Goal: Check status: Check status

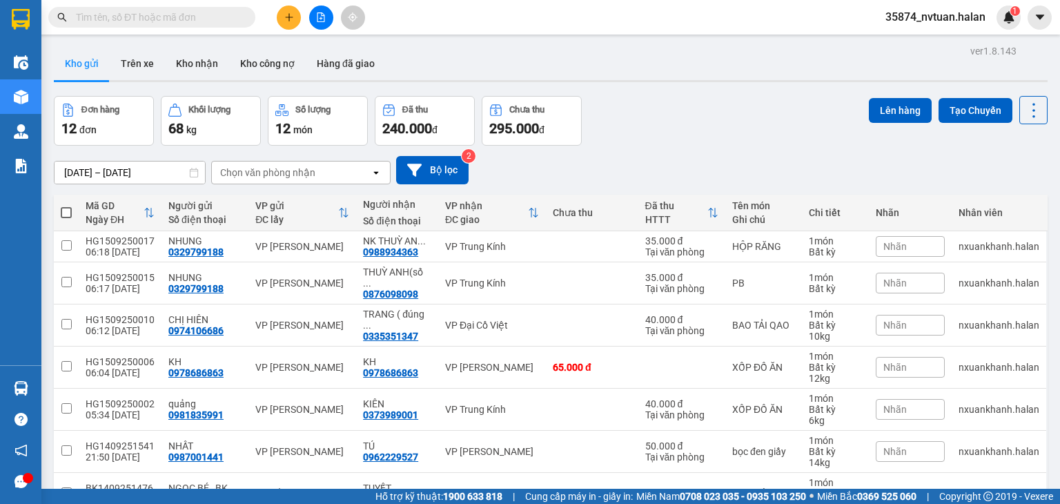
click at [656, 110] on section "Kết quả tìm kiếm ( 0 ) Bộ lọc No Data 35874_nvtuan.halan 1 Điều hành xe Kho hàn…" at bounding box center [530, 252] width 1060 height 504
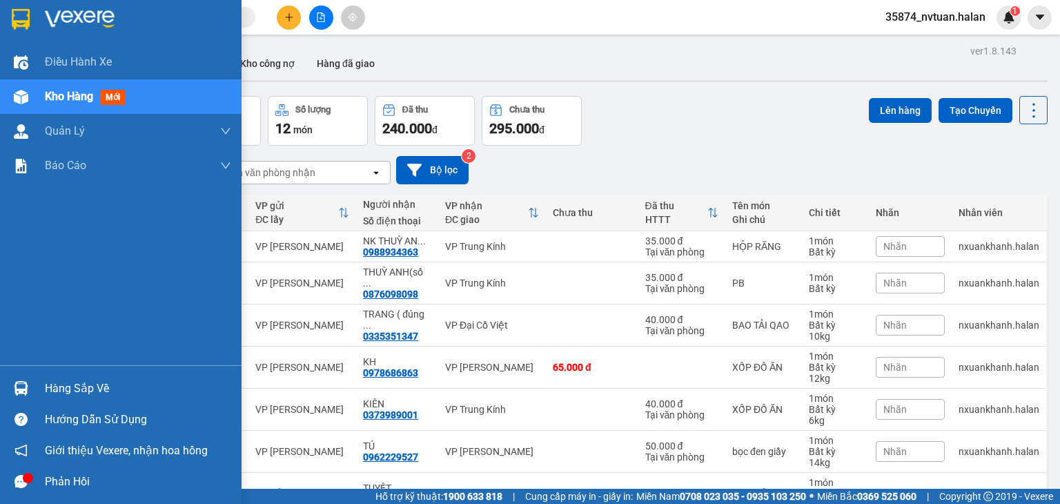
click at [57, 373] on div "Hàng sắp về" at bounding box center [120, 388] width 241 height 31
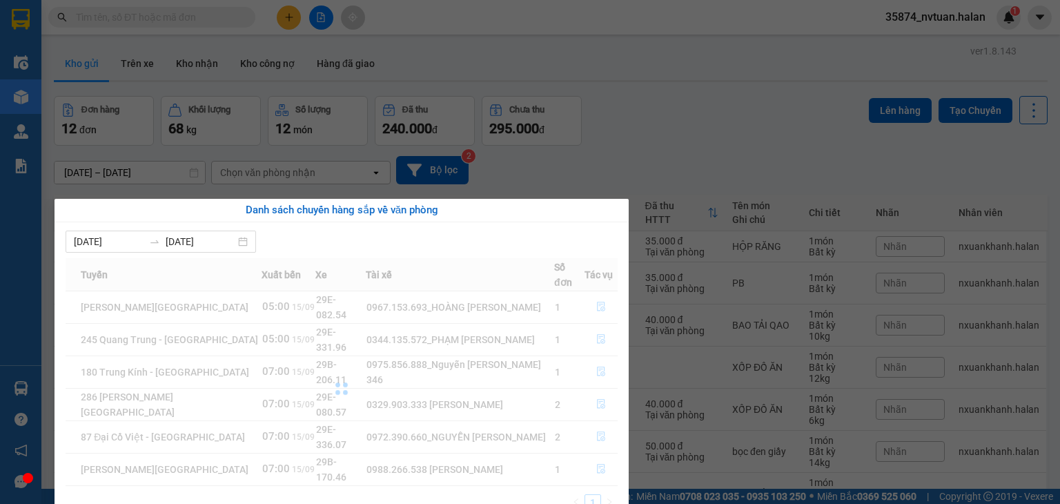
click at [58, 377] on div "[DATE] [DATE] Tuyến Xuất bến Xe Tài xế Số đơn Tác vụ [GEOGRAPHIC_DATA] - [GEOGR…" at bounding box center [342, 374] width 574 height 305
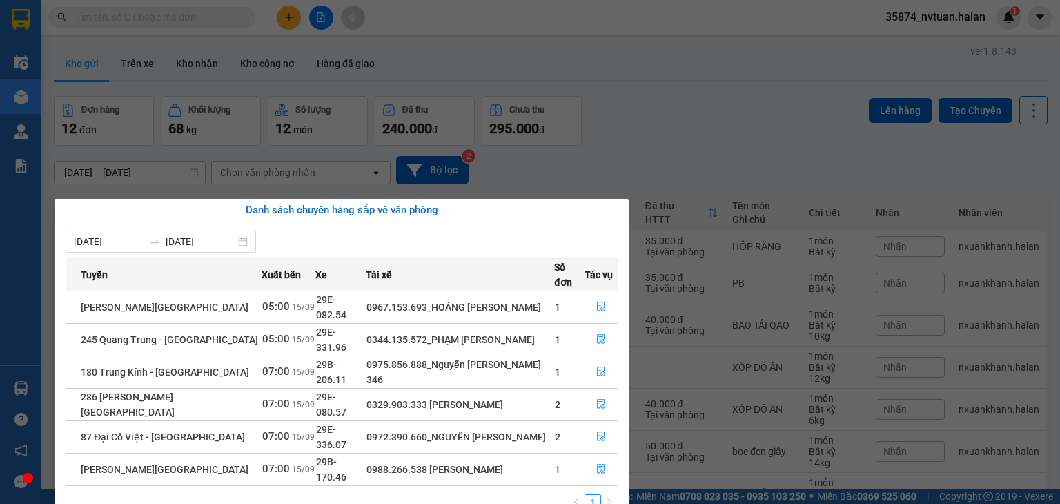
drag, startPoint x: 700, startPoint y: 123, endPoint x: 392, endPoint y: 206, distance: 319.5
click at [691, 129] on section "Kết quả tìm kiếm ( 0 ) Bộ lọc No Data 35874_nvtuan.halan 1 Điều hành xe Kho hàn…" at bounding box center [530, 252] width 1060 height 504
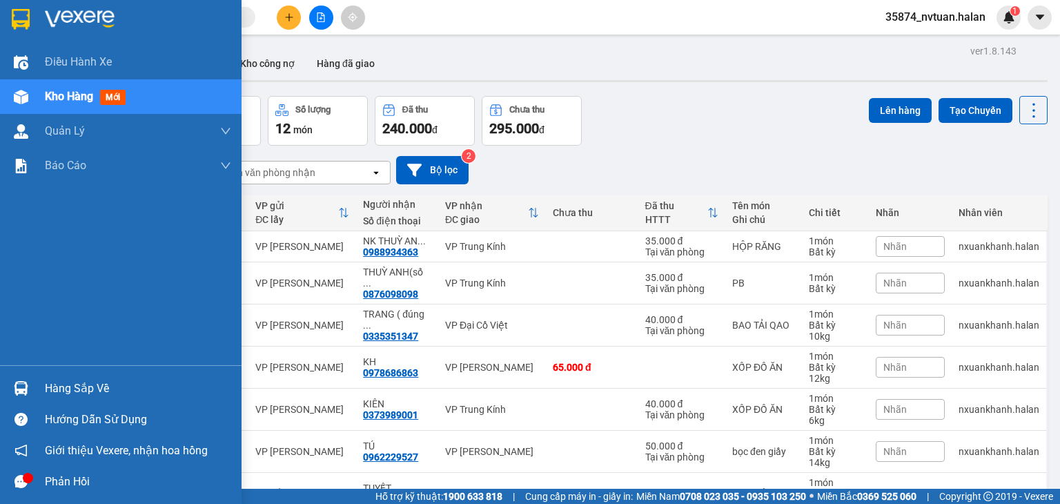
drag, startPoint x: 50, startPoint y: 396, endPoint x: 73, endPoint y: 387, distance: 25.1
click at [57, 393] on div "Hàng sắp về" at bounding box center [138, 388] width 186 height 21
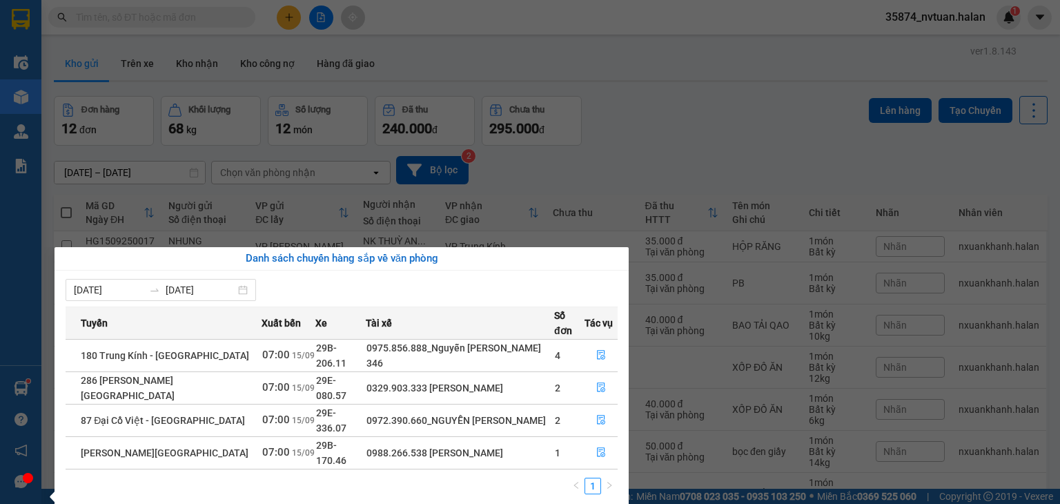
click at [720, 177] on section "Kết quả tìm kiếm ( 0 ) Bộ lọc No Data 35874_nvtuan.halan 1 Điều hành xe Kho hàn…" at bounding box center [530, 252] width 1060 height 504
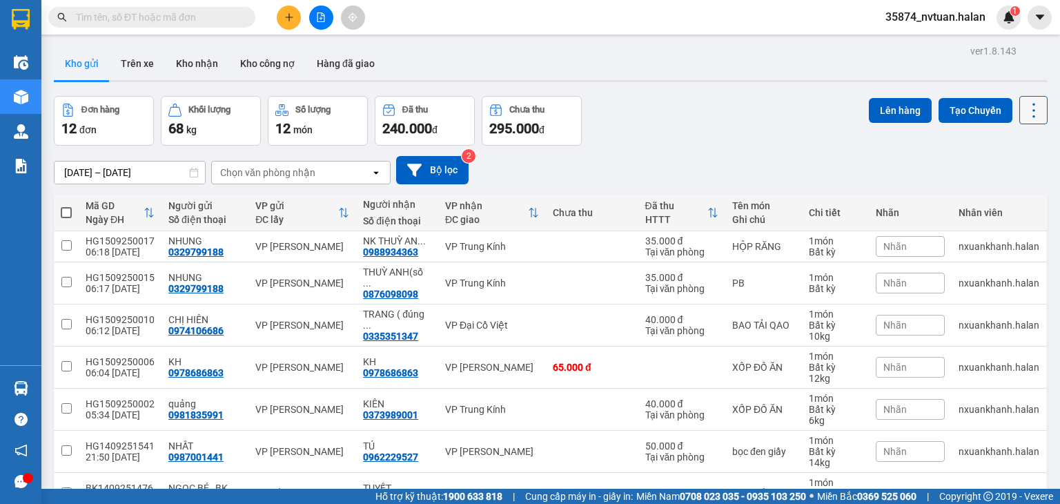
click at [1019, 120] on button at bounding box center [1033, 110] width 28 height 28
click at [988, 199] on span "Làm mới" at bounding box center [1004, 197] width 38 height 14
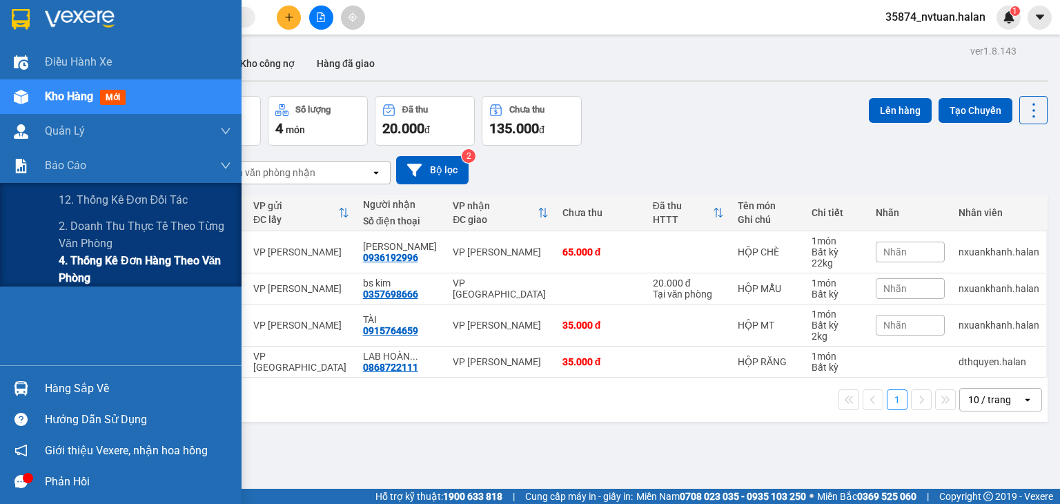
click at [89, 258] on span "4. Thống kê đơn hàng theo văn phòng" at bounding box center [145, 269] width 172 height 34
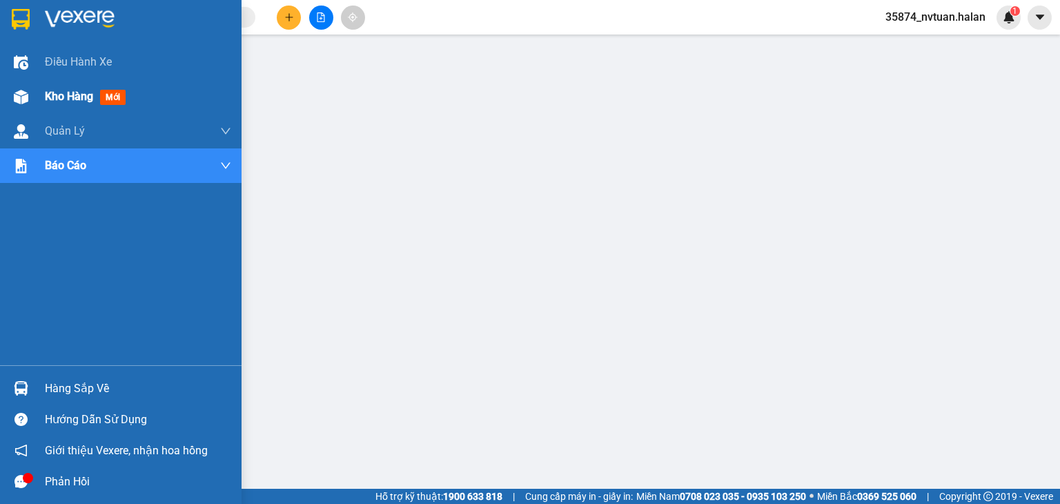
click at [36, 98] on div "Kho hàng mới" at bounding box center [120, 96] width 241 height 34
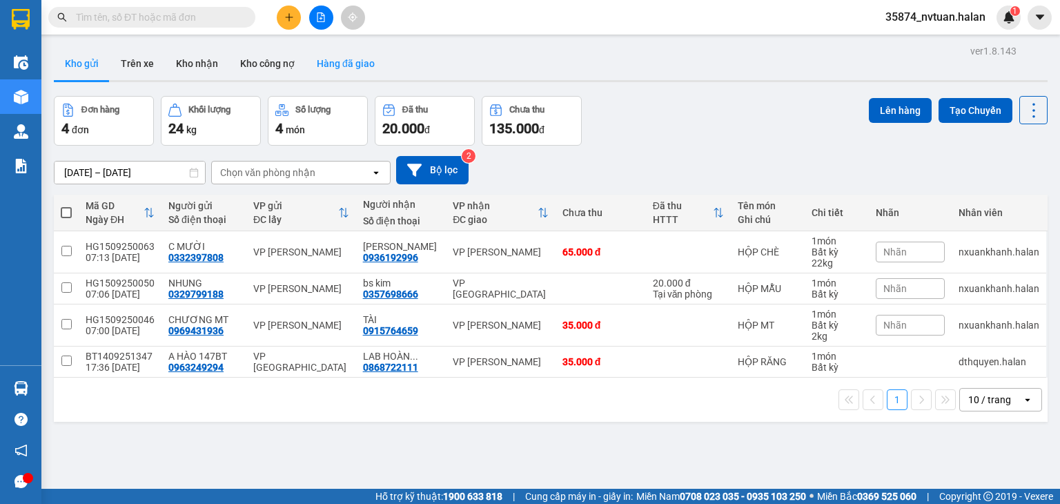
click at [345, 63] on button "Hàng đã giao" at bounding box center [346, 63] width 80 height 33
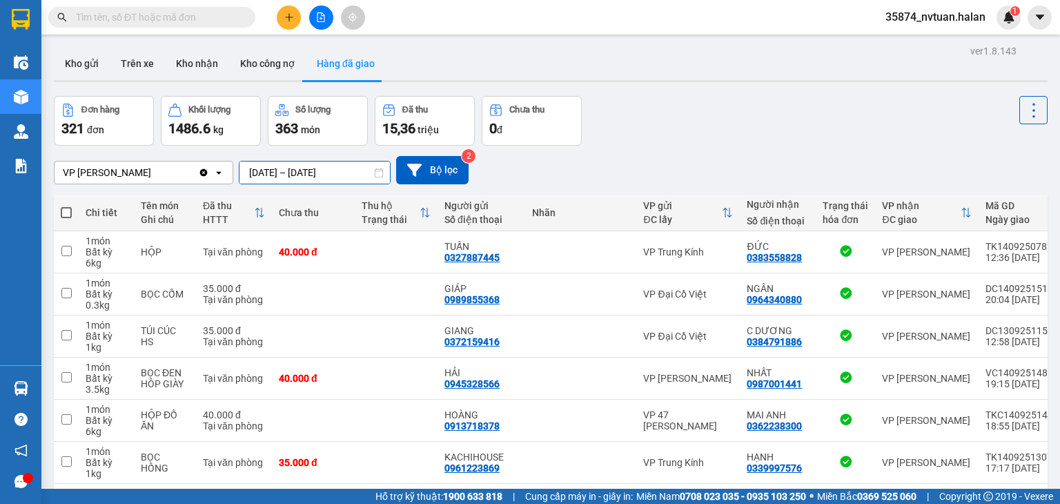
click at [284, 175] on input "[DATE] – [DATE]" at bounding box center [314, 172] width 150 height 22
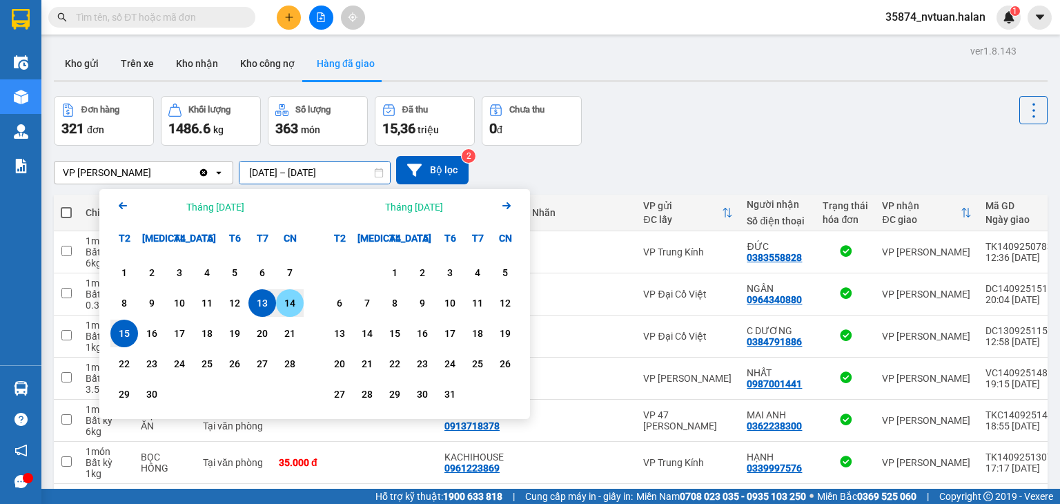
click at [286, 299] on div "14" at bounding box center [289, 303] width 19 height 17
click at [289, 298] on div "14" at bounding box center [289, 303] width 19 height 17
type input "[DATE] – [DATE]"
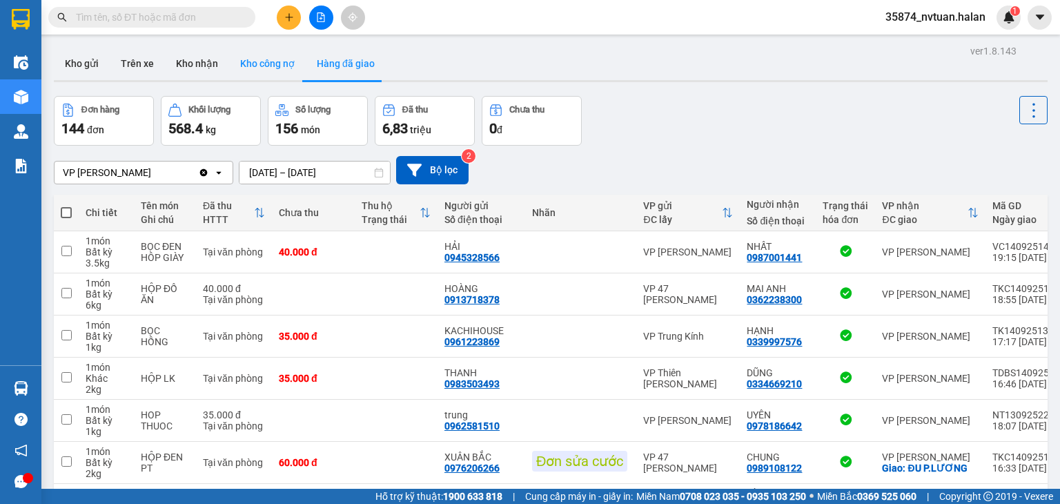
click at [276, 67] on button "Kho công nợ" at bounding box center [267, 63] width 77 height 33
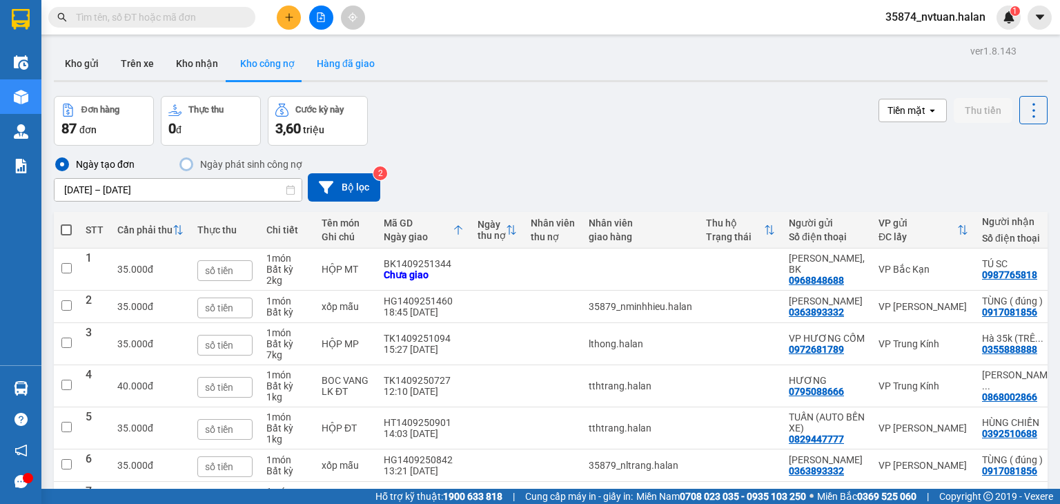
drag, startPoint x: 351, startPoint y: 62, endPoint x: 376, endPoint y: 70, distance: 26.2
click at [352, 64] on button "Hàng đã giao" at bounding box center [346, 63] width 80 height 33
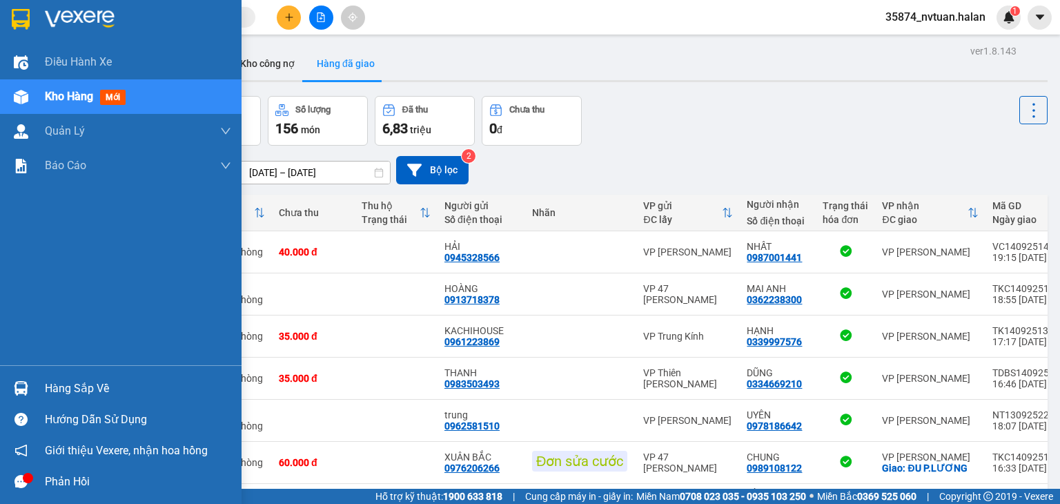
click at [61, 388] on div "Hàng sắp về" at bounding box center [138, 388] width 186 height 21
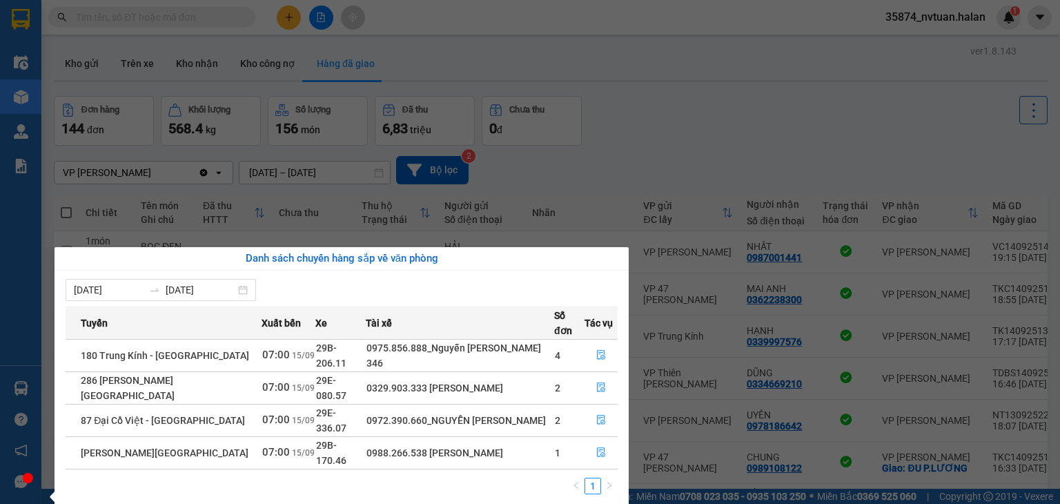
drag, startPoint x: 764, startPoint y: 63, endPoint x: 724, endPoint y: 95, distance: 51.1
click at [764, 66] on section "Kết quả tìm kiếm ( 0 ) Bộ lọc No Data 35874_nvtuan.halan 1 Điều hành xe Kho hàn…" at bounding box center [530, 252] width 1060 height 504
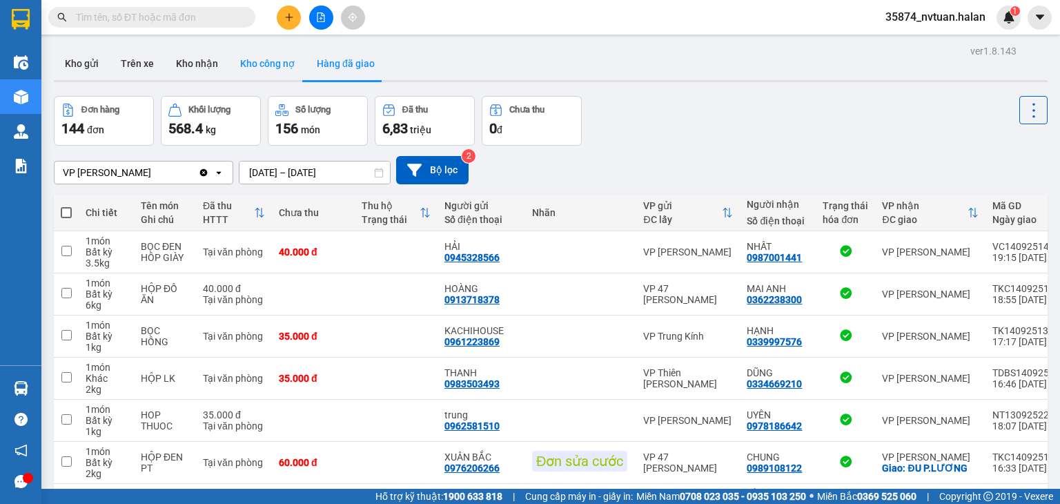
click at [282, 61] on button "Kho công nợ" at bounding box center [267, 63] width 77 height 33
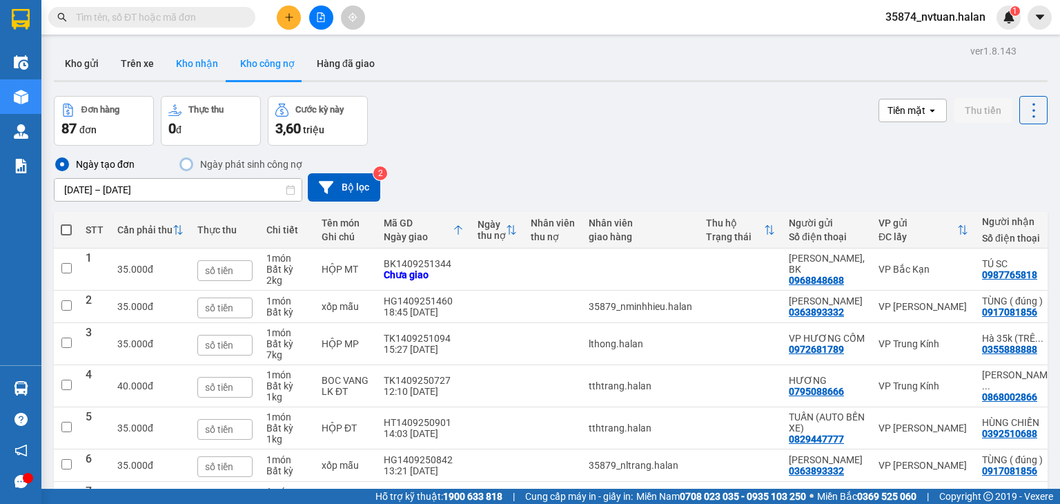
click at [202, 61] on button "Kho nhận" at bounding box center [197, 63] width 64 height 33
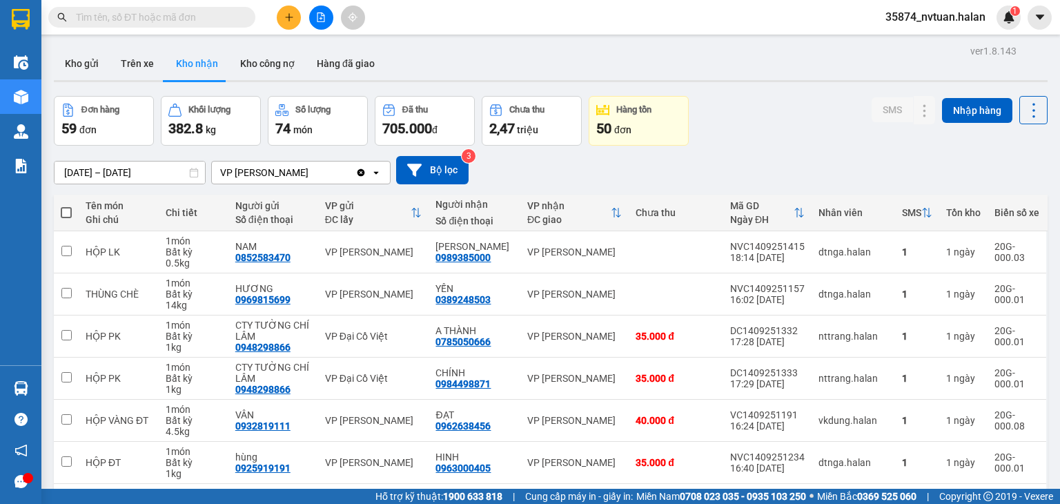
click at [107, 170] on input "[DATE] – [DATE]" at bounding box center [130, 172] width 150 height 22
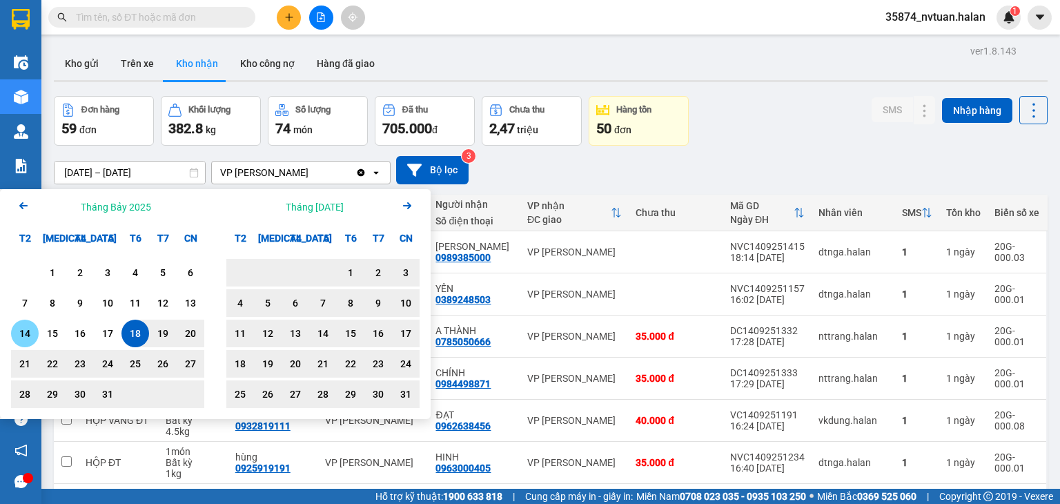
click at [21, 330] on div "14" at bounding box center [24, 333] width 19 height 17
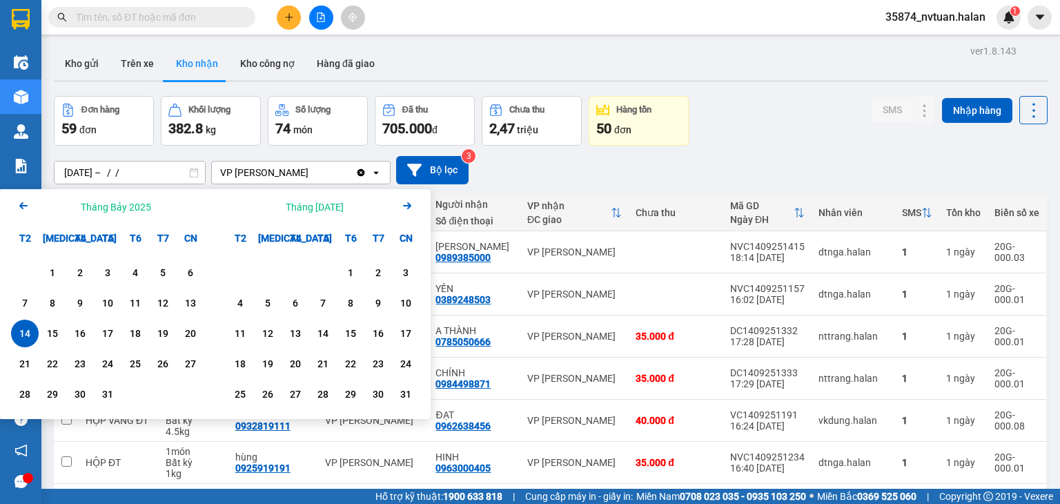
click at [21, 332] on div "14" at bounding box center [24, 333] width 19 height 17
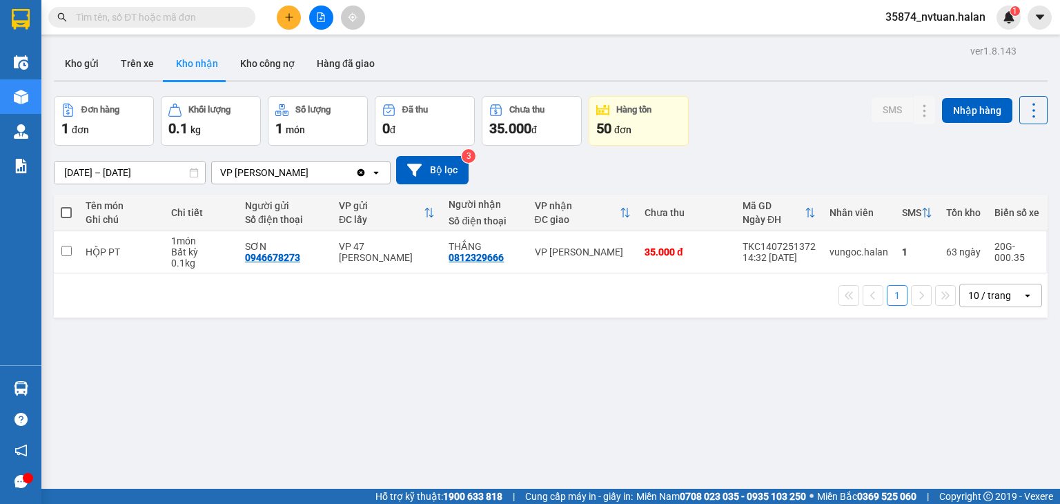
click at [191, 171] on icon at bounding box center [194, 173] width 10 height 10
click at [192, 172] on icon at bounding box center [194, 173] width 10 height 10
click at [192, 177] on input "[DATE] – [DATE]" at bounding box center [130, 172] width 150 height 22
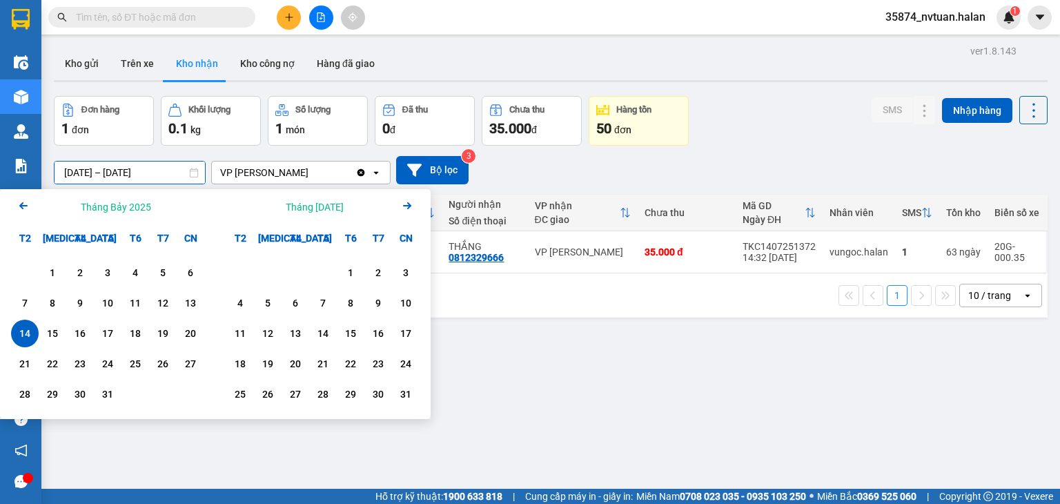
click at [406, 202] on icon "Arrow Right" at bounding box center [407, 205] width 17 height 17
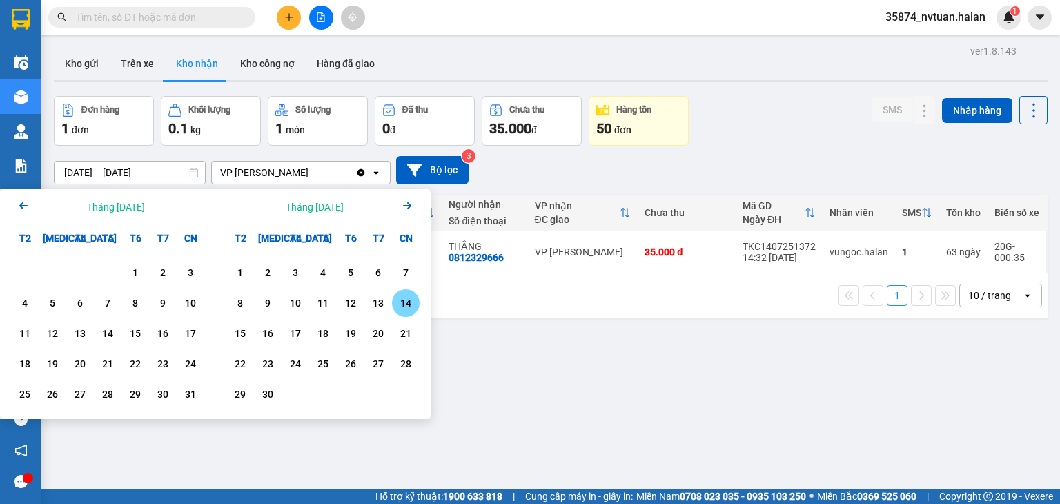
click at [408, 307] on div "14" at bounding box center [405, 303] width 19 height 17
click at [400, 304] on div "14" at bounding box center [405, 303] width 19 height 17
type input "[DATE] – [DATE]"
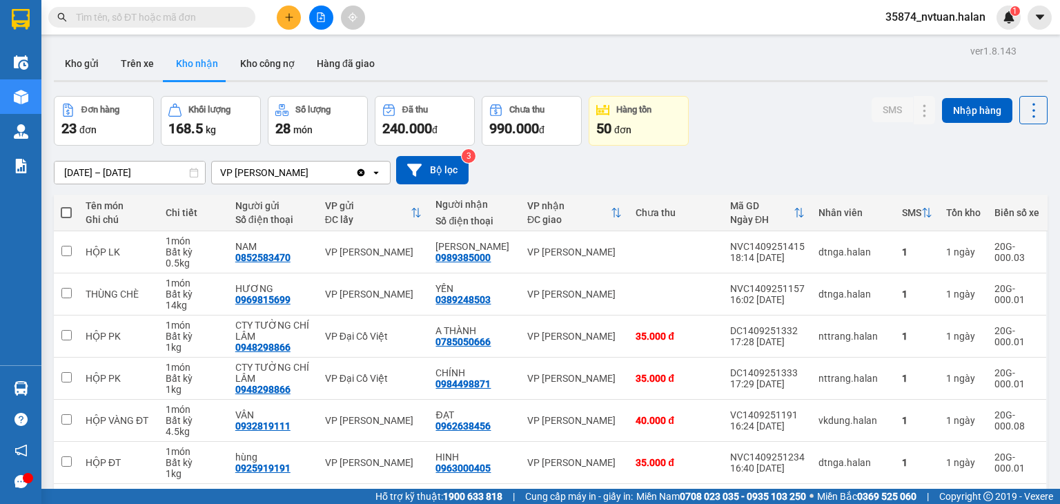
click at [322, 20] on icon "file-add" at bounding box center [321, 17] width 10 height 10
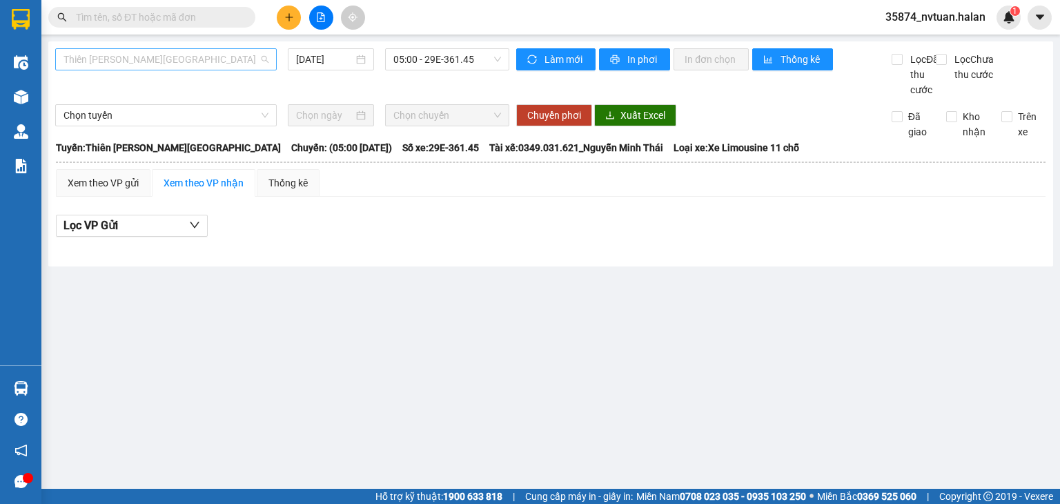
click at [194, 54] on span "Thiên [PERSON_NAME][GEOGRAPHIC_DATA]" at bounding box center [165, 59] width 205 height 21
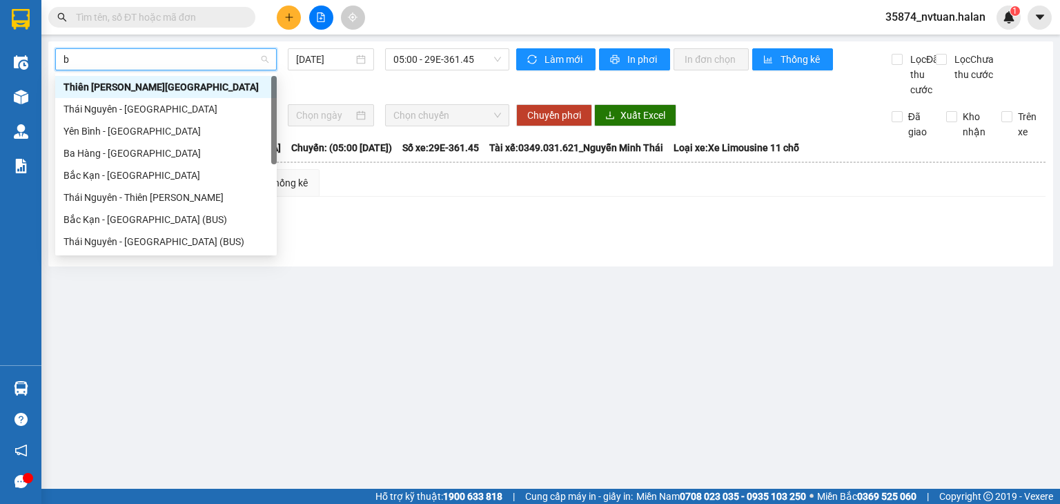
type input "bk"
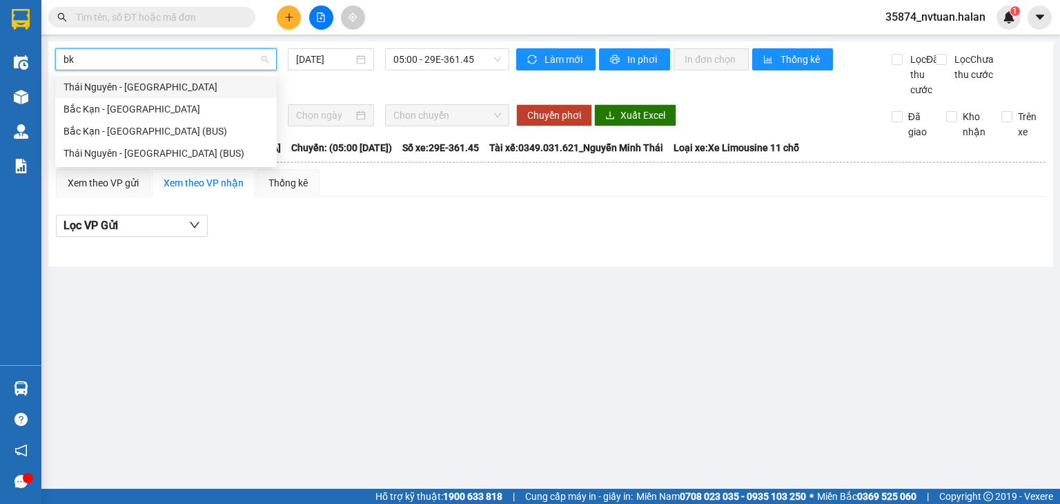
click at [192, 87] on div "Thái Nguyên - [GEOGRAPHIC_DATA]" at bounding box center [165, 86] width 205 height 15
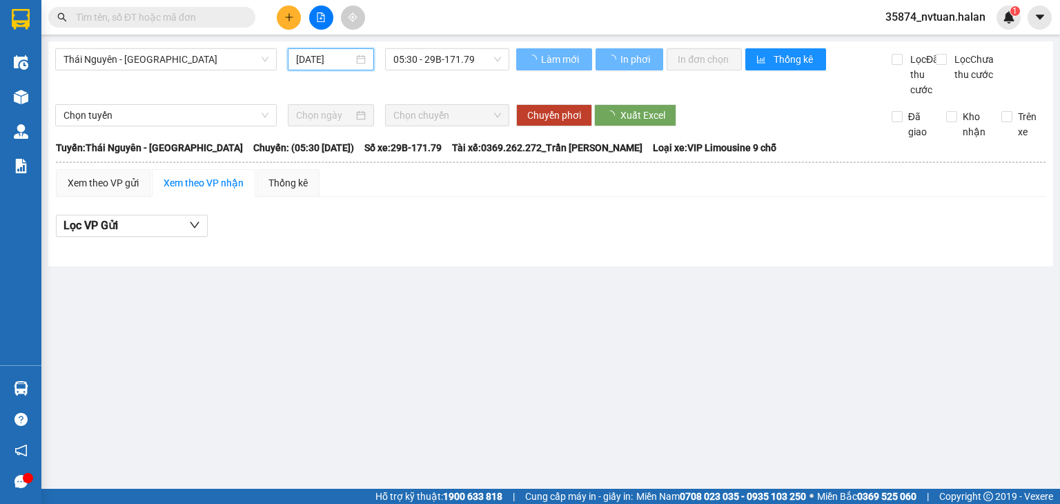
click at [346, 56] on input "[DATE]" at bounding box center [324, 59] width 57 height 15
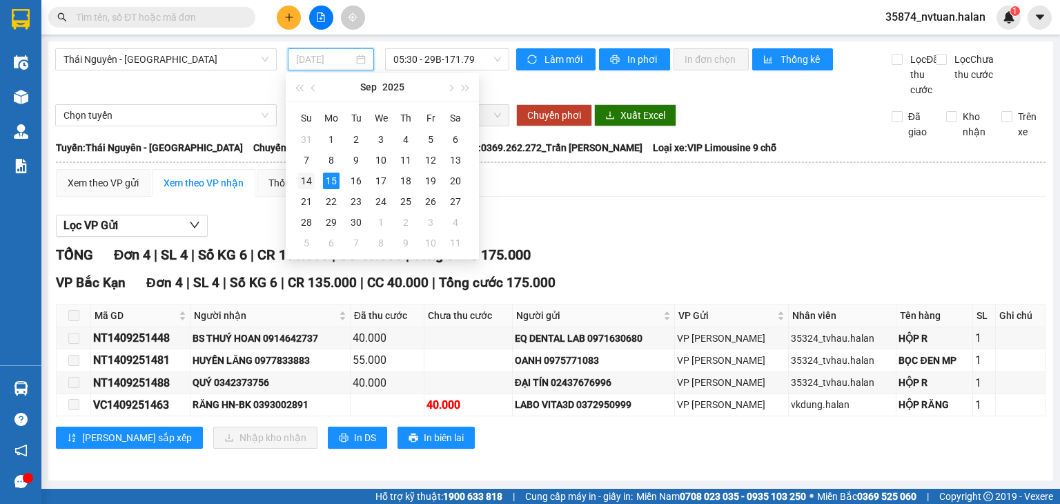
click at [302, 176] on div "14" at bounding box center [306, 180] width 17 height 17
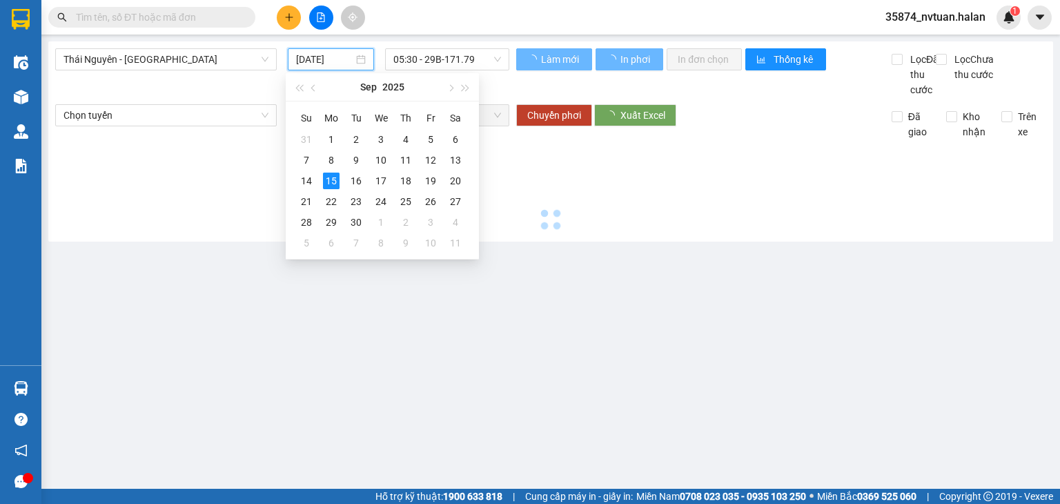
type input "[DATE]"
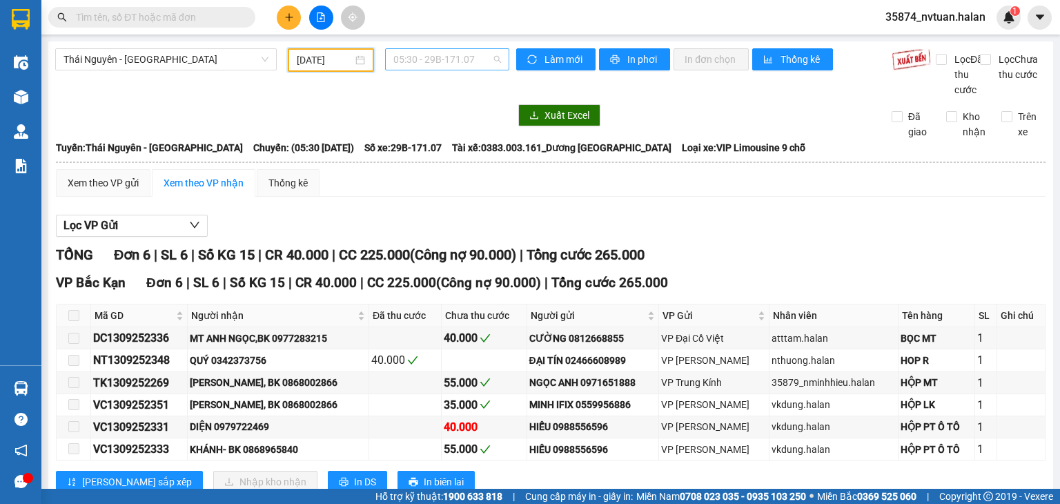
click at [437, 64] on span "05:30 - 29B-171.07" at bounding box center [447, 59] width 108 height 21
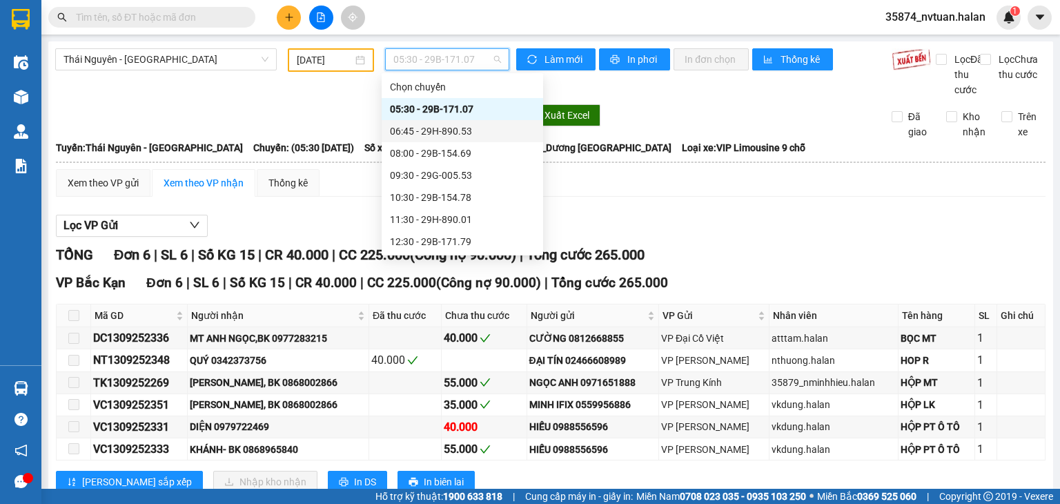
click at [442, 132] on div "06:45 - 29H-890.53" at bounding box center [462, 131] width 145 height 15
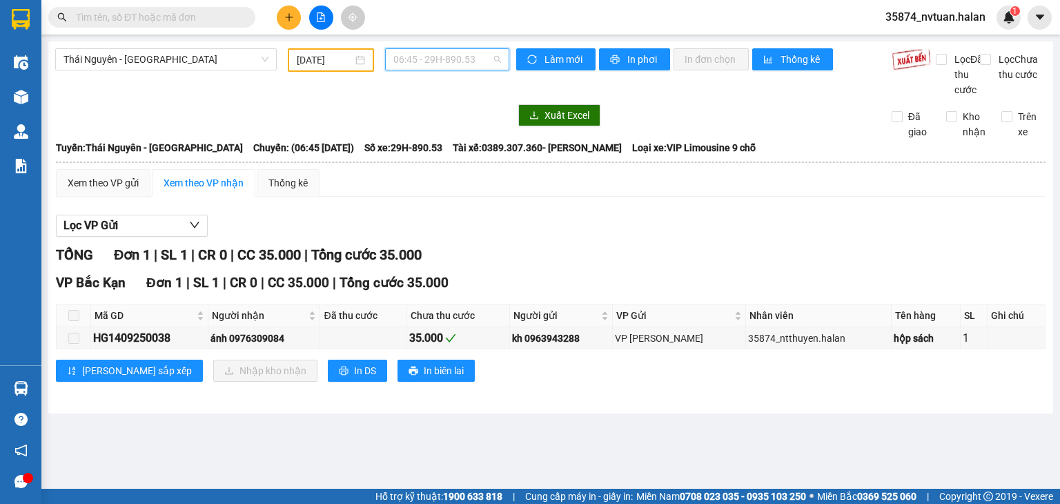
click at [442, 64] on span "06:45 - 29H-890.53" at bounding box center [447, 59] width 108 height 21
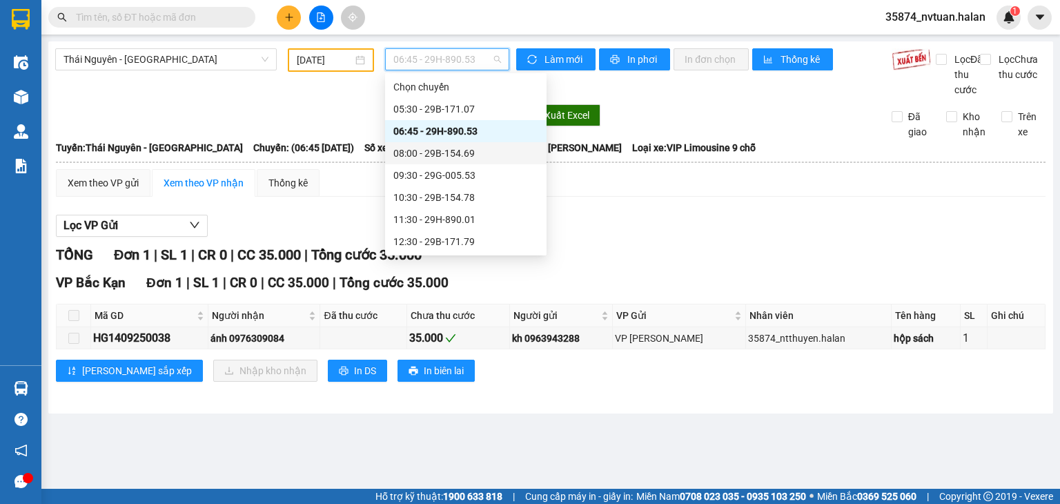
click at [450, 152] on div "08:00 - 29B-154.69" at bounding box center [465, 153] width 145 height 15
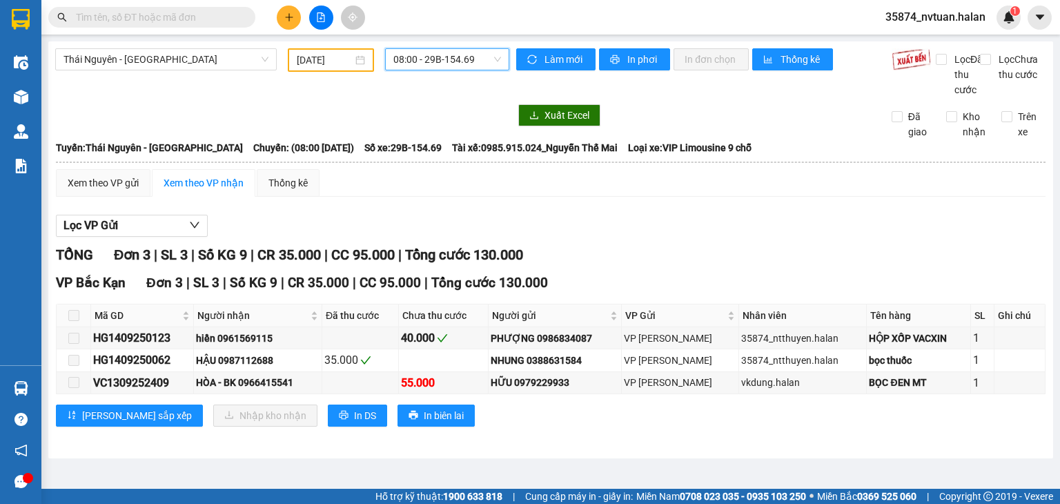
click at [482, 52] on span "08:00 - 29B-154.69" at bounding box center [447, 59] width 108 height 21
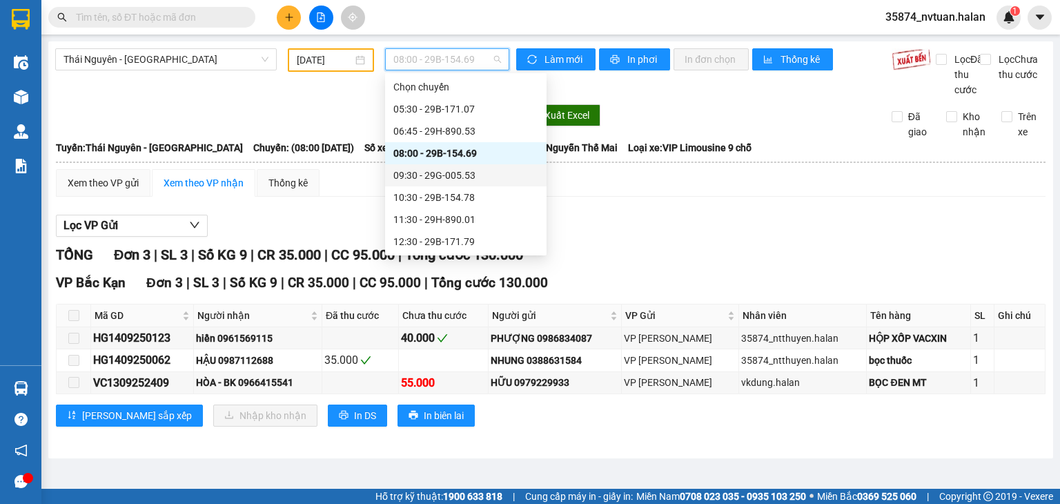
click at [453, 177] on div "09:30 - 29G-005.53" at bounding box center [465, 175] width 145 height 15
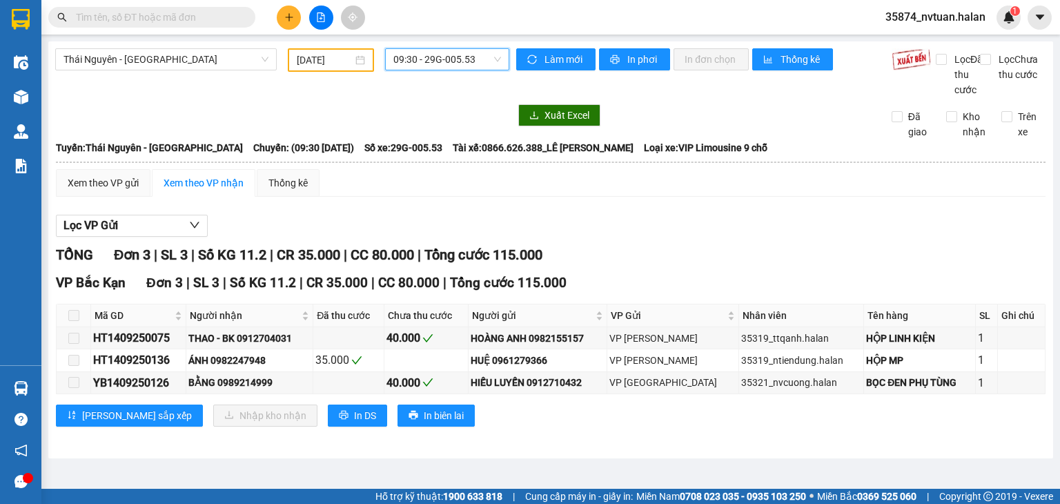
drag, startPoint x: 448, startPoint y: 50, endPoint x: 464, endPoint y: 83, distance: 36.7
click at [451, 56] on span "09:30 - 29G-005.53" at bounding box center [447, 59] width 108 height 21
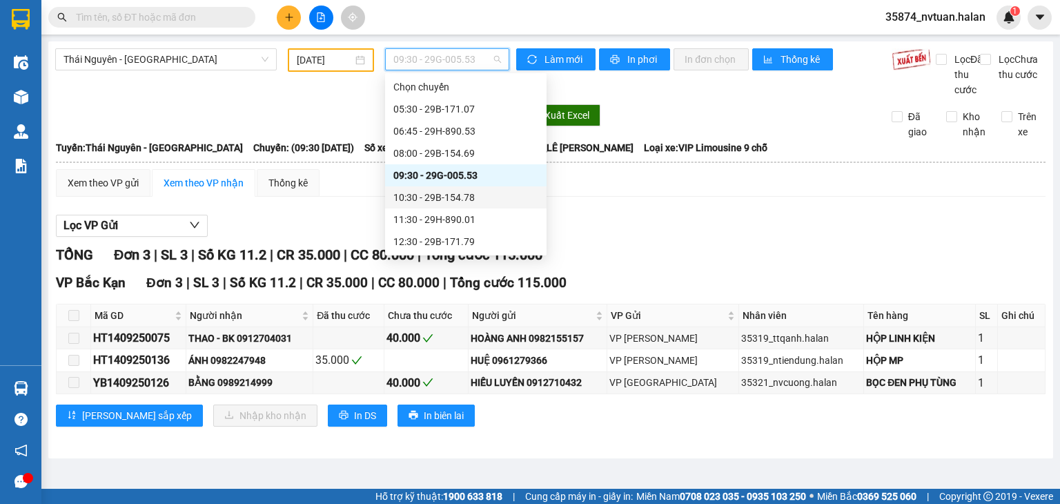
click at [449, 195] on div "10:30 - 29B-154.78" at bounding box center [465, 197] width 145 height 15
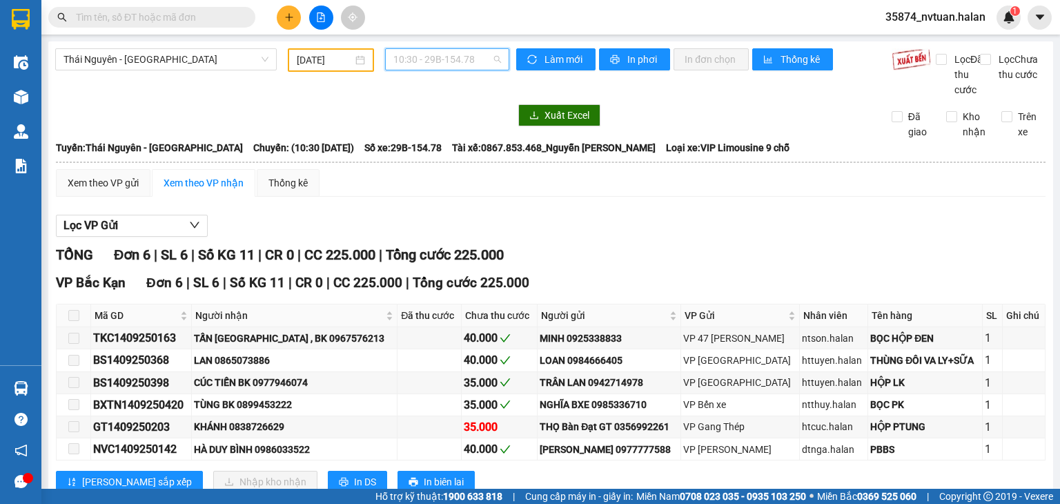
click at [477, 61] on span "10:30 - 29B-154.78" at bounding box center [447, 59] width 108 height 21
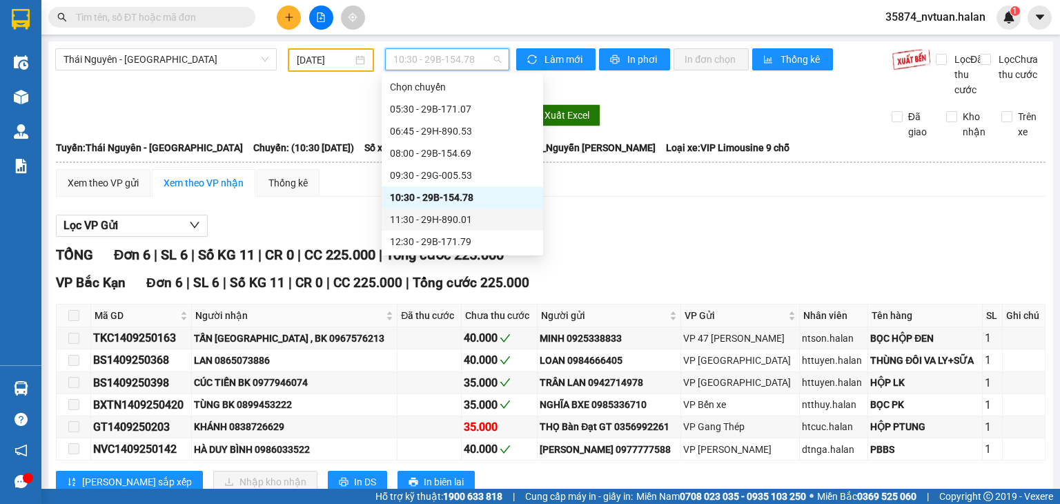
click at [442, 219] on div "11:30 - 29H-890.01" at bounding box center [462, 219] width 145 height 15
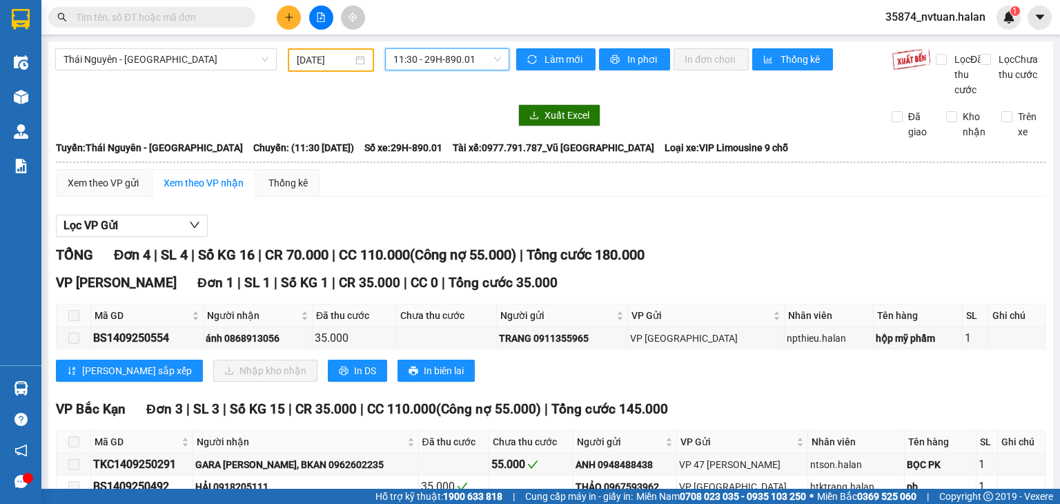
click at [472, 56] on span "11:30 - 29H-890.01" at bounding box center [447, 59] width 108 height 21
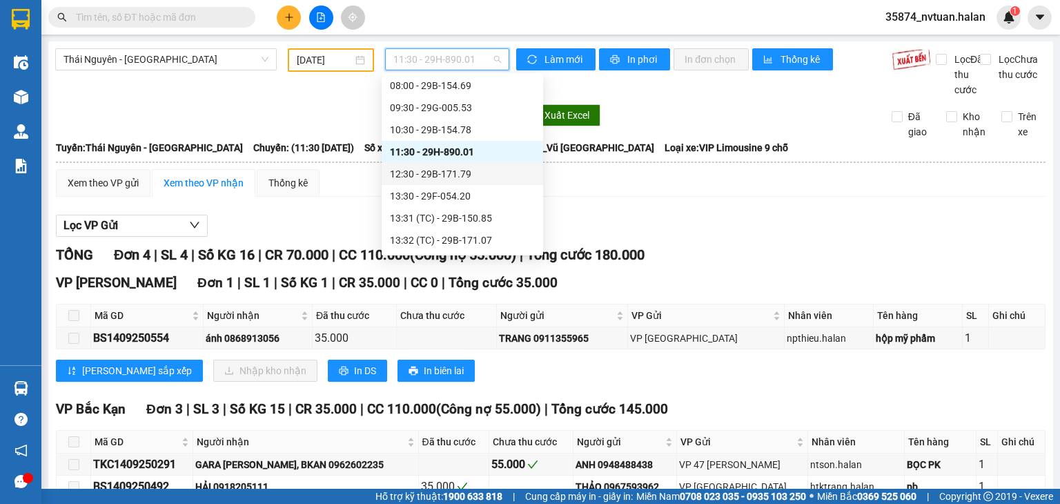
scroll to position [69, 0]
click at [464, 175] on div "12:30 - 29B-171.79" at bounding box center [462, 172] width 145 height 15
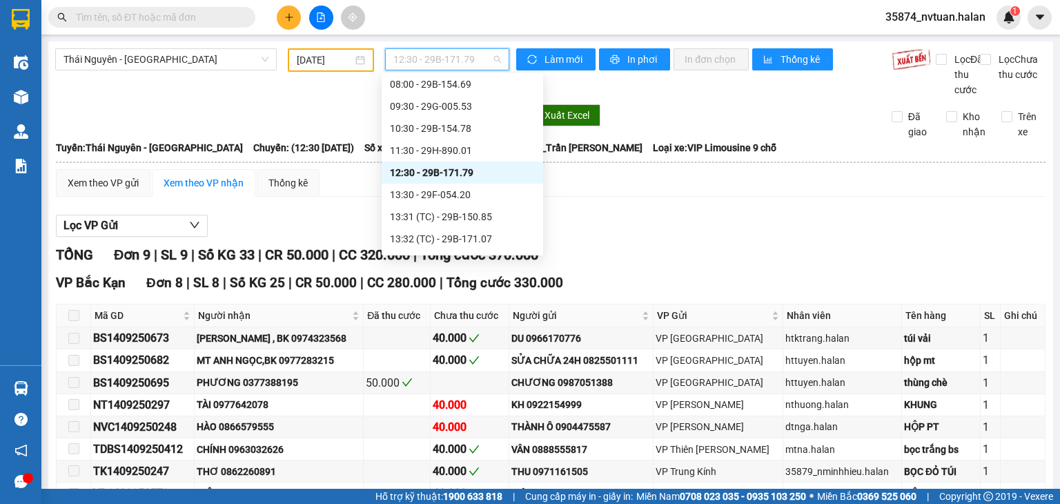
click at [450, 64] on span "12:30 - 29B-171.79" at bounding box center [447, 59] width 108 height 21
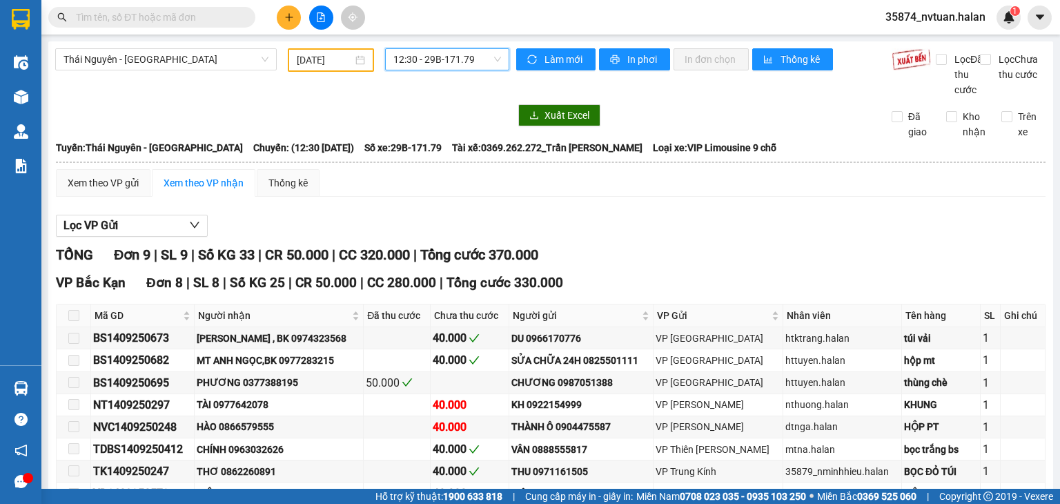
click at [397, 53] on span "12:30 - 29B-171.79" at bounding box center [447, 59] width 108 height 21
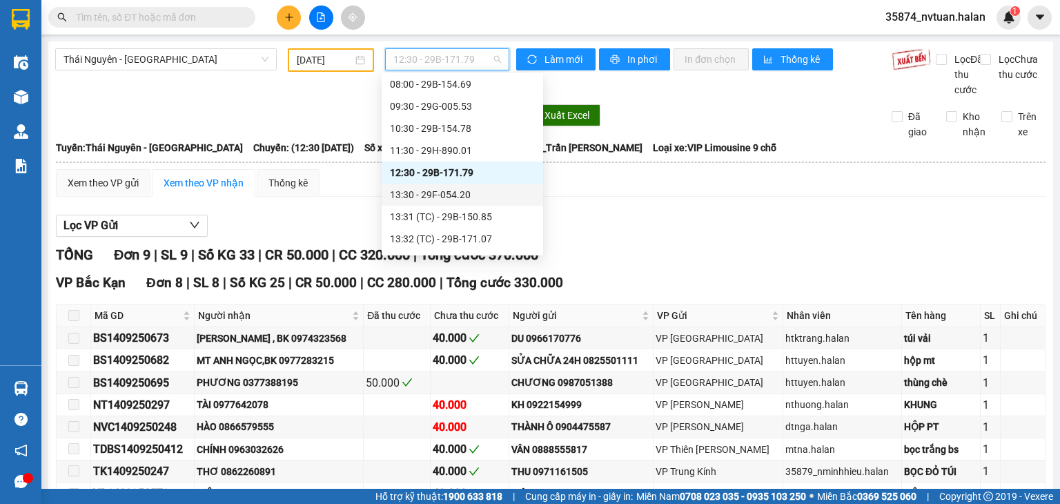
click at [435, 191] on div "13:30 - 29F-054.20" at bounding box center [462, 194] width 145 height 15
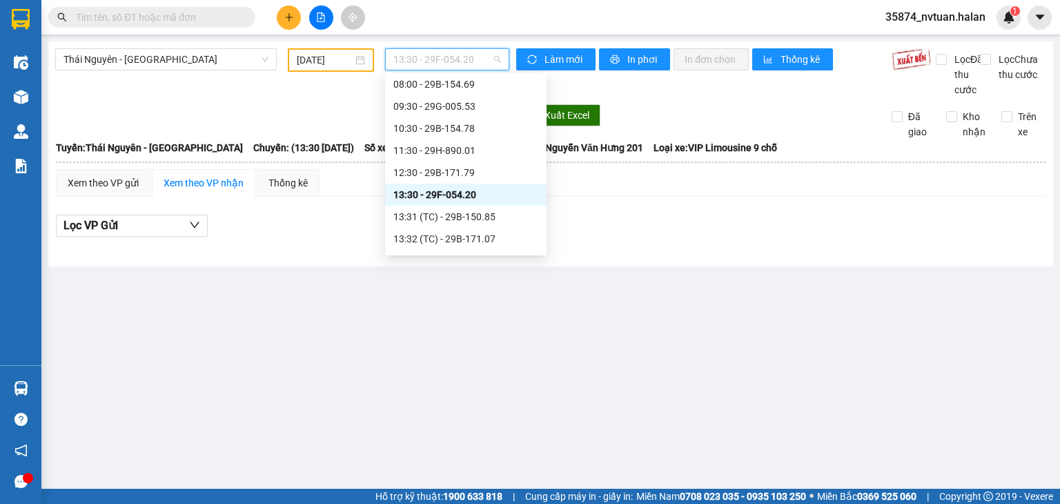
drag, startPoint x: 475, startPoint y: 61, endPoint x: 480, endPoint y: 105, distance: 43.7
click at [475, 66] on span "13:30 - 29F-054.20" at bounding box center [447, 59] width 108 height 21
click at [469, 213] on div "13:31 (TC) - 29B-150.85" at bounding box center [465, 216] width 145 height 15
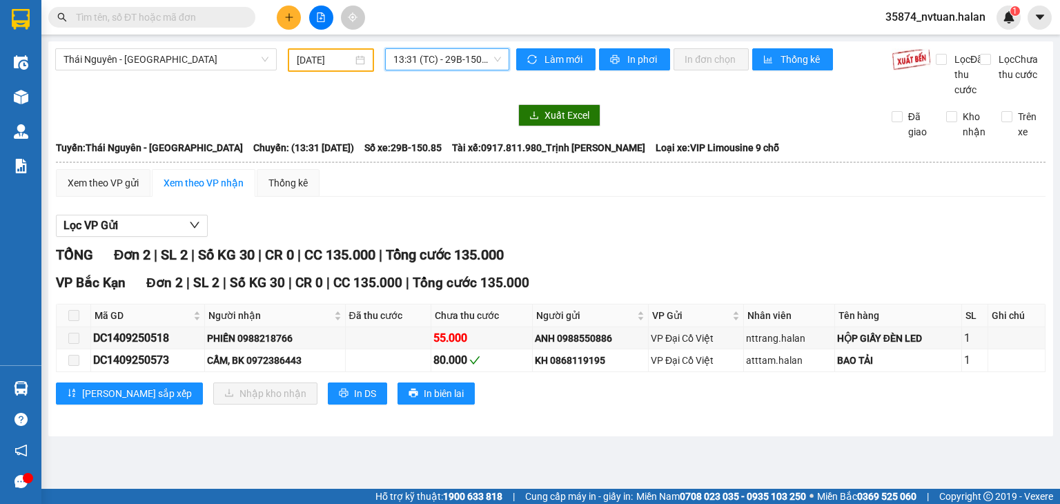
click at [477, 61] on span "13:31 (TC) - 29B-150.85" at bounding box center [447, 59] width 108 height 21
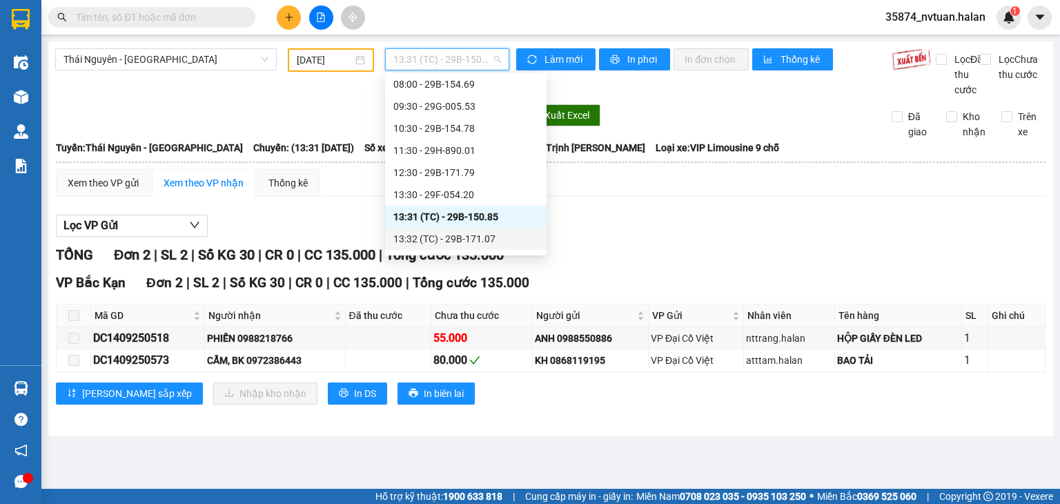
click at [469, 239] on div "13:32 (TC) - 29B-171.07" at bounding box center [465, 238] width 145 height 15
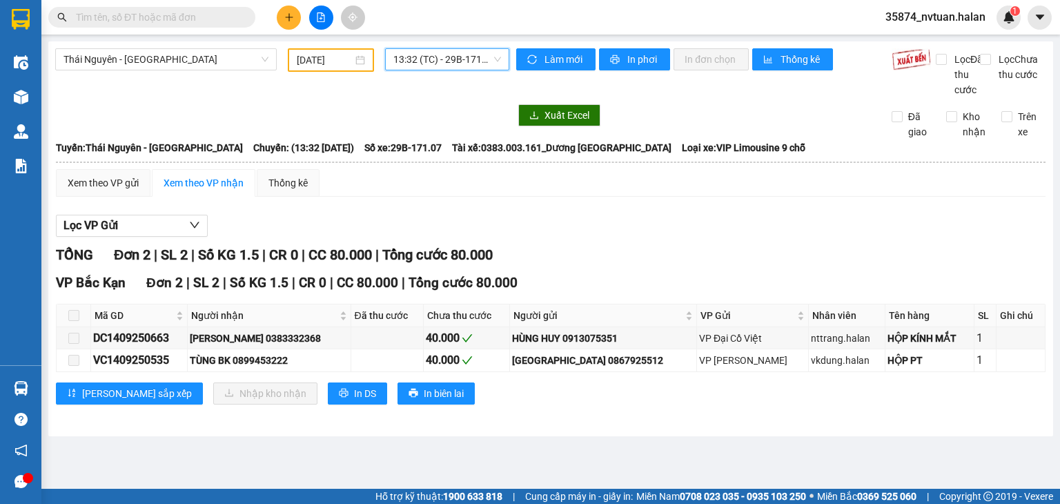
click at [425, 59] on span "13:32 (TC) - 29B-171.07" at bounding box center [447, 59] width 108 height 21
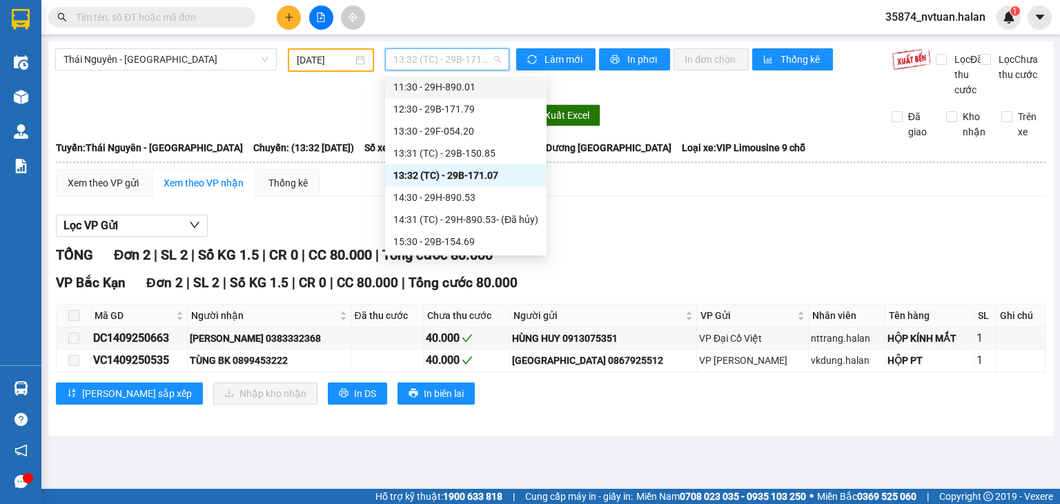
scroll to position [138, 0]
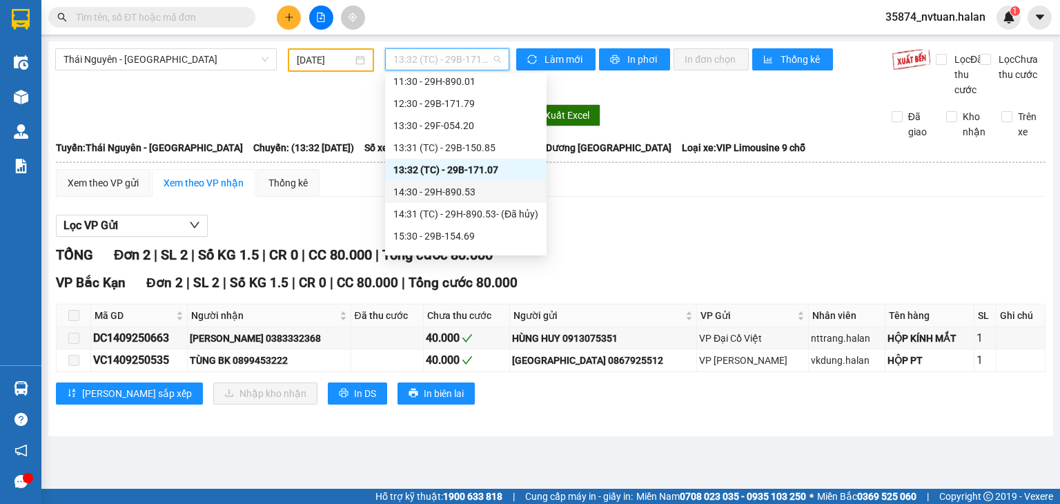
click at [486, 196] on div "14:30 - 29H-890.53" at bounding box center [465, 191] width 145 height 15
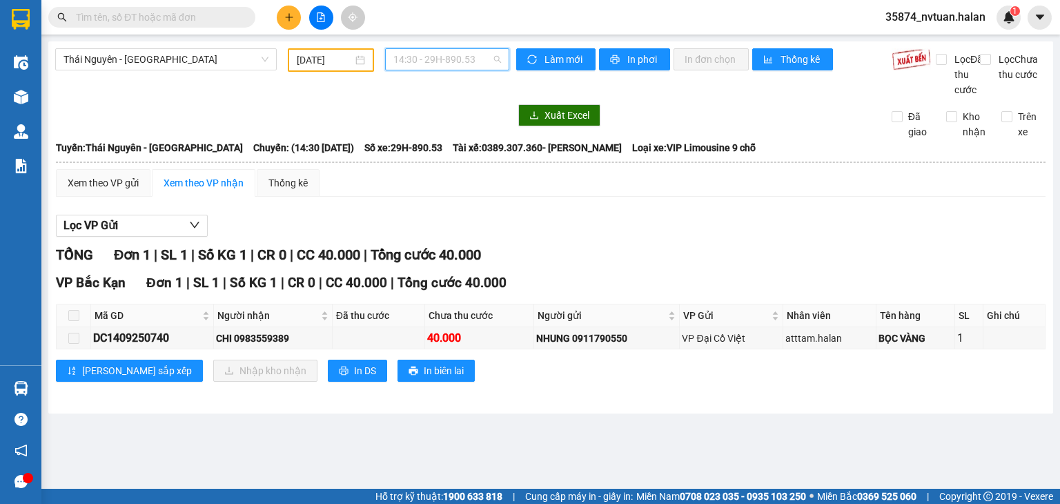
click at [493, 64] on span "14:30 - 29H-890.53" at bounding box center [447, 59] width 108 height 21
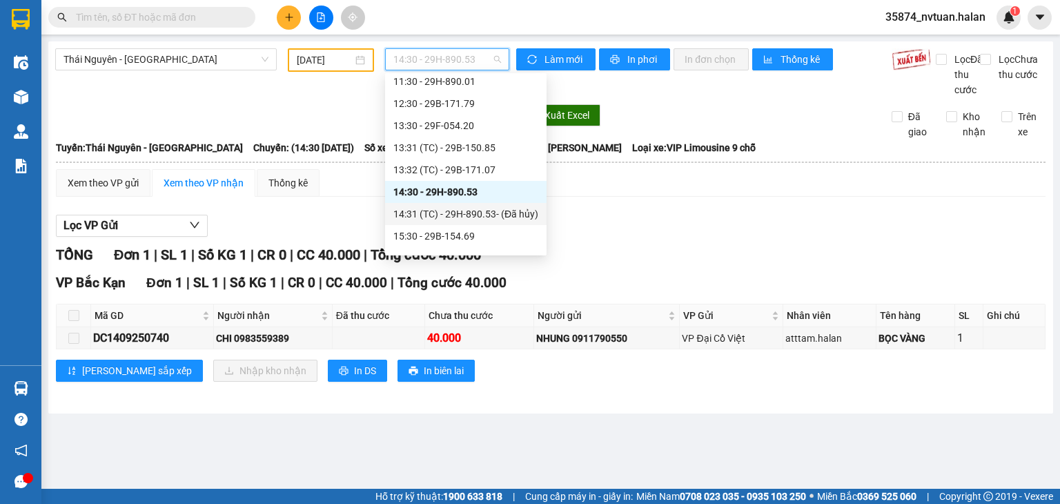
click at [444, 213] on div "14:31 (TC) - 29H-890.53 - (Đã hủy)" at bounding box center [465, 213] width 145 height 15
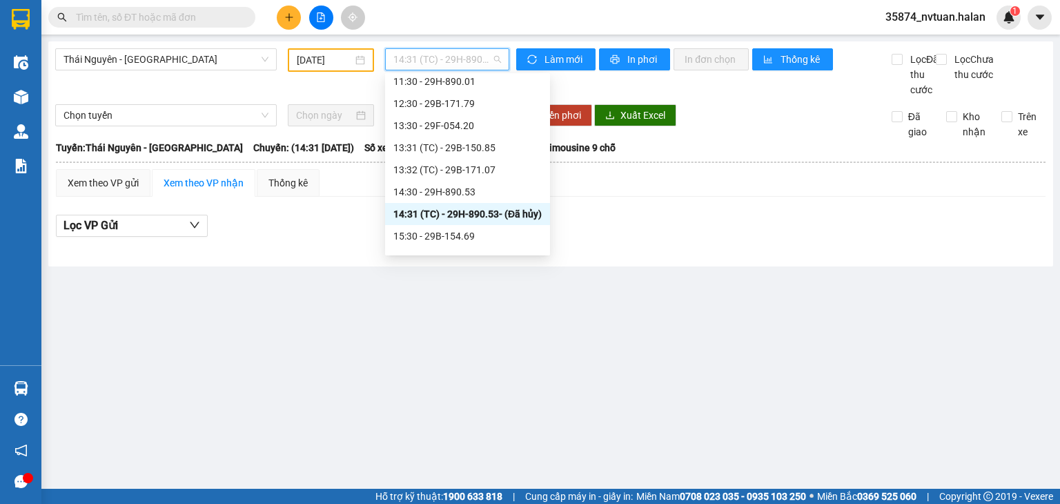
drag, startPoint x: 455, startPoint y: 56, endPoint x: 455, endPoint y: 136, distance: 80.0
click at [455, 59] on span "14:31 (TC) - 29H-890.53 - (Đã hủy)" at bounding box center [447, 59] width 108 height 21
click at [444, 235] on div "15:30 - 29B-154.69" at bounding box center [467, 235] width 148 height 15
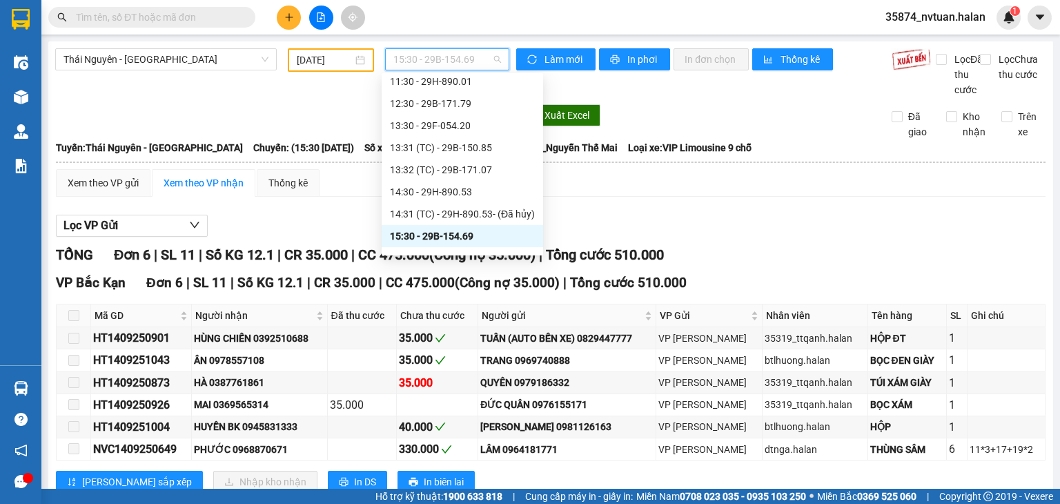
drag, startPoint x: 391, startPoint y: 70, endPoint x: 413, endPoint y: 70, distance: 22.8
click at [393, 70] on span "15:30 - 29B-154.69" at bounding box center [447, 59] width 108 height 21
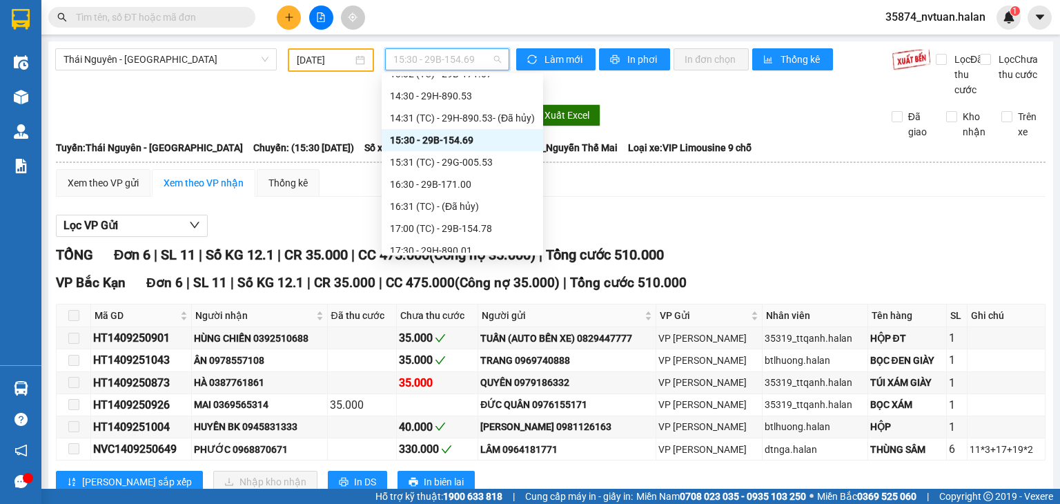
scroll to position [207, 0]
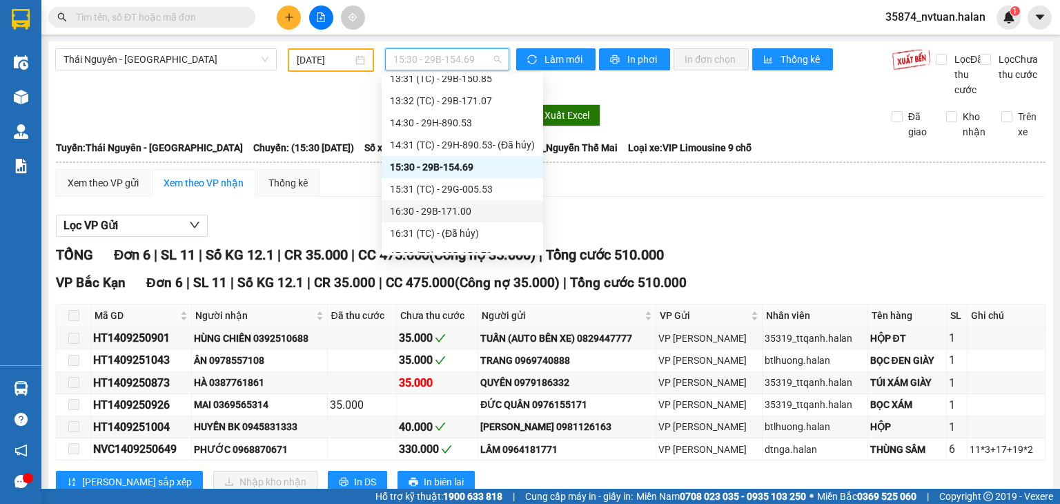
click at [472, 211] on div "16:30 - 29B-171.00" at bounding box center [462, 211] width 145 height 15
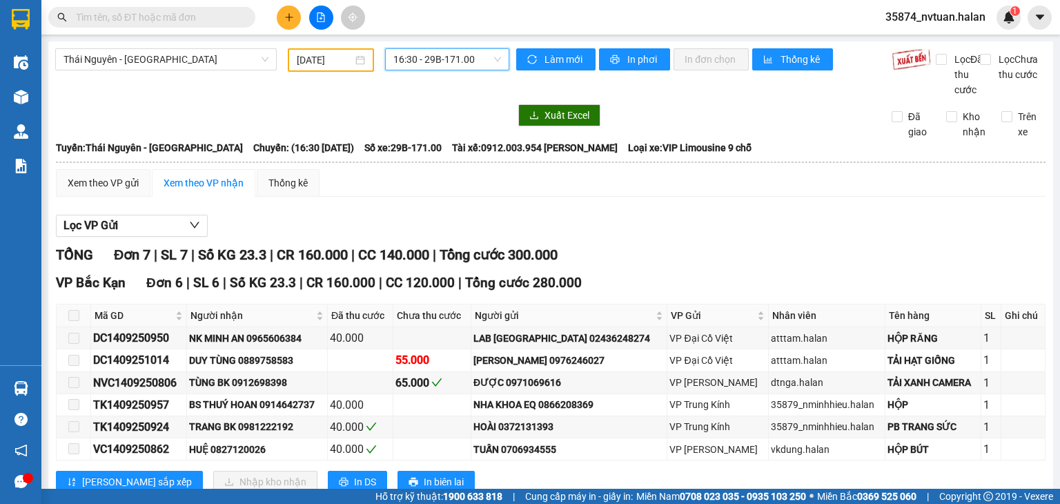
click at [413, 60] on span "16:30 - 29B-171.00" at bounding box center [447, 59] width 108 height 21
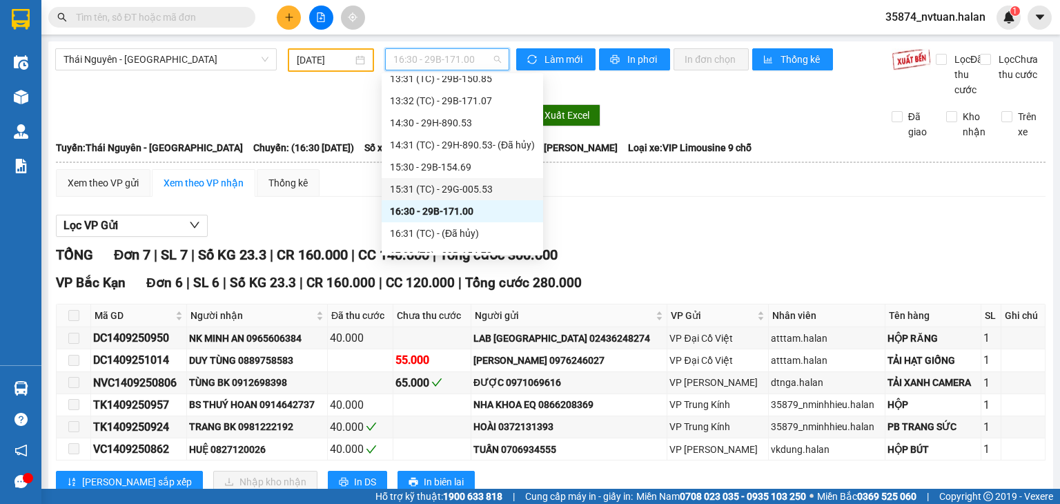
click at [464, 193] on div "15:31 (TC) - 29G-005.53" at bounding box center [462, 188] width 145 height 15
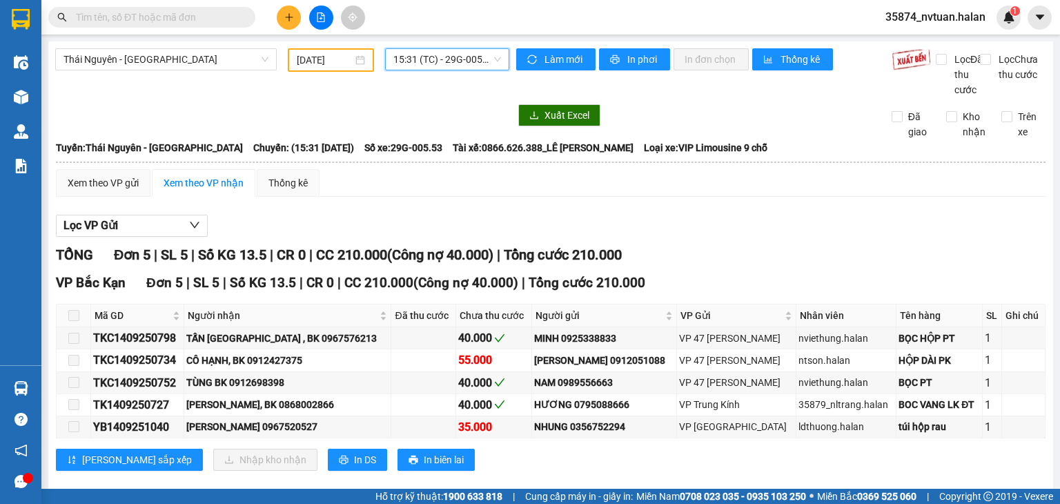
click at [472, 60] on span "15:31 (TC) - 29G-005.53" at bounding box center [447, 59] width 108 height 21
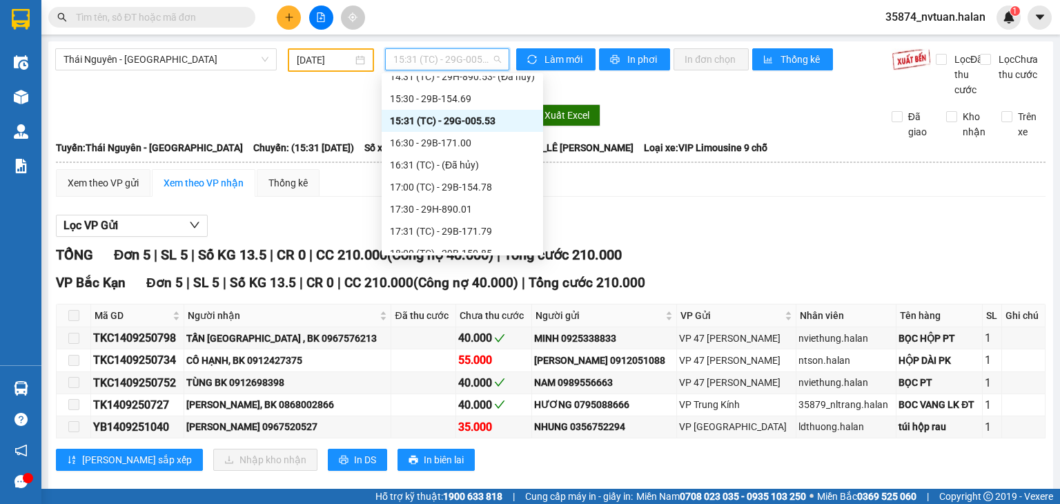
scroll to position [345, 0]
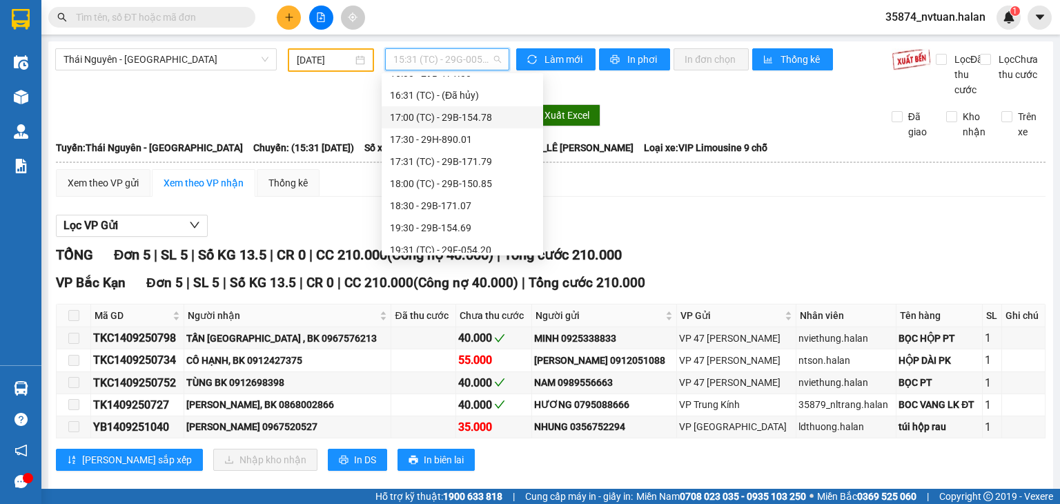
click at [471, 114] on div "17:00 (TC) - 29B-154.78" at bounding box center [462, 117] width 145 height 15
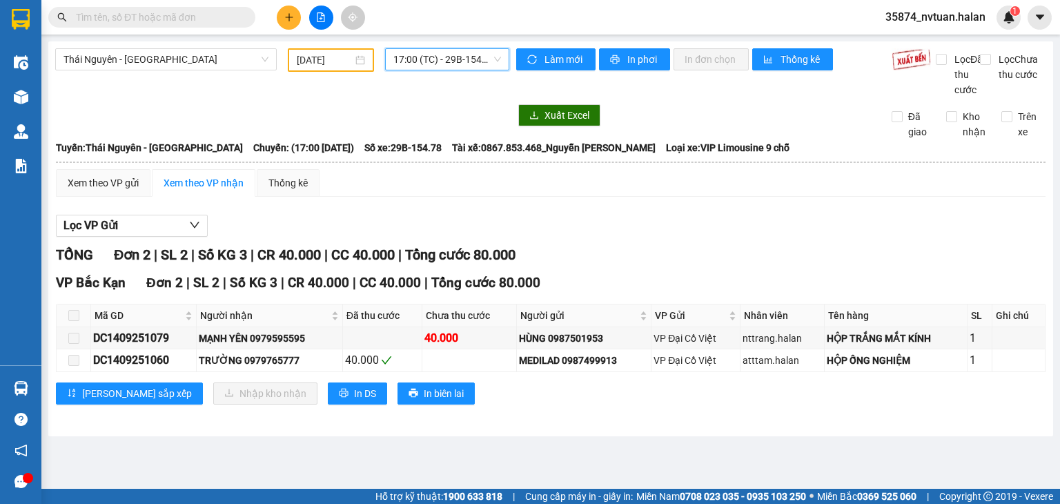
click at [457, 50] on span "17:00 (TC) - 29B-154.78" at bounding box center [447, 59] width 108 height 21
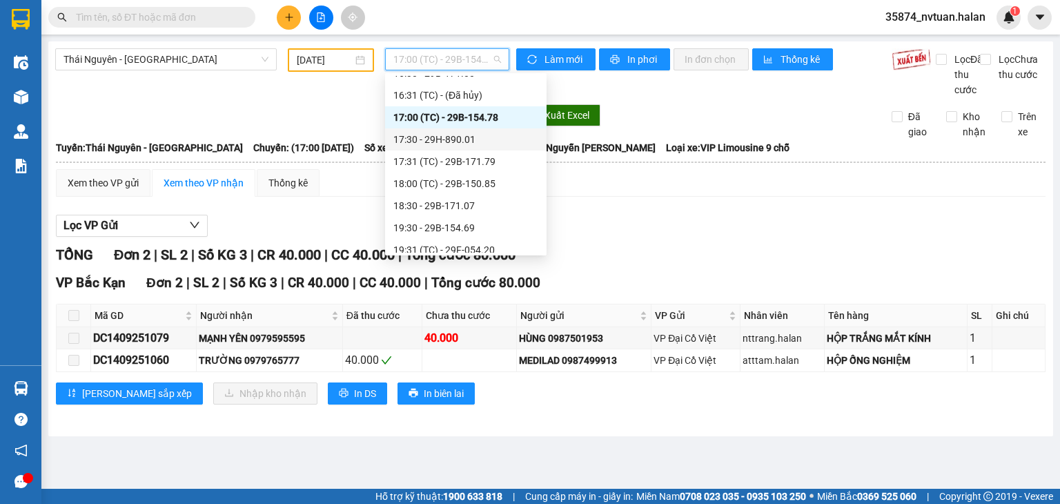
click at [481, 139] on div "17:30 - 29H-890.01" at bounding box center [465, 139] width 145 height 15
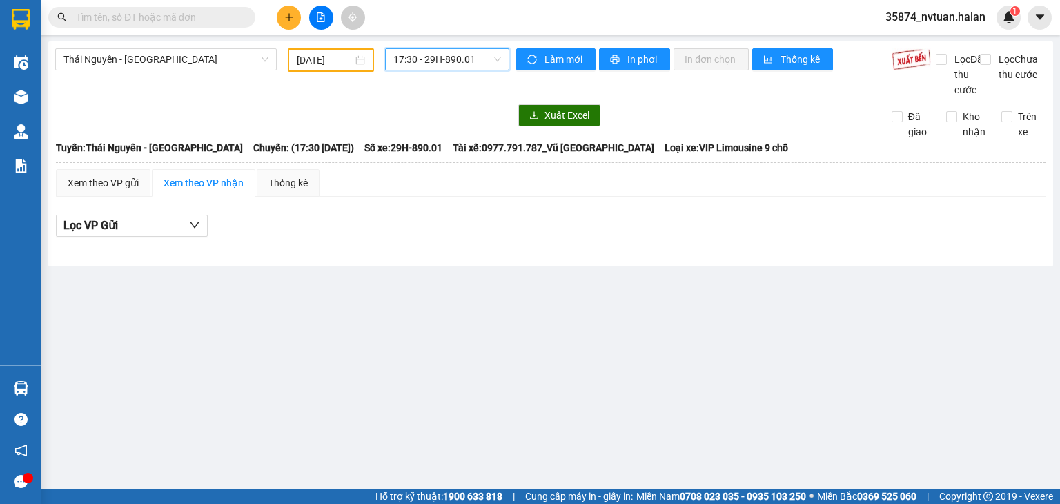
click at [464, 52] on span "17:30 - 29H-890.01" at bounding box center [447, 59] width 108 height 21
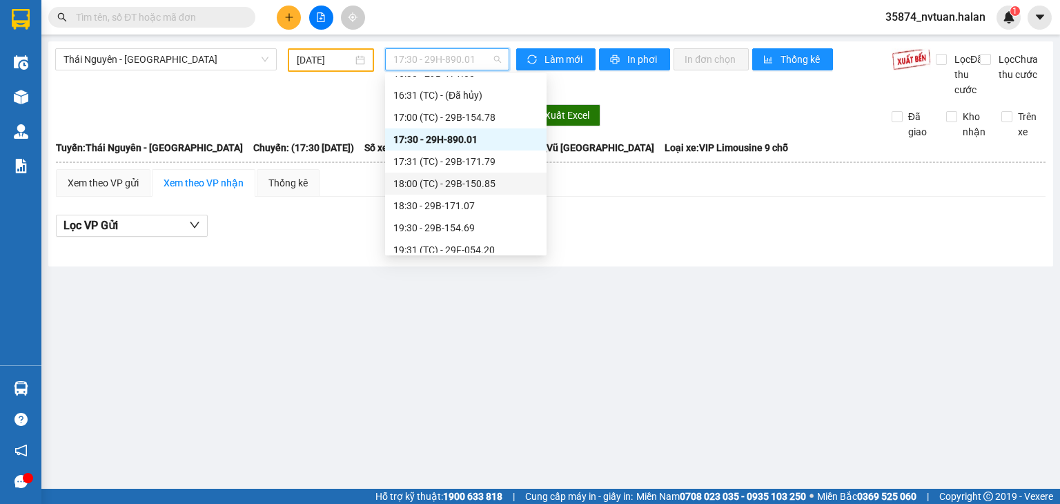
click at [468, 186] on div "18:00 (TC) - 29B-150.85" at bounding box center [465, 183] width 145 height 15
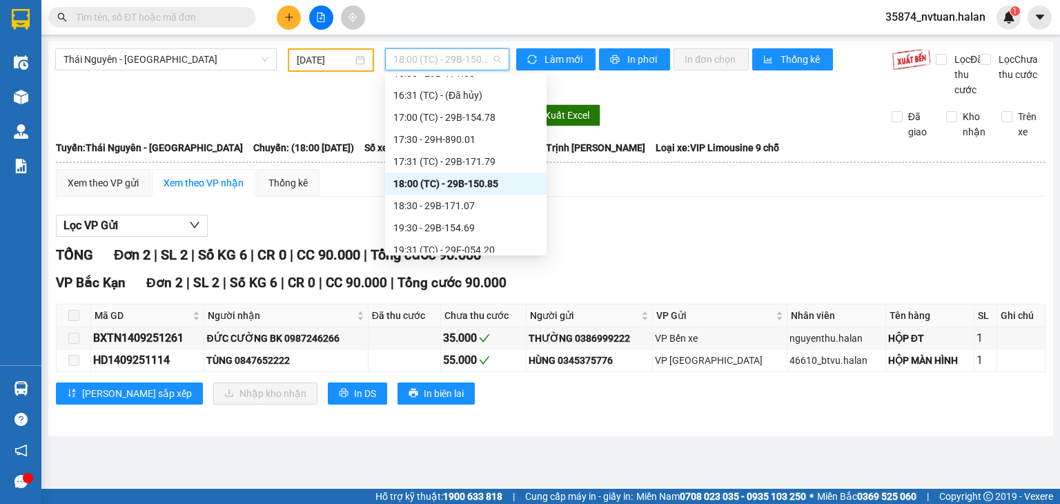
click at [442, 59] on span "18:00 (TC) - 29B-150.85" at bounding box center [447, 59] width 108 height 21
click at [464, 210] on div "18:30 - 29B-171.07" at bounding box center [465, 205] width 145 height 15
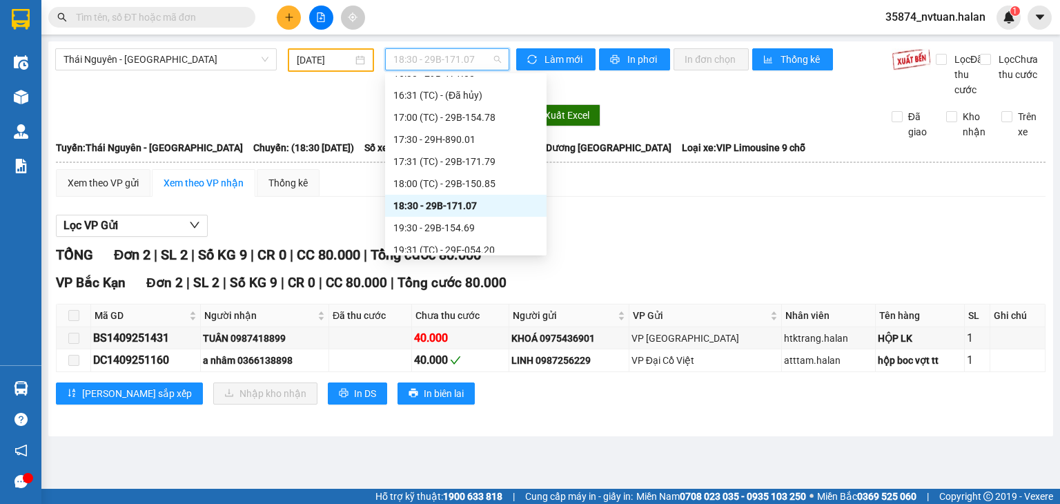
click at [437, 70] on span "18:30 - 29B-171.07" at bounding box center [447, 59] width 108 height 21
click at [464, 223] on div "19:30 - 29B-154.69" at bounding box center [465, 227] width 145 height 15
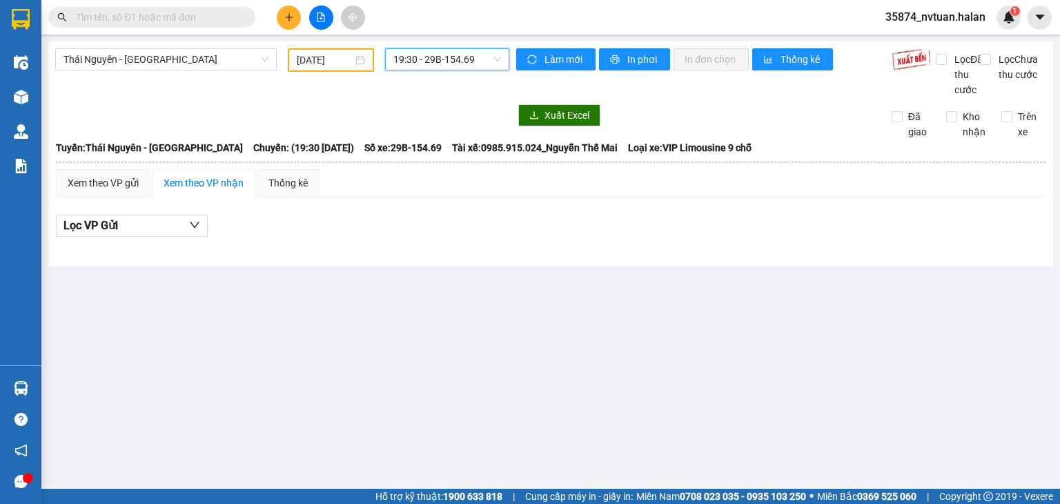
click at [455, 61] on span "19:30 - 29B-154.69" at bounding box center [447, 59] width 108 height 21
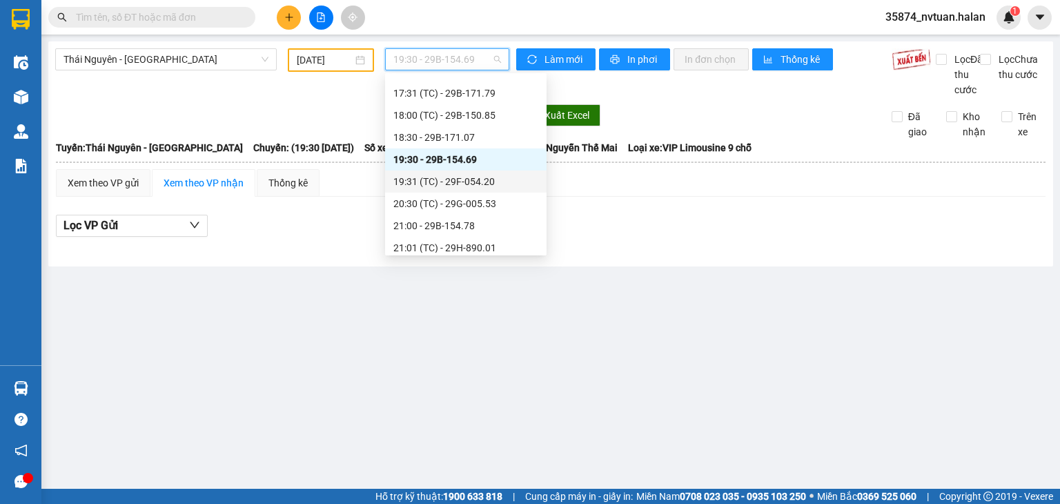
scroll to position [414, 0]
click at [491, 178] on div "19:31 (TC) - 29F-054.20" at bounding box center [465, 180] width 145 height 15
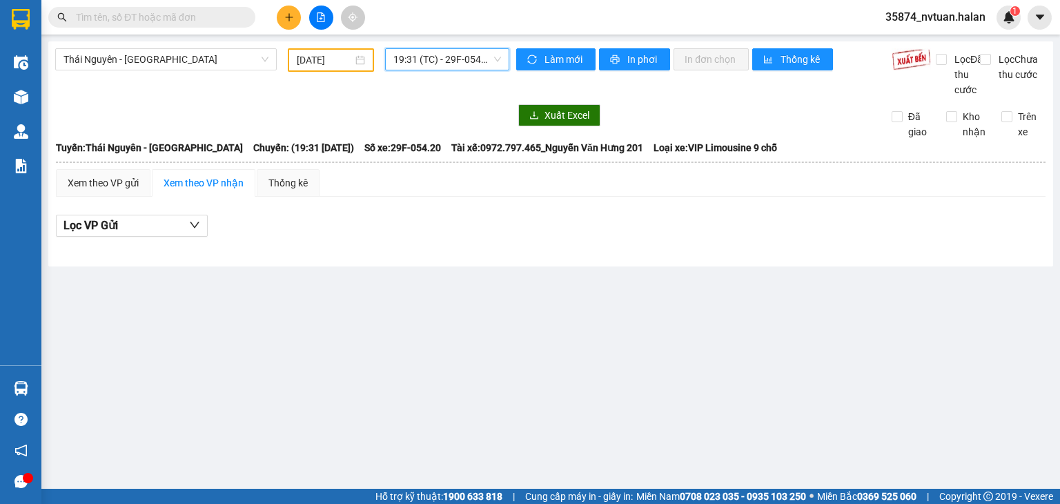
click at [456, 60] on span "19:31 (TC) - 29F-054.20" at bounding box center [447, 59] width 108 height 21
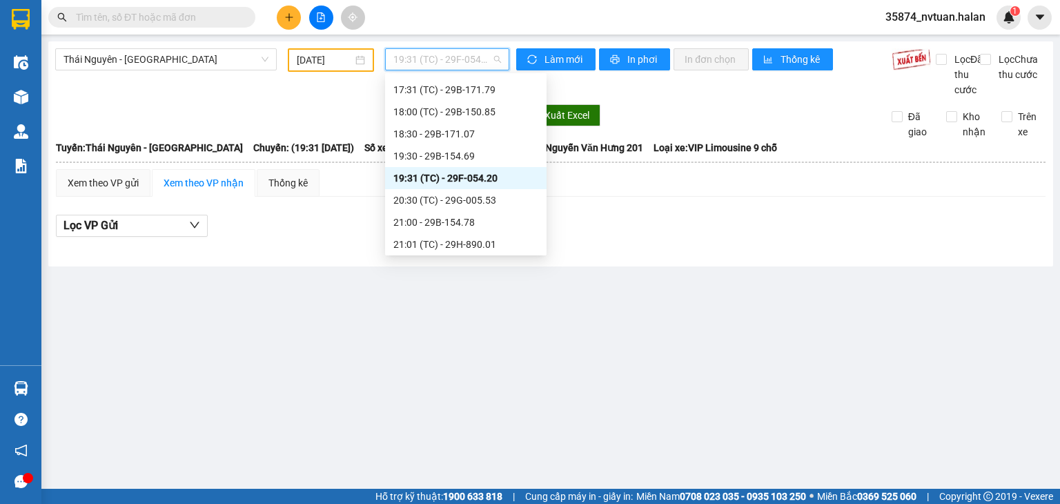
scroll to position [419, 0]
click at [463, 194] on div "20:30 (TC) - 29G-005.53" at bounding box center [465, 197] width 145 height 15
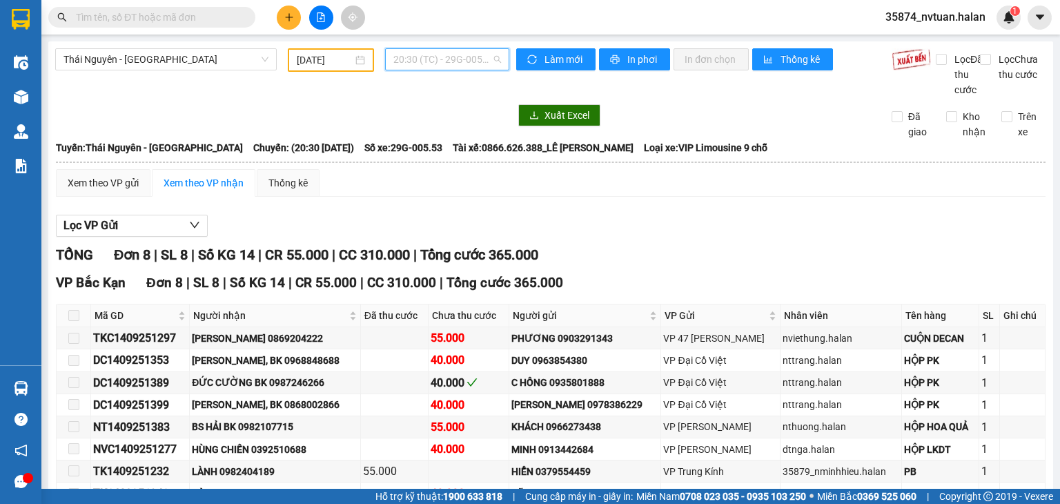
click at [439, 52] on span "20:30 (TC) - 29G-005.53" at bounding box center [447, 59] width 108 height 21
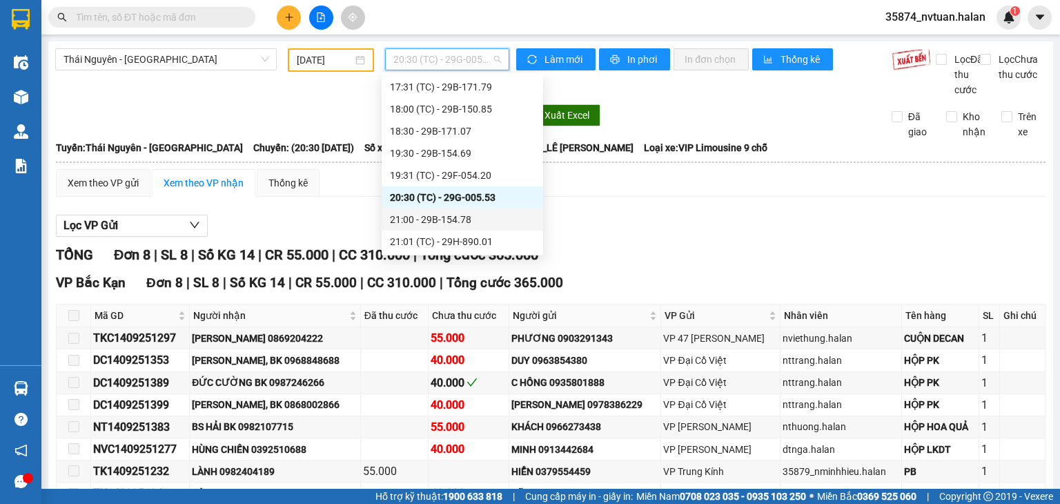
click at [440, 217] on div "21:00 - 29B-154.78" at bounding box center [462, 219] width 145 height 15
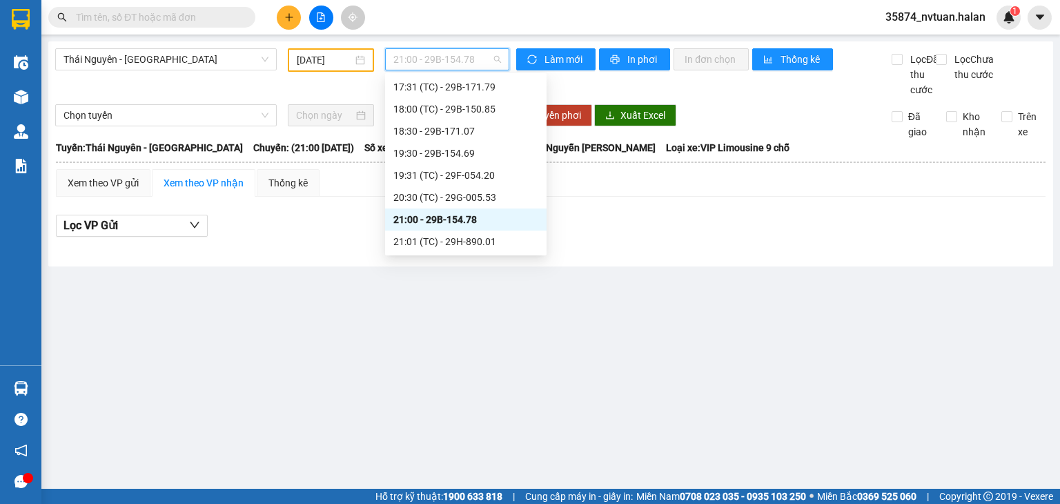
click at [467, 56] on span "21:00 - 29B-154.78" at bounding box center [447, 59] width 108 height 21
click at [493, 237] on div "21:01 (TC) - 29H-890.01" at bounding box center [465, 241] width 145 height 15
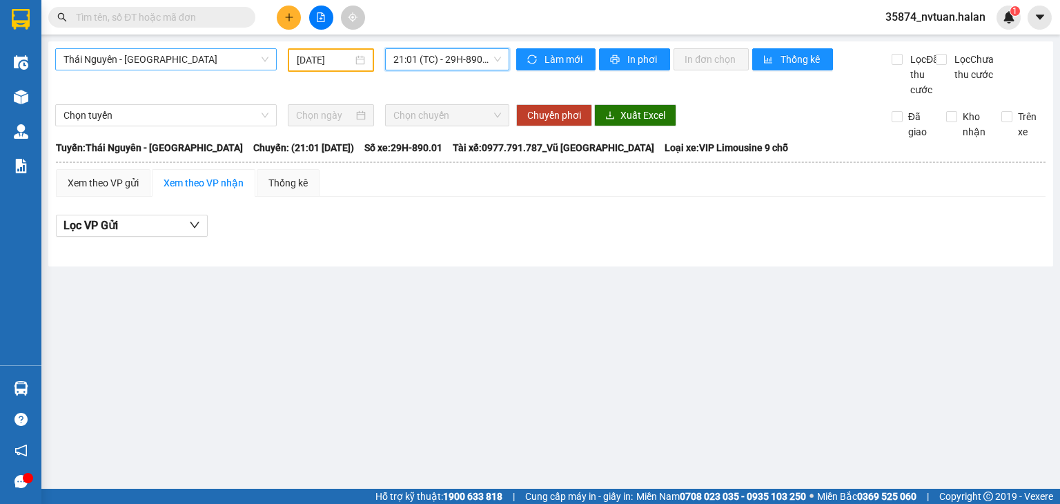
click at [197, 60] on span "Thái Nguyên - [GEOGRAPHIC_DATA]" at bounding box center [165, 59] width 205 height 21
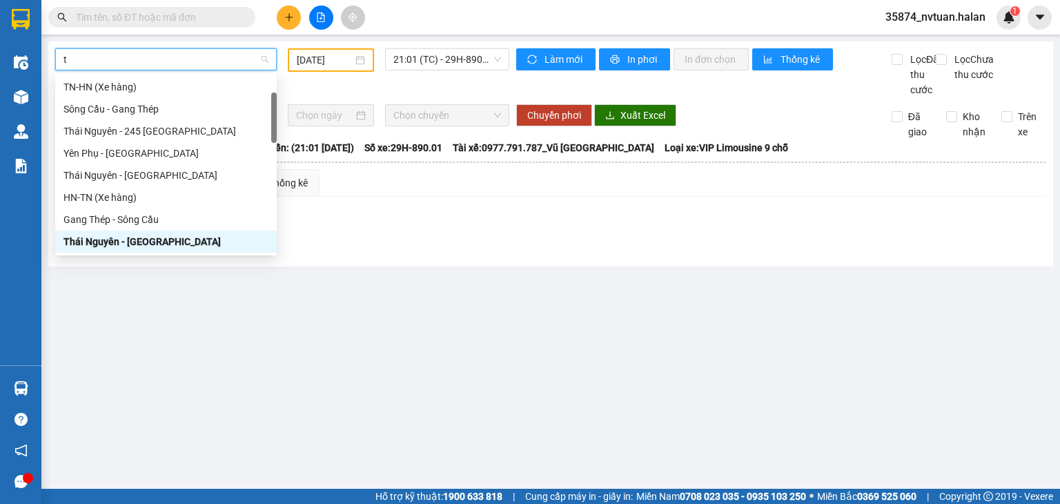
type input "tq"
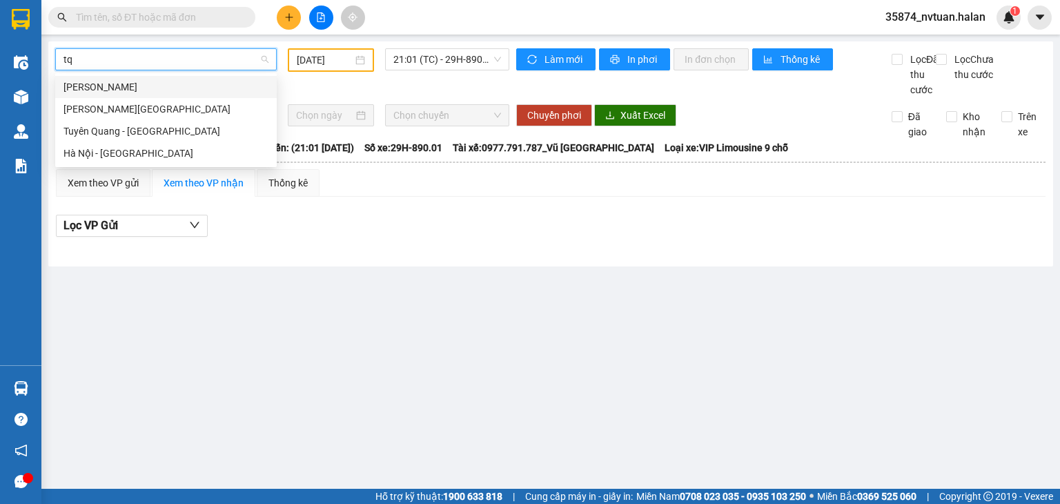
click at [211, 81] on div "[PERSON_NAME]" at bounding box center [165, 86] width 205 height 15
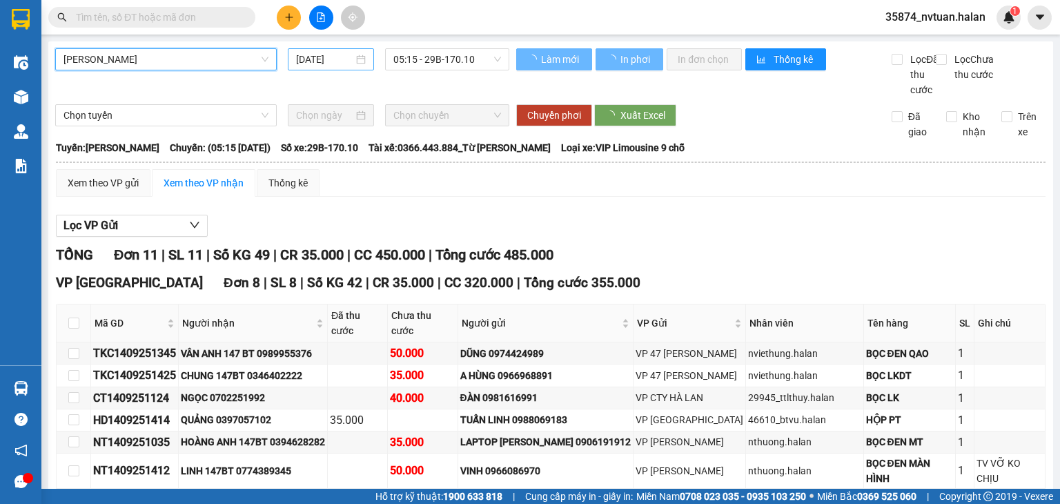
click at [359, 66] on div "[DATE]" at bounding box center [330, 59] width 69 height 15
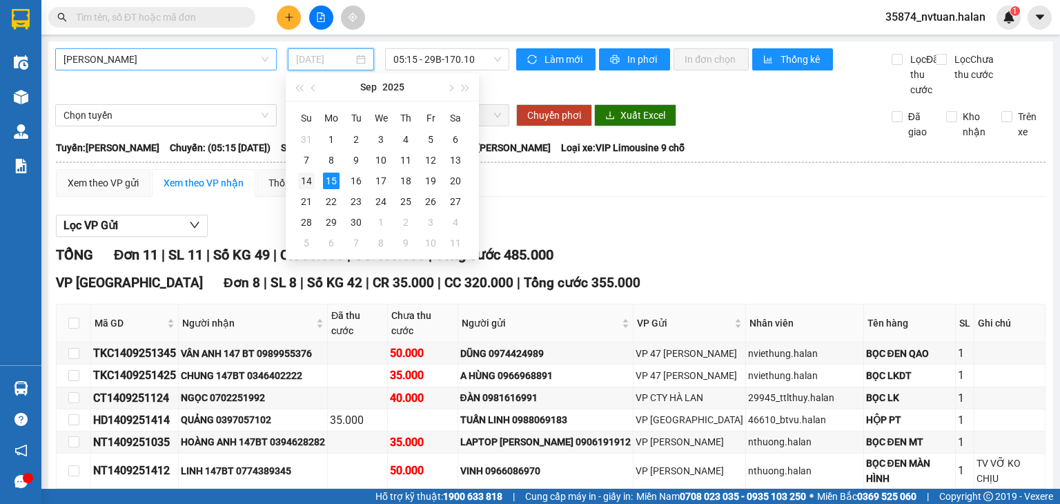
click at [306, 183] on div "14" at bounding box center [306, 180] width 17 height 17
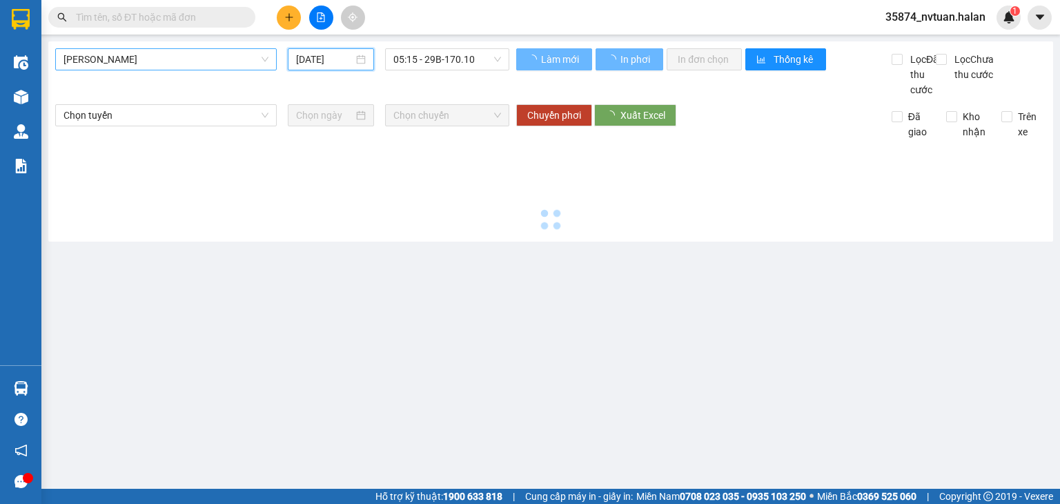
type input "[DATE]"
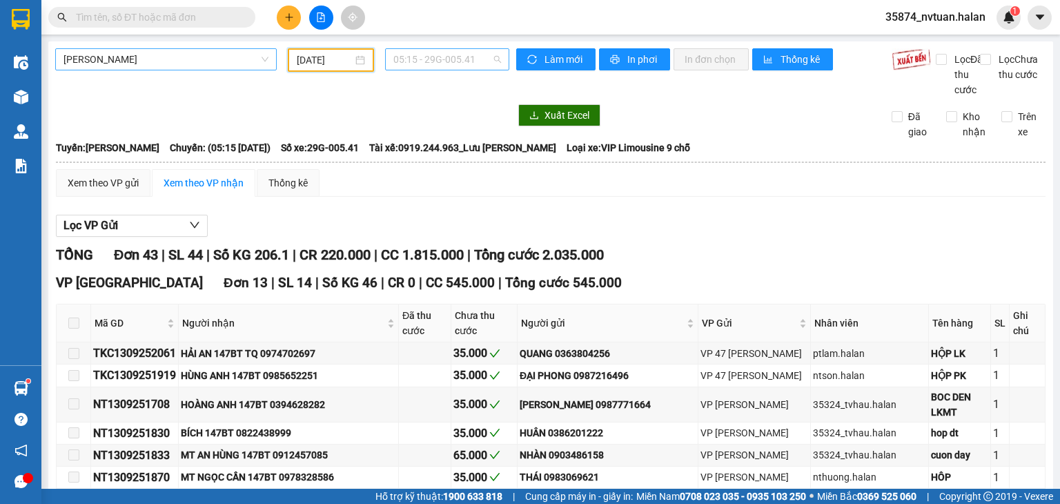
scroll to position [22, 0]
click at [461, 57] on span "05:15 - 29G-005.41" at bounding box center [447, 59] width 108 height 21
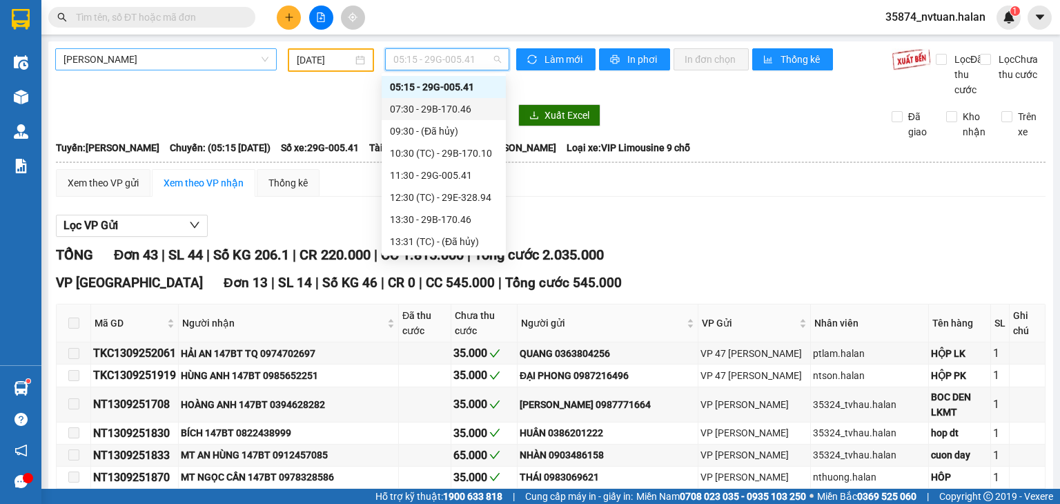
click at [448, 108] on div "07:30 - 29B-170.46" at bounding box center [444, 108] width 108 height 15
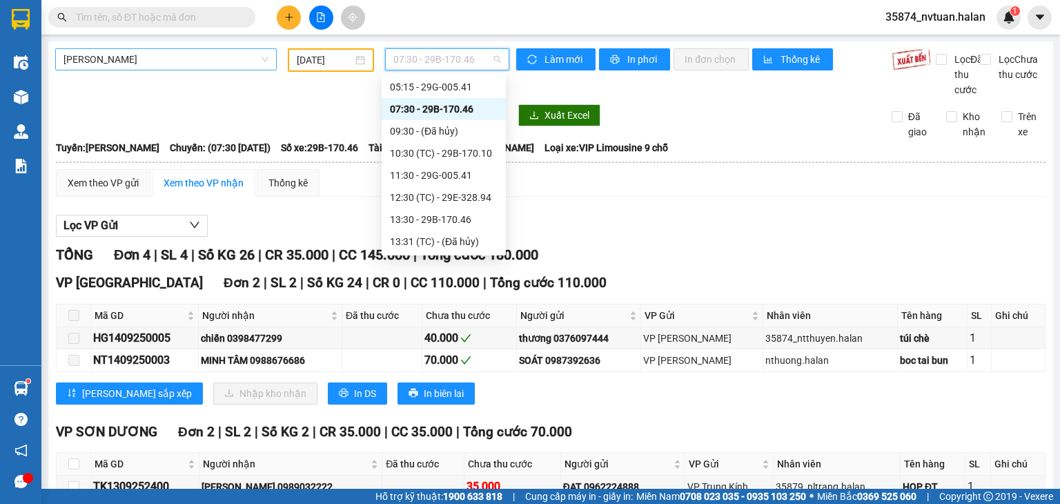
click at [460, 54] on span "07:30 - 29B-170.46" at bounding box center [447, 59] width 108 height 21
drag, startPoint x: 461, startPoint y: 152, endPoint x: 473, endPoint y: 149, distance: 12.7
click at [462, 152] on div "10:30 (TC) - 29B-170.10" at bounding box center [444, 153] width 108 height 15
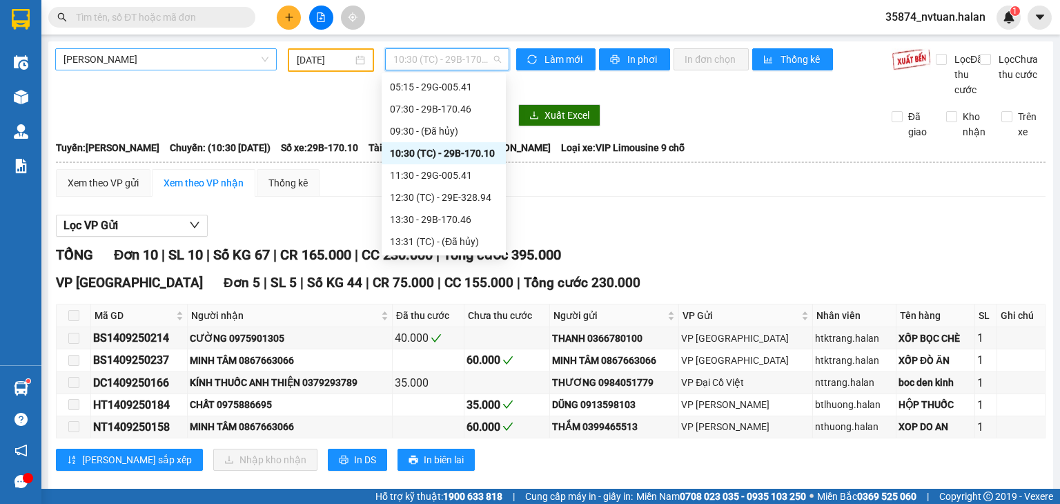
drag, startPoint x: 421, startPoint y: 62, endPoint x: 444, endPoint y: 86, distance: 33.2
click at [425, 63] on span "10:30 (TC) - 29B-170.10" at bounding box center [447, 59] width 108 height 21
click at [444, 171] on div "11:30 - 29G-005.41" at bounding box center [444, 175] width 108 height 15
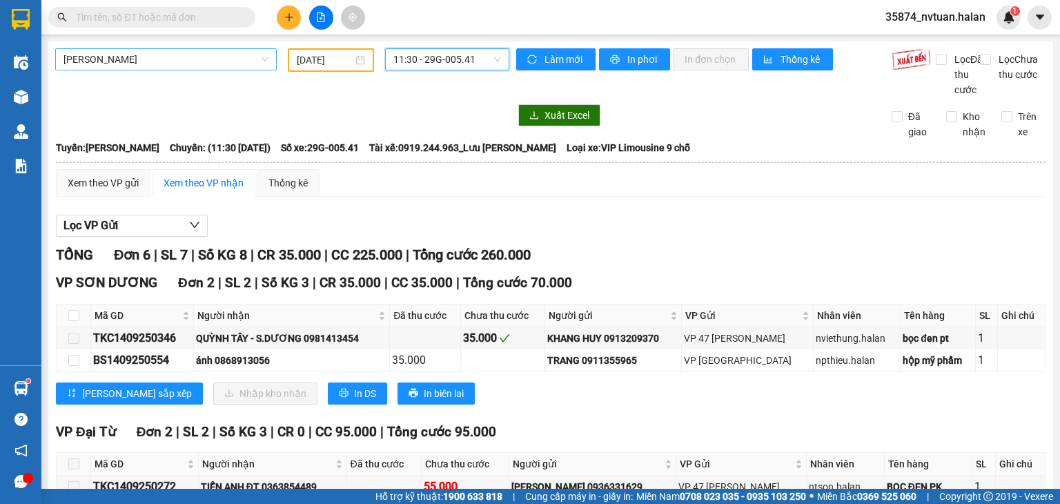
click at [457, 59] on span "11:30 - 29G-005.41" at bounding box center [447, 59] width 108 height 21
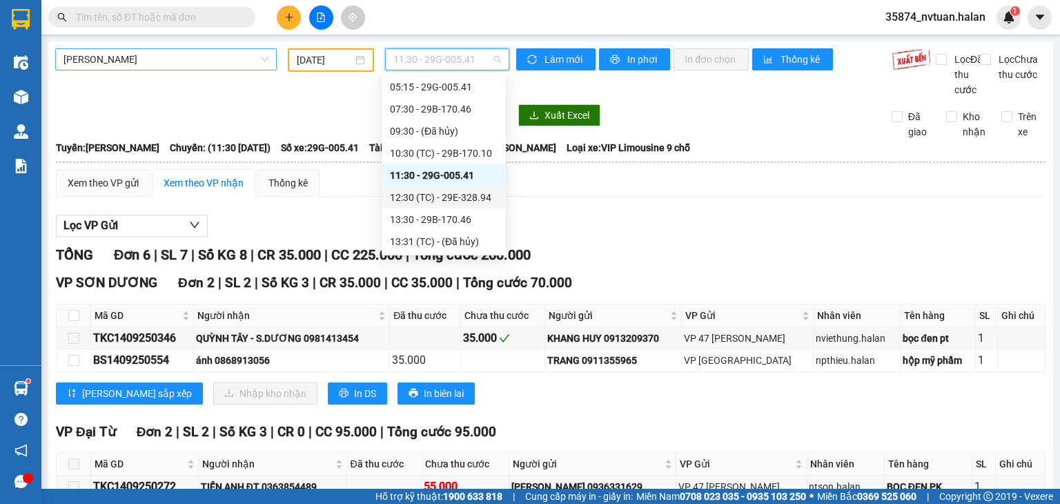
click at [452, 199] on div "12:30 (TC) - 29E-328.94" at bounding box center [444, 197] width 108 height 15
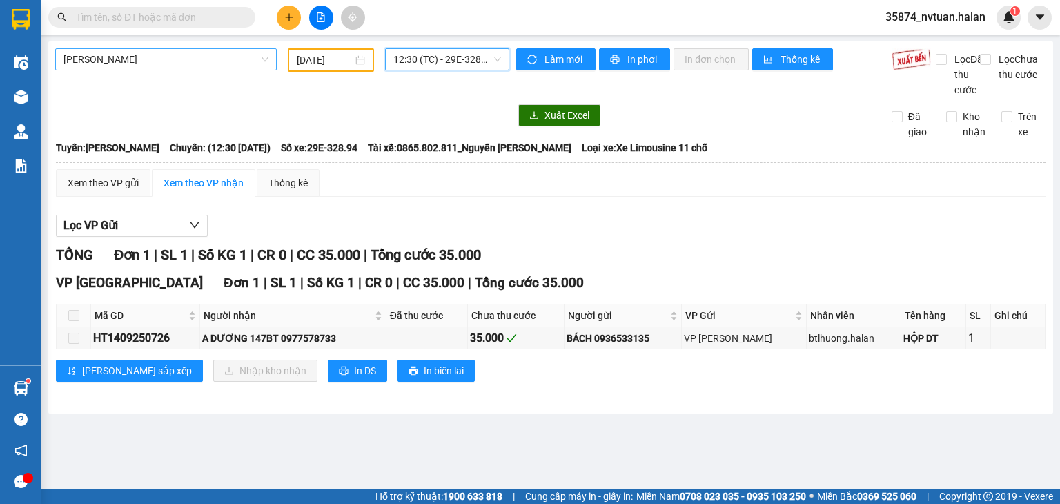
click at [475, 58] on span "12:30 (TC) - 29E-328.94" at bounding box center [447, 59] width 108 height 21
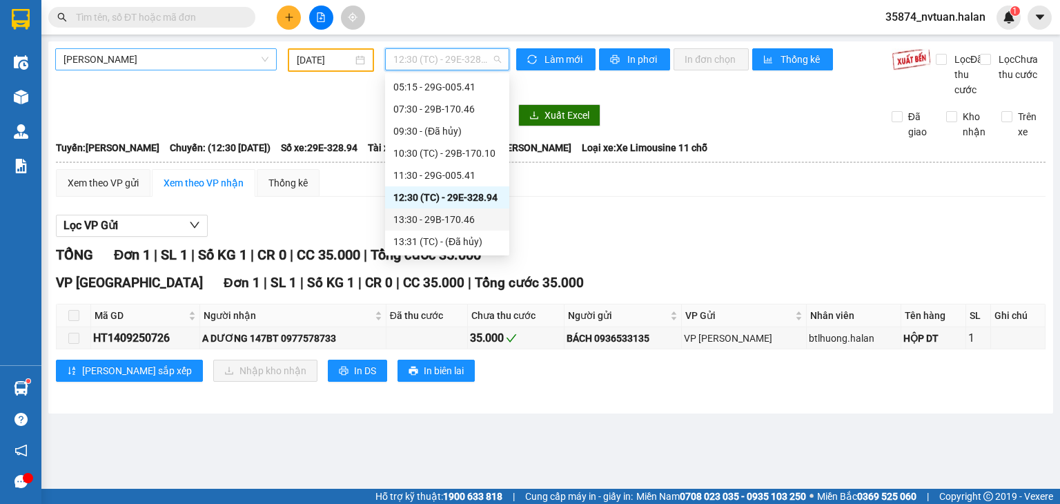
click at [460, 219] on div "13:30 - 29B-170.46" at bounding box center [447, 219] width 108 height 15
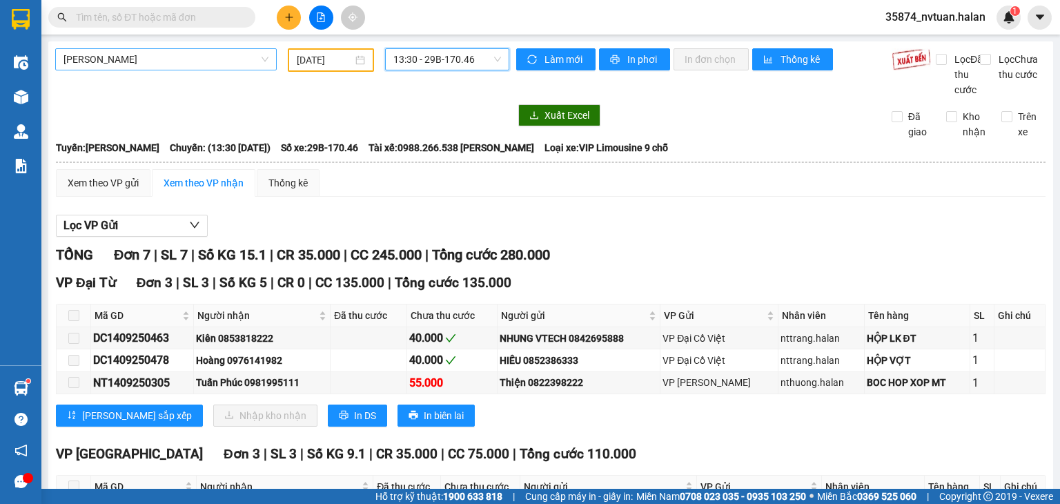
drag, startPoint x: 472, startPoint y: 50, endPoint x: 471, endPoint y: 61, distance: 10.4
click at [471, 52] on span "13:30 - 29B-170.46" at bounding box center [447, 59] width 108 height 21
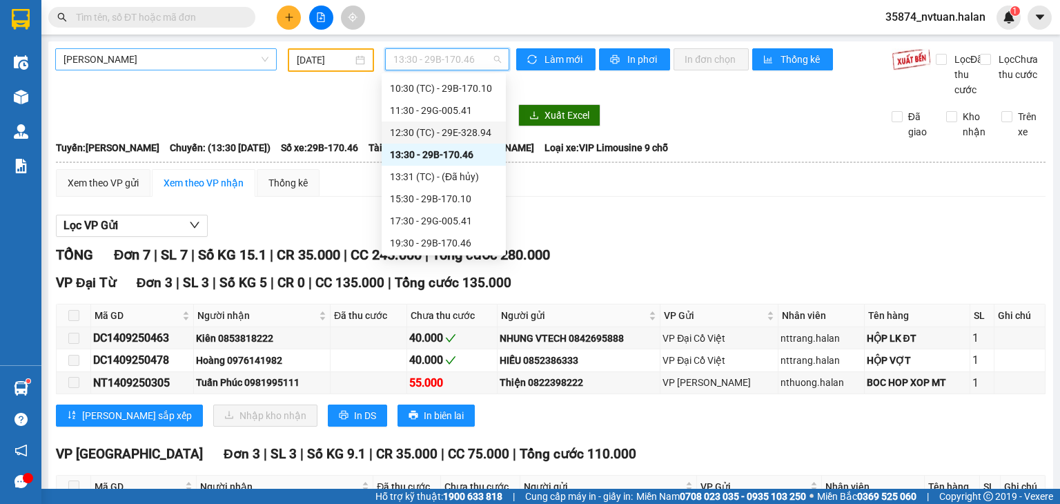
scroll to position [88, 0]
click at [475, 196] on div "15:30 - 29B-170.10" at bounding box center [444, 197] width 108 height 15
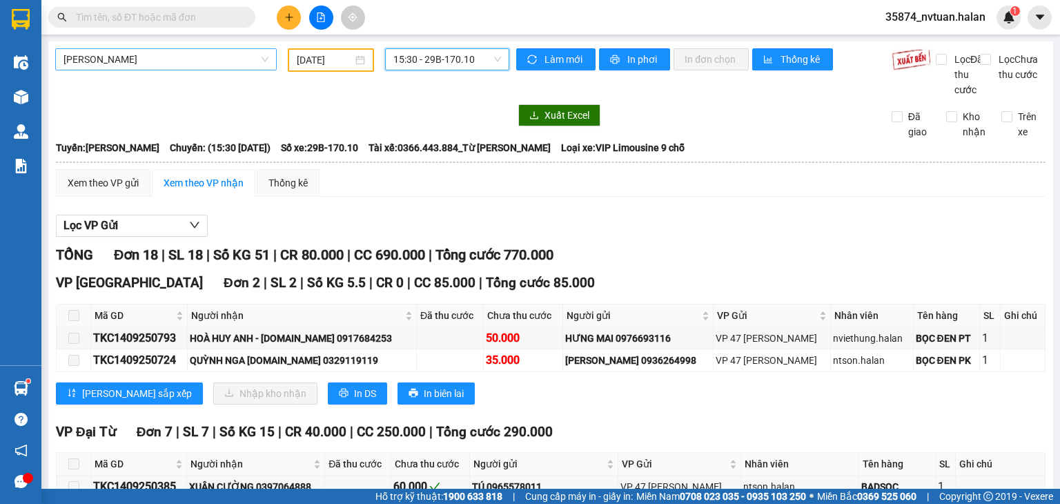
click at [480, 59] on span "15:30 - 29B-170.10" at bounding box center [447, 59] width 108 height 21
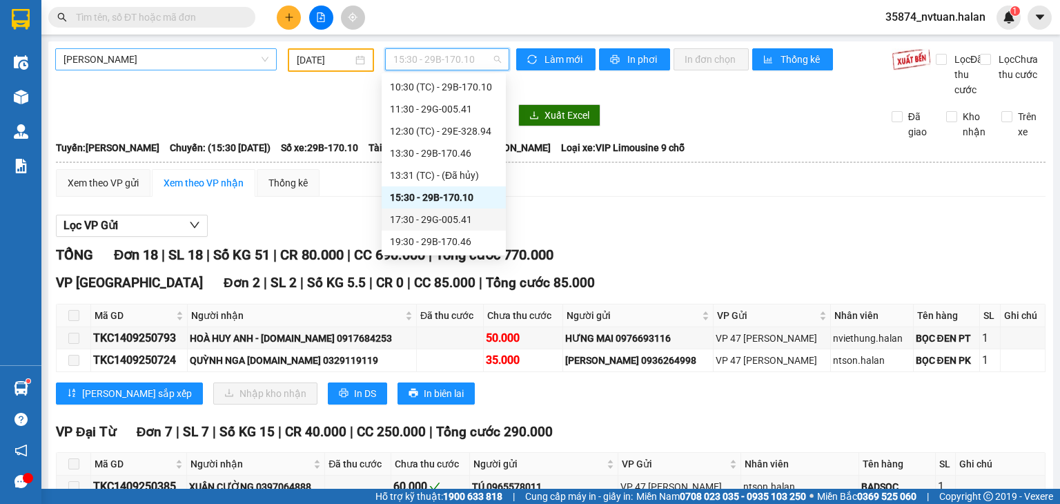
click at [460, 221] on div "17:30 - 29G-005.41" at bounding box center [444, 219] width 108 height 15
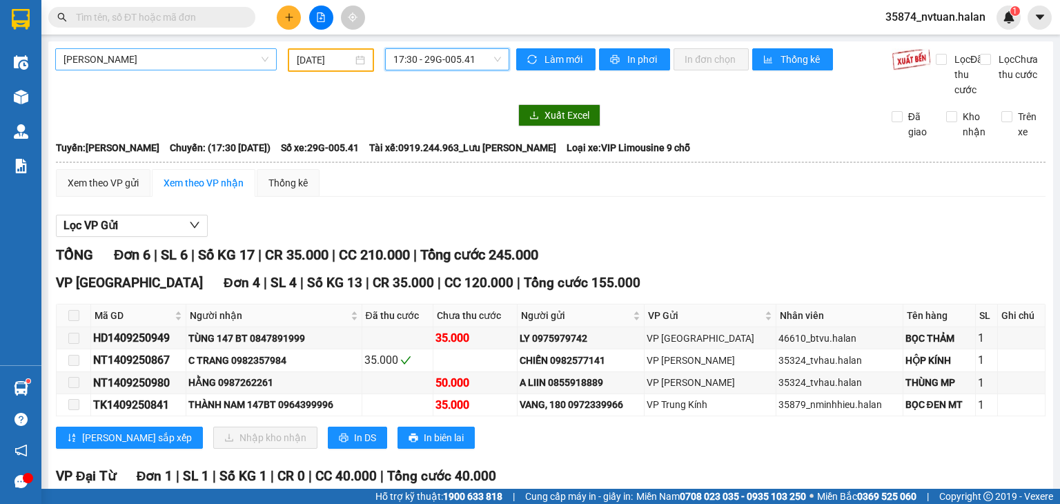
click at [450, 64] on span "17:30 - 29G-005.41" at bounding box center [447, 59] width 108 height 21
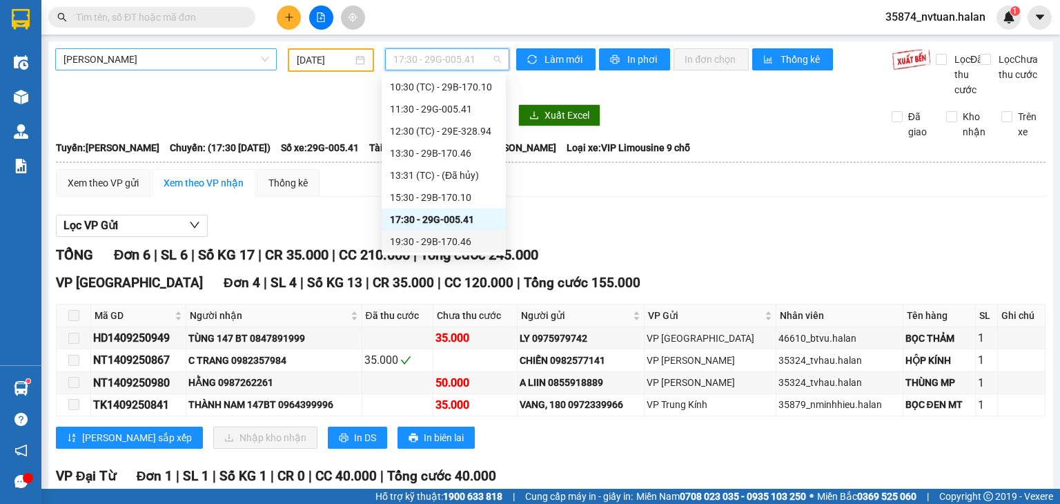
click at [448, 241] on div "19:30 - 29B-170.46" at bounding box center [444, 241] width 108 height 15
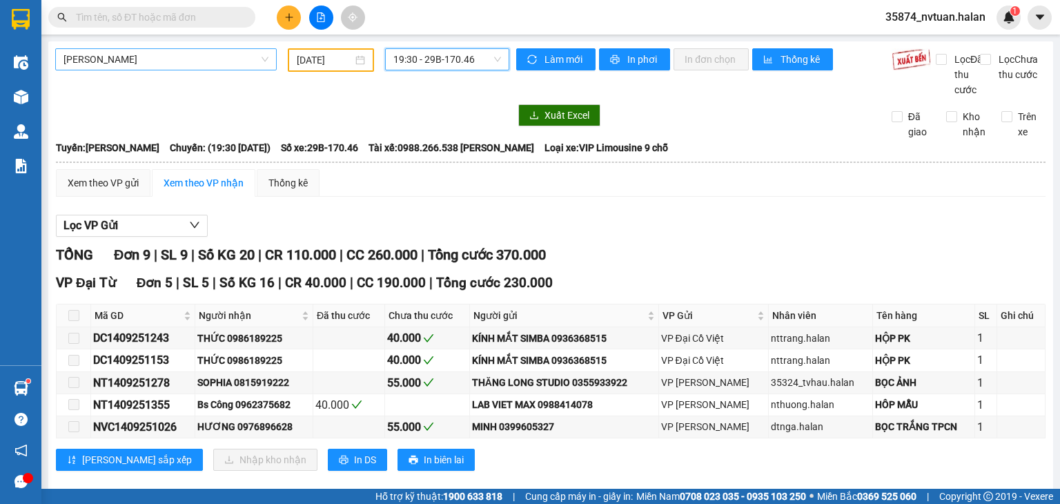
click at [183, 59] on span "[PERSON_NAME]" at bounding box center [165, 59] width 205 height 21
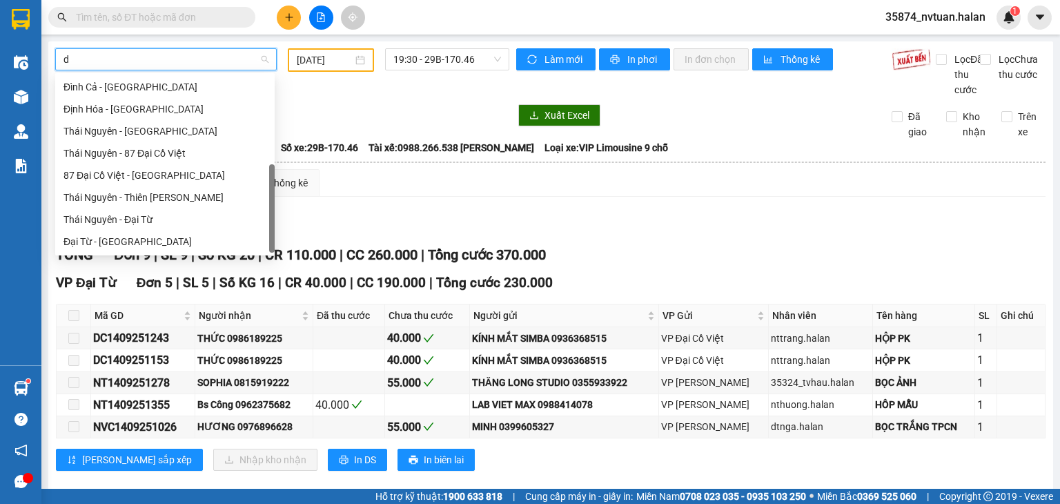
scroll to position [44, 0]
type input "dh"
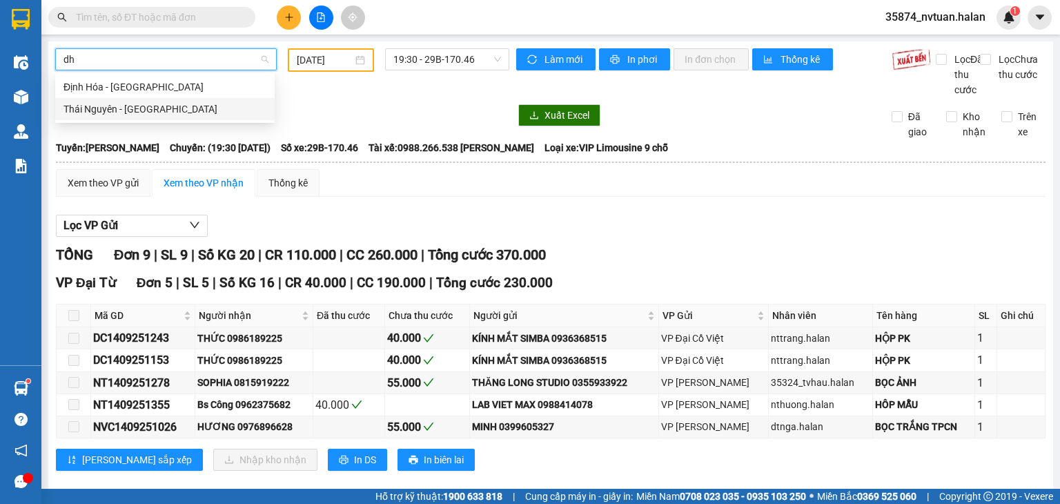
drag, startPoint x: 129, startPoint y: 108, endPoint x: 196, endPoint y: 108, distance: 66.9
click at [135, 108] on div "Thái Nguyên - [GEOGRAPHIC_DATA]" at bounding box center [164, 108] width 203 height 15
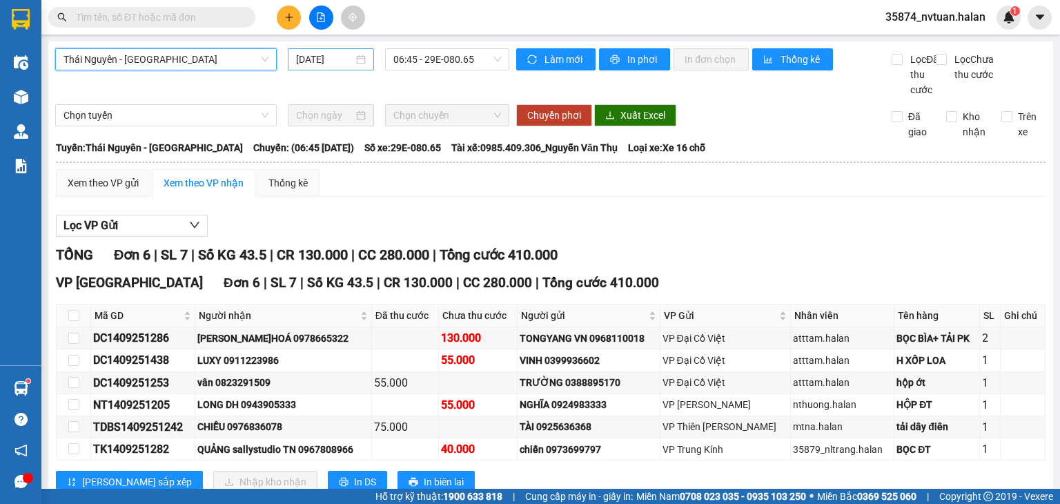
click at [344, 64] on input "[DATE]" at bounding box center [324, 59] width 57 height 15
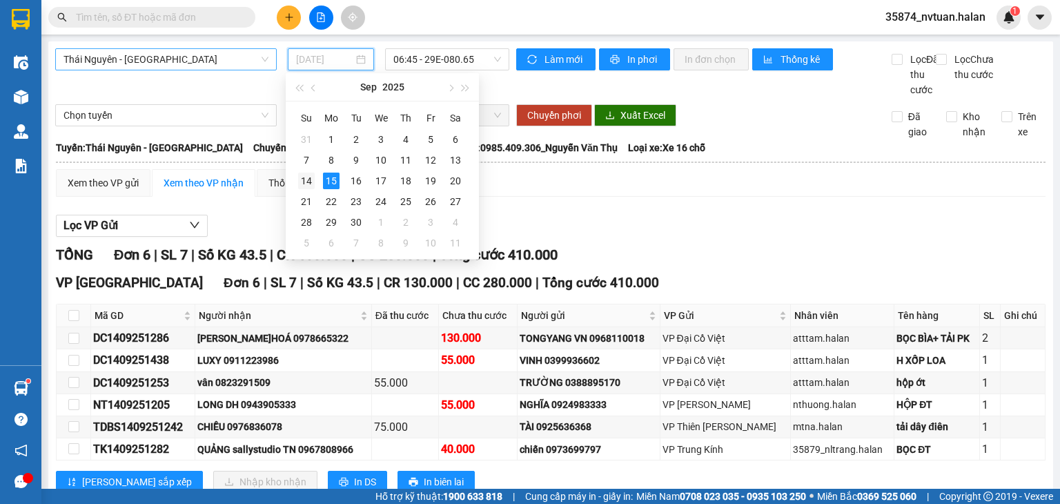
click at [314, 183] on td "14" at bounding box center [306, 180] width 25 height 21
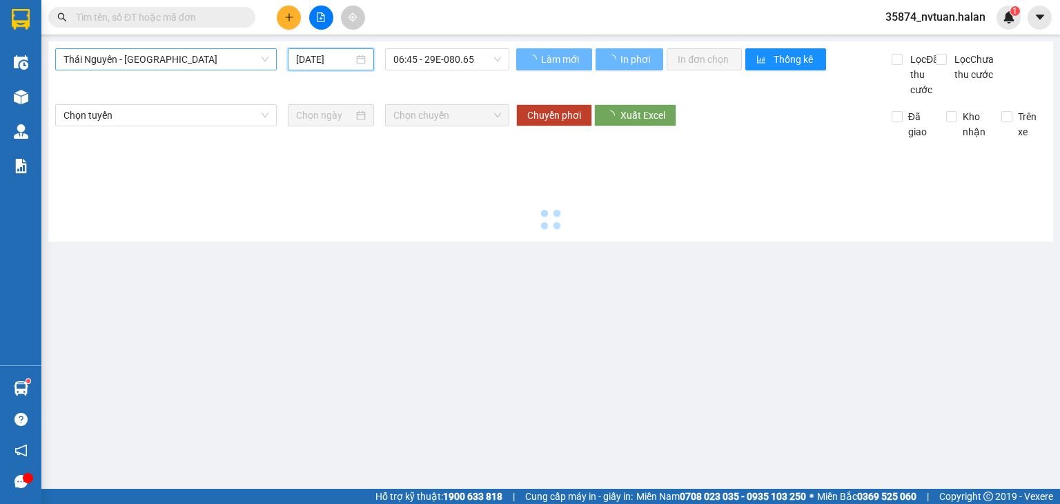
type input "[DATE]"
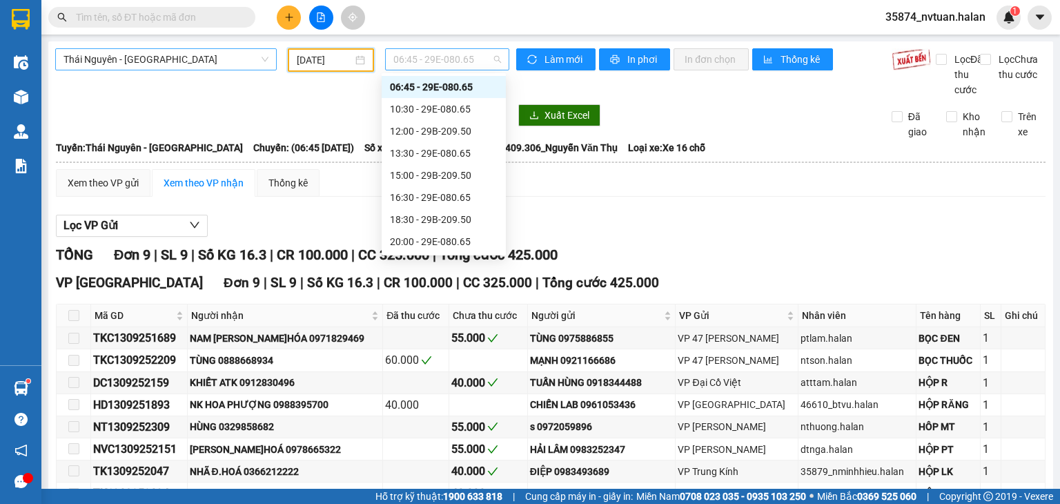
scroll to position [22, 0]
click at [407, 52] on span "06:45 - 29E-080.65" at bounding box center [447, 59] width 108 height 21
click at [455, 88] on div "06:45 - 29E-080.65" at bounding box center [444, 86] width 108 height 15
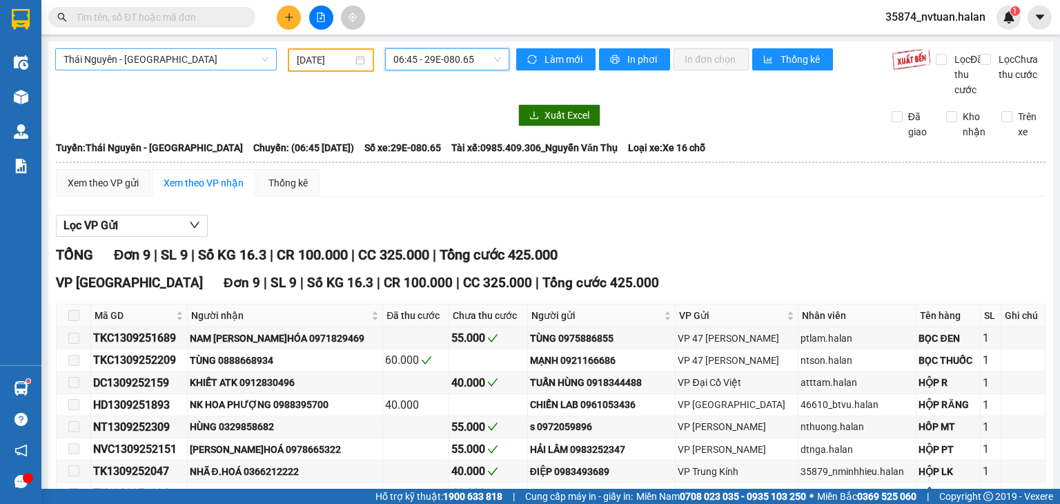
click at [460, 59] on span "06:45 - 29E-080.65" at bounding box center [447, 59] width 108 height 21
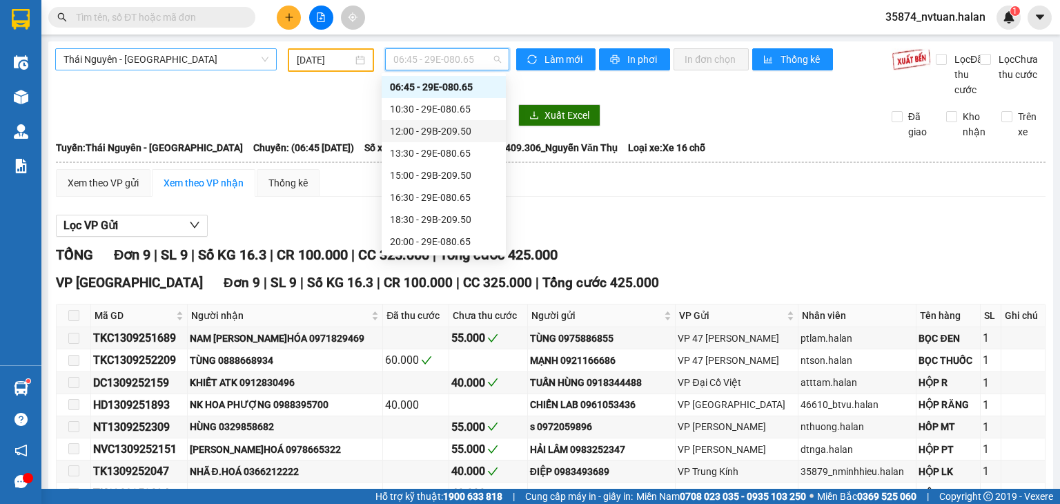
click at [451, 130] on div "12:00 - 29B-209.50" at bounding box center [444, 131] width 108 height 15
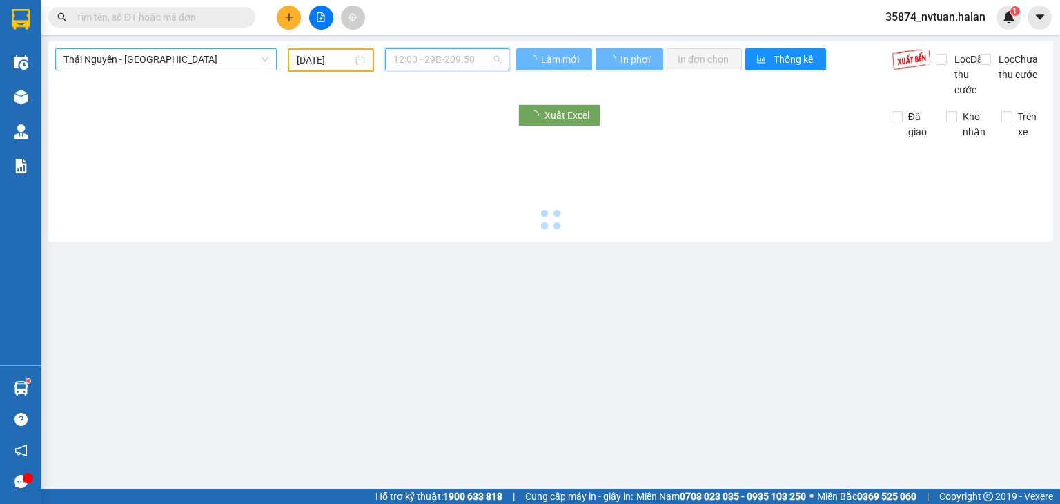
click at [449, 61] on span "12:00 - 29B-209.50" at bounding box center [447, 59] width 108 height 21
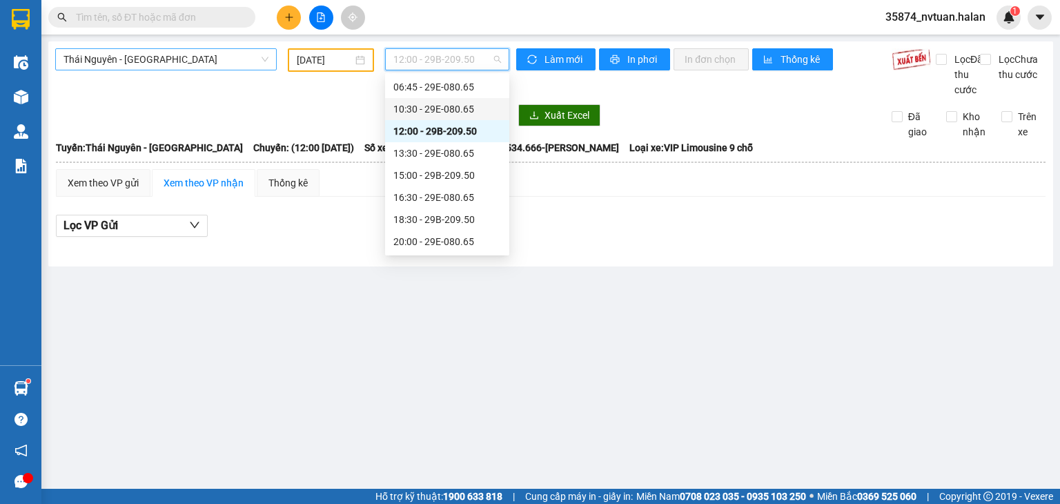
click at [443, 106] on div "10:30 - 29E-080.65" at bounding box center [447, 108] width 108 height 15
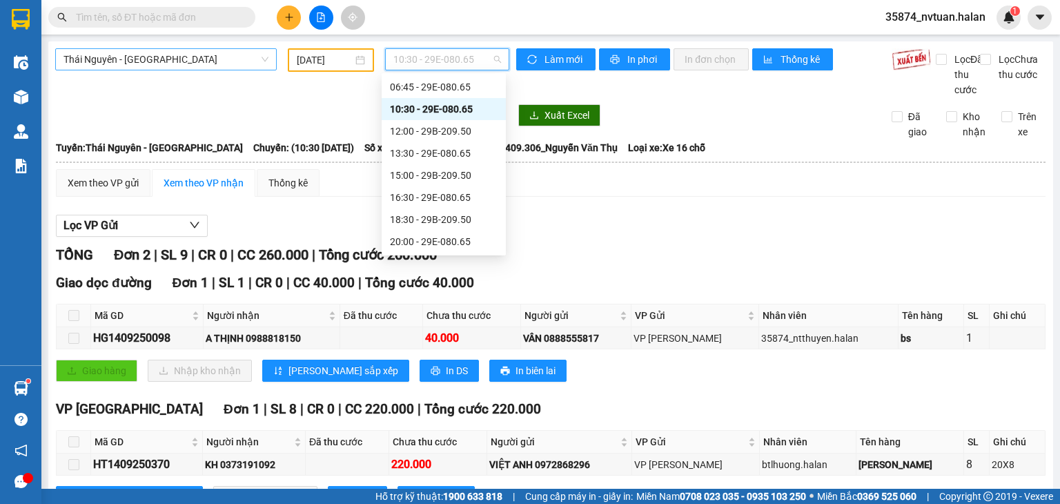
drag, startPoint x: 433, startPoint y: 48, endPoint x: 436, endPoint y: 65, distance: 16.8
click at [433, 49] on span "10:30 - 29E-080.65" at bounding box center [447, 59] width 108 height 21
click at [444, 132] on div "12:00 - 29B-209.50" at bounding box center [444, 131] width 108 height 15
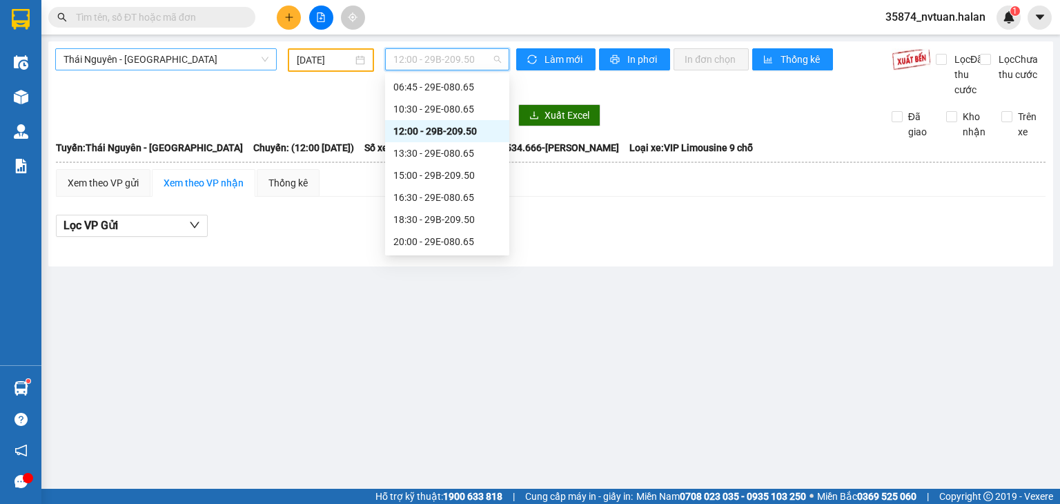
click at [460, 55] on span "12:00 - 29B-209.50" at bounding box center [447, 59] width 108 height 21
click at [457, 157] on div "13:30 - 29E-080.65" at bounding box center [447, 153] width 108 height 15
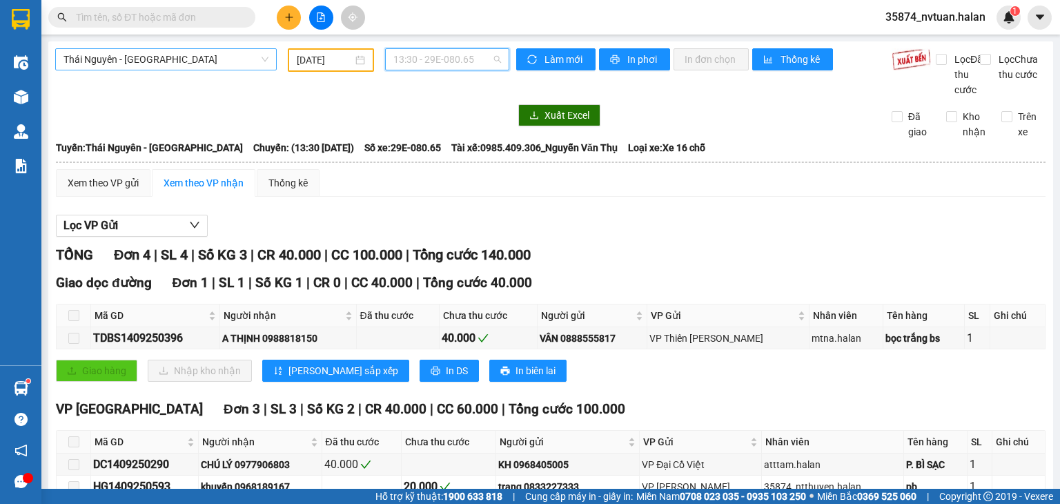
click at [447, 64] on span "13:30 - 29E-080.65" at bounding box center [447, 59] width 108 height 21
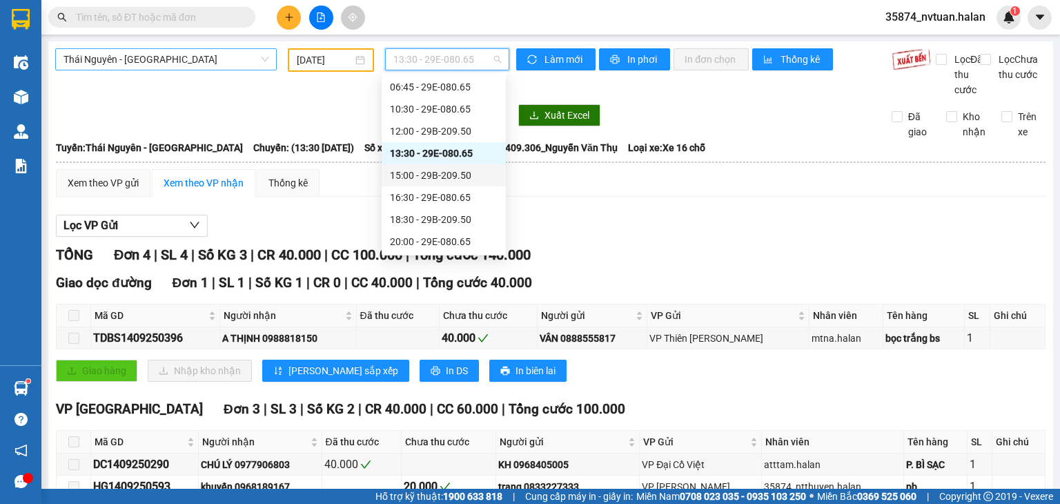
click at [462, 173] on div "15:00 - 29B-209.50" at bounding box center [444, 175] width 108 height 15
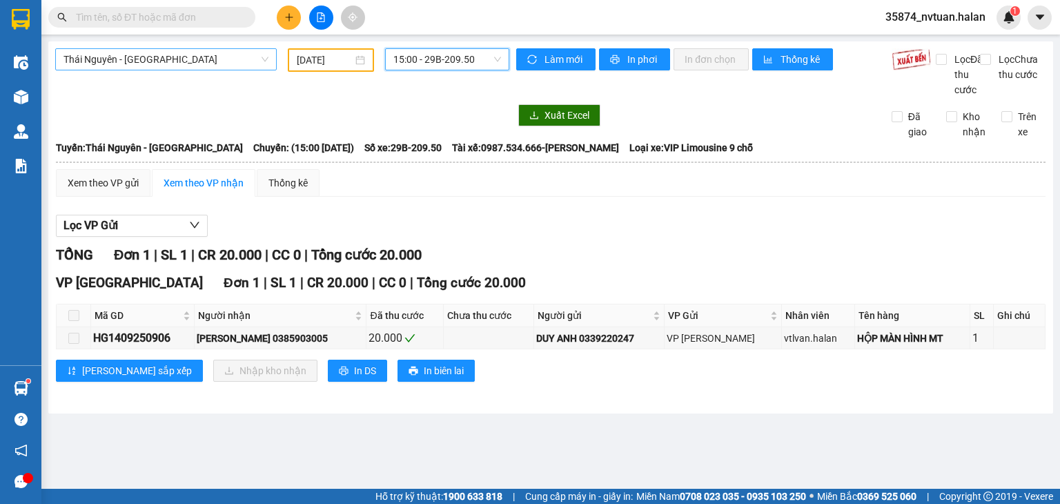
click at [417, 59] on span "15:00 - 29B-209.50" at bounding box center [447, 59] width 108 height 21
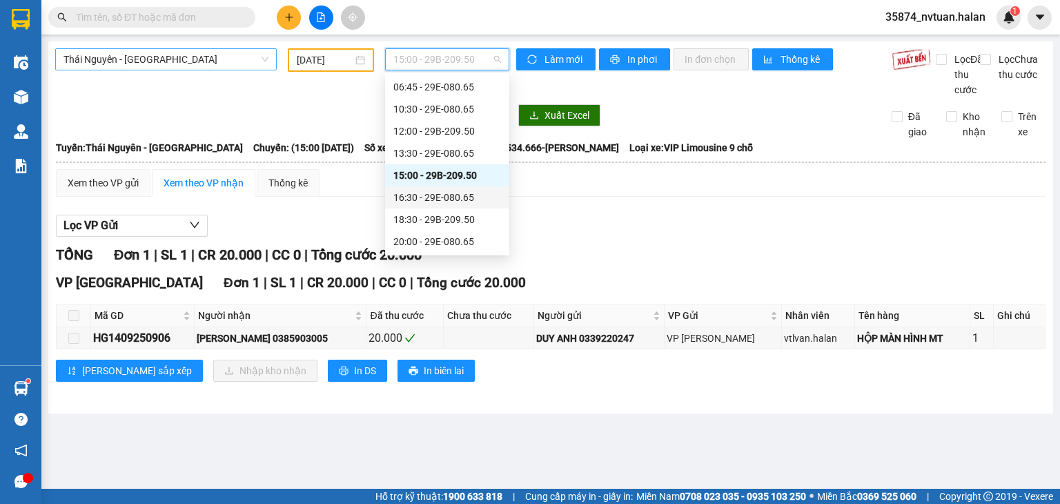
click at [434, 192] on div "16:30 - 29E-080.65" at bounding box center [447, 197] width 108 height 15
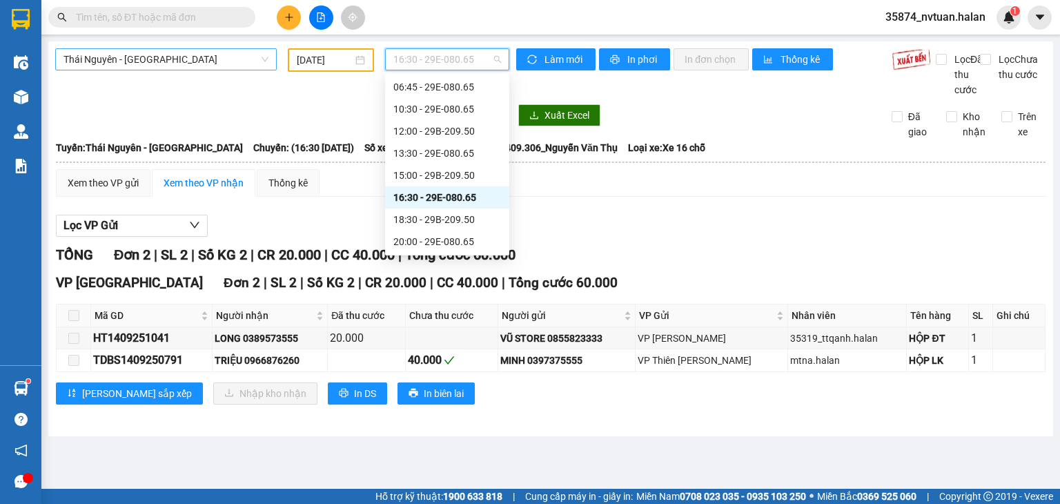
click at [460, 61] on span "16:30 - 29E-080.65" at bounding box center [447, 59] width 108 height 21
click at [469, 212] on div "18:30 - 29B-209.50" at bounding box center [447, 219] width 108 height 15
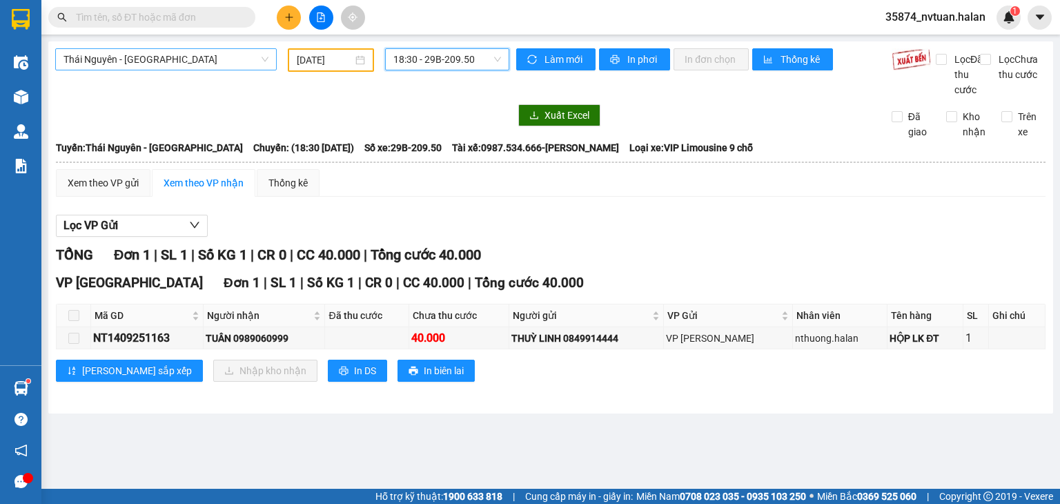
click at [462, 53] on span "18:30 - 29B-209.50" at bounding box center [447, 59] width 108 height 21
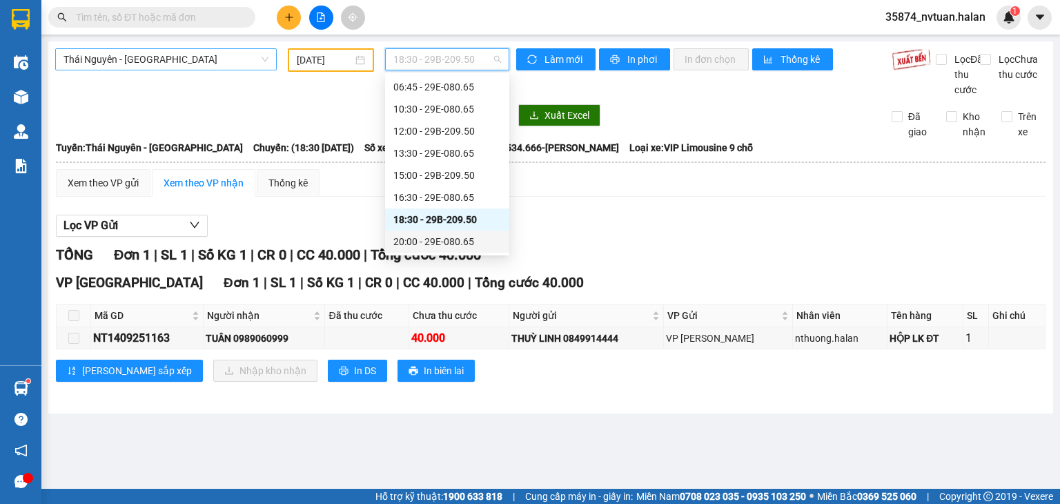
click at [453, 241] on div "20:00 - 29E-080.65" at bounding box center [447, 241] width 108 height 15
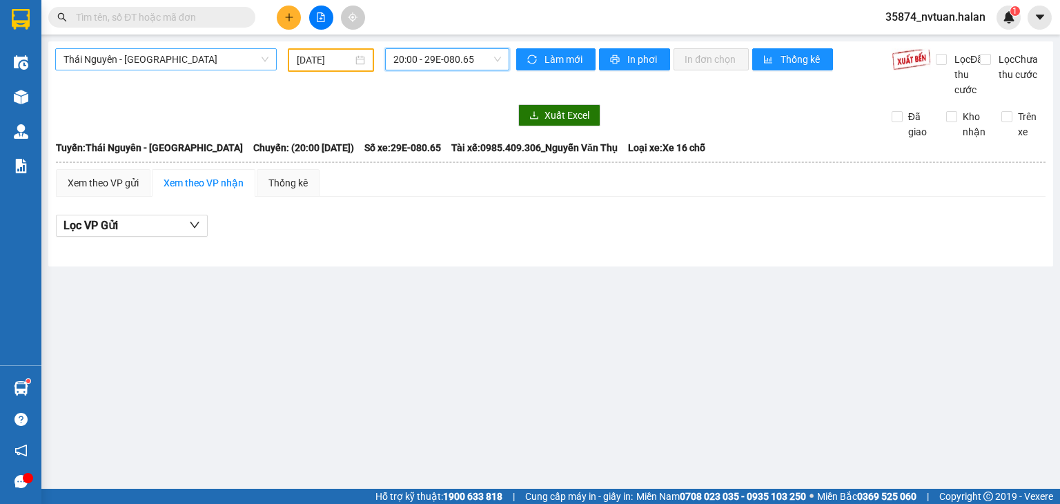
click at [198, 56] on span "Thái Nguyên - [GEOGRAPHIC_DATA]" at bounding box center [165, 59] width 205 height 21
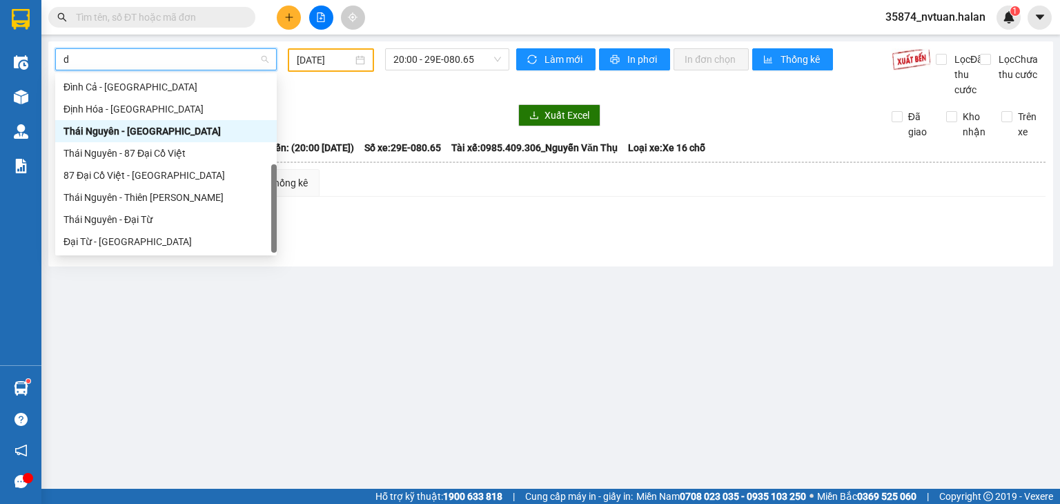
scroll to position [44, 0]
type input "dc"
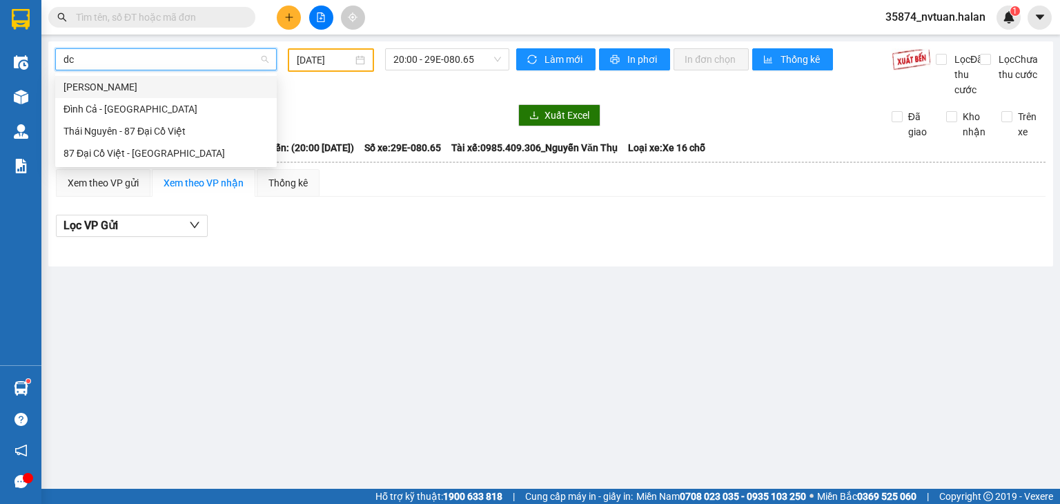
scroll to position [0, 0]
drag, startPoint x: 177, startPoint y: 82, endPoint x: 221, endPoint y: 72, distance: 45.2
click at [178, 82] on div "[PERSON_NAME]" at bounding box center [165, 86] width 205 height 15
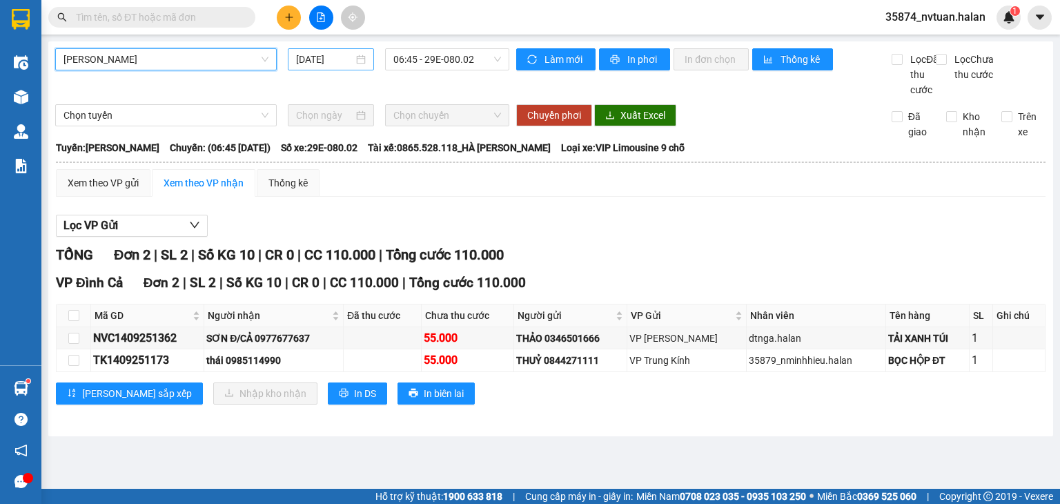
click at [333, 59] on input "[DATE]" at bounding box center [324, 59] width 57 height 15
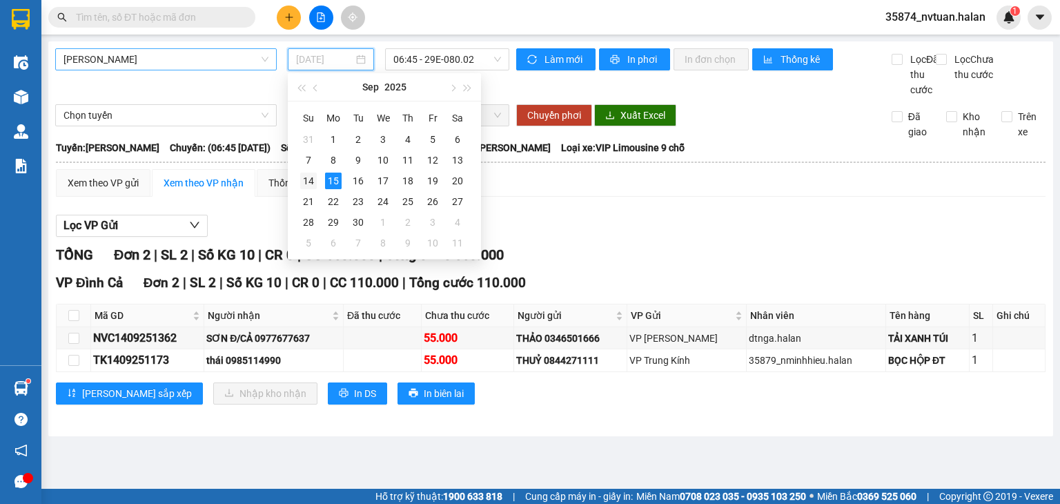
click at [308, 179] on div "14" at bounding box center [308, 180] width 17 height 17
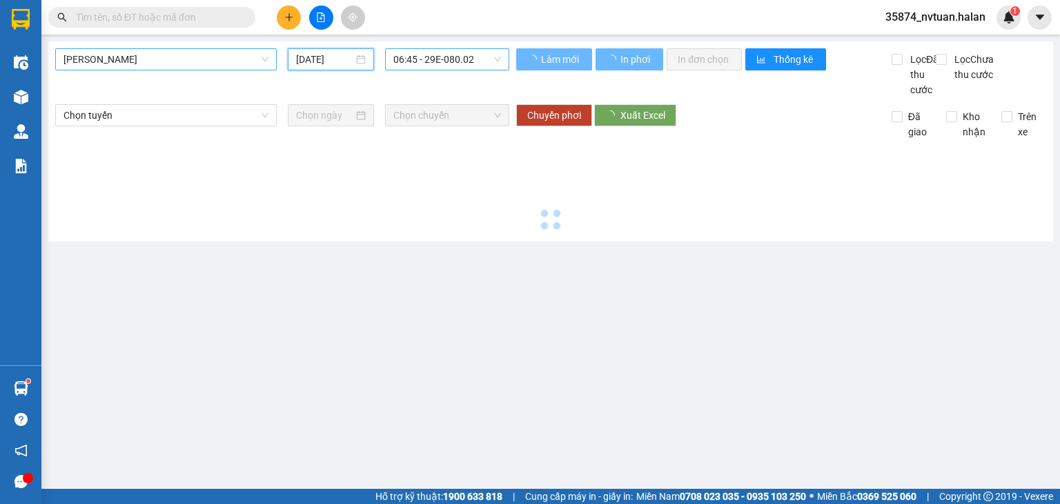
type input "[DATE]"
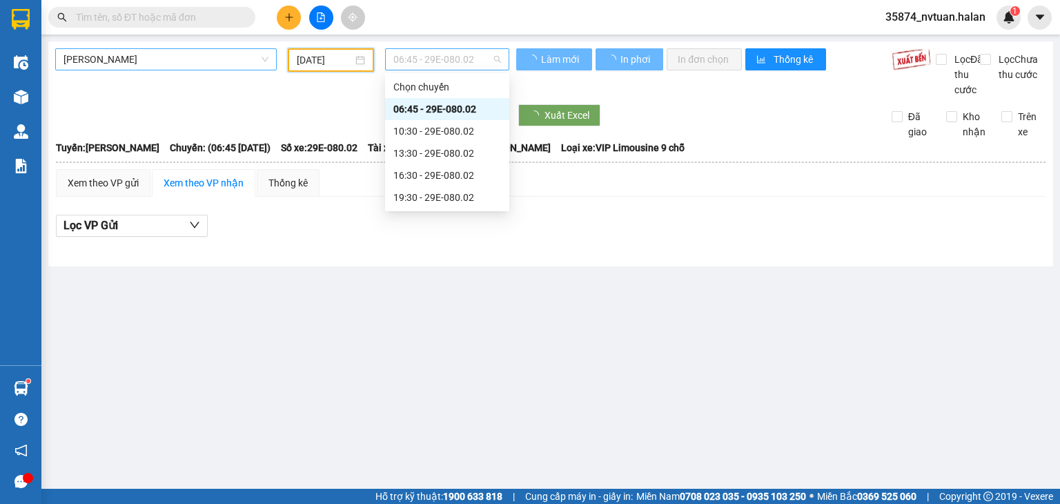
click at [454, 66] on span "06:45 - 29E-080.02" at bounding box center [447, 59] width 108 height 21
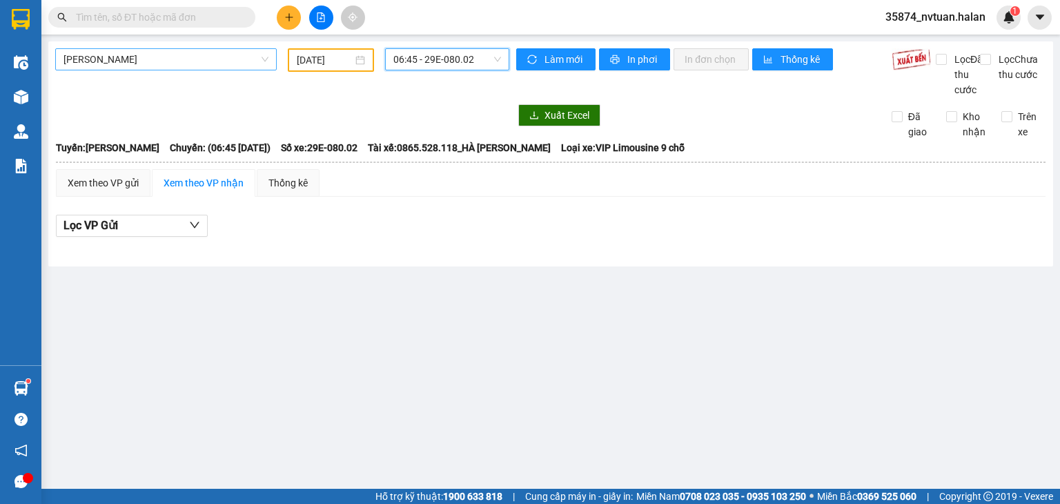
click at [454, 66] on span "06:45 - 29E-080.02" at bounding box center [447, 59] width 108 height 21
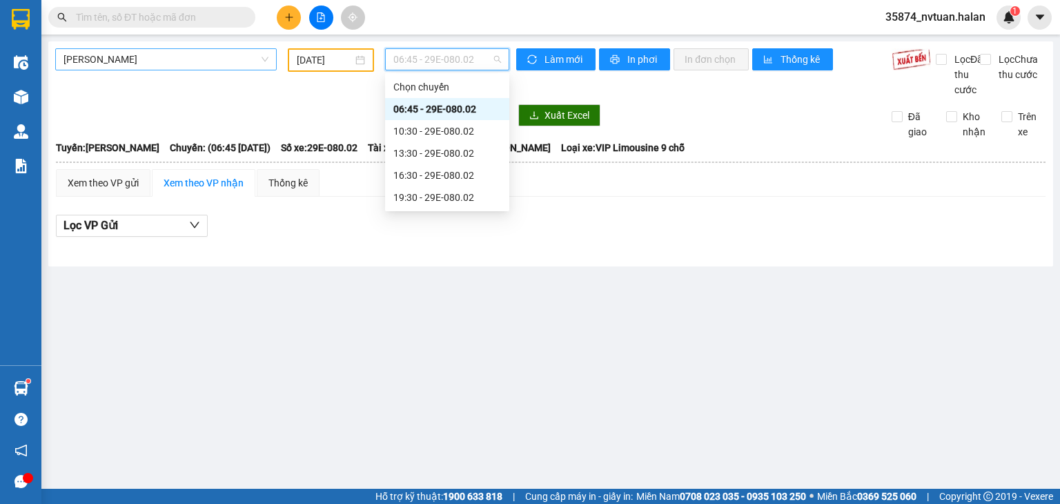
click at [454, 70] on div "06:45 - 29E-080.02" at bounding box center [447, 59] width 125 height 22
click at [442, 128] on div "10:30 - 29E-080.02" at bounding box center [447, 131] width 108 height 15
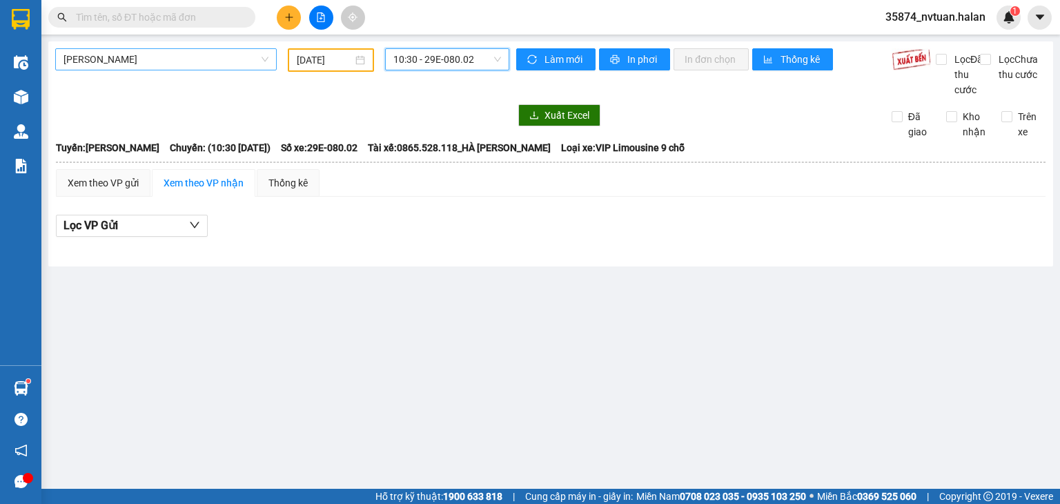
click at [462, 56] on span "10:30 - 29E-080.02" at bounding box center [447, 59] width 108 height 21
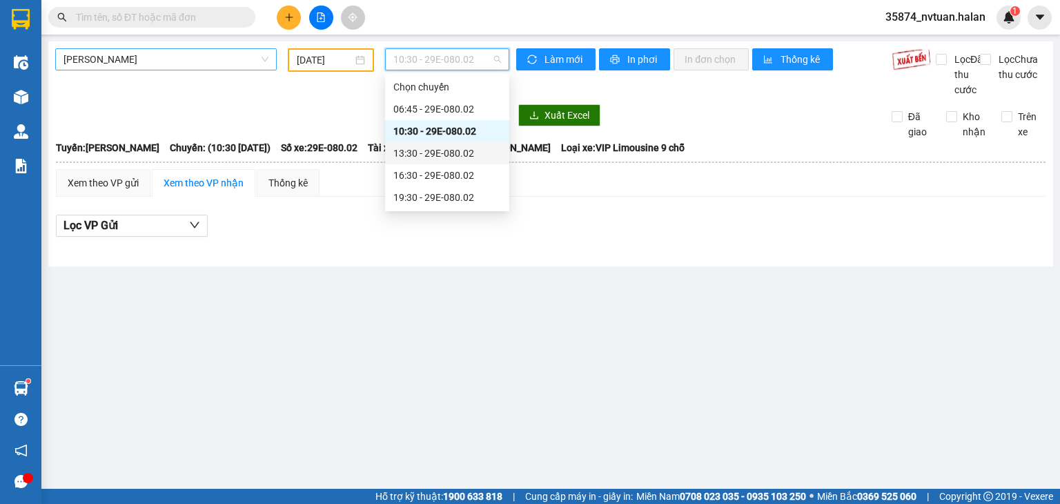
click at [461, 152] on div "13:30 - 29E-080.02" at bounding box center [447, 153] width 108 height 15
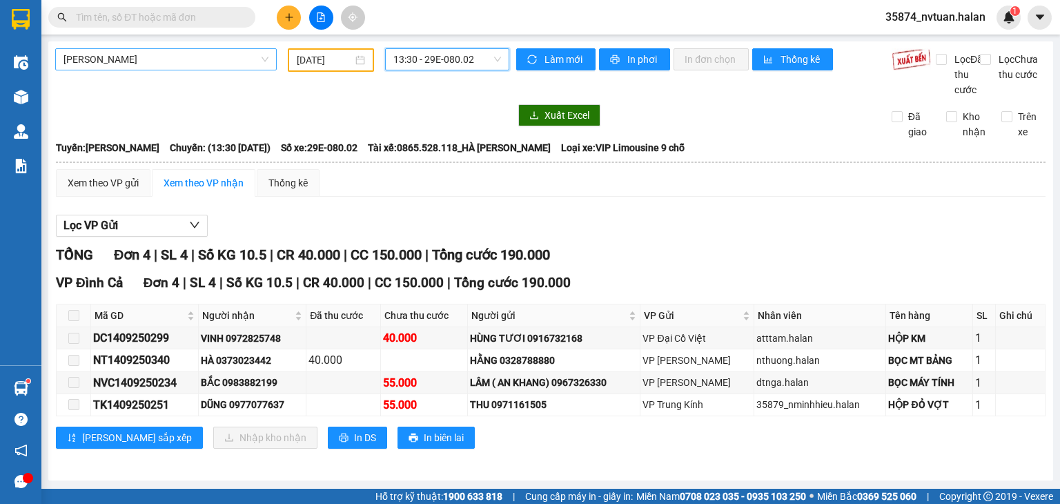
click at [459, 66] on span "13:30 - 29E-080.02" at bounding box center [447, 59] width 108 height 21
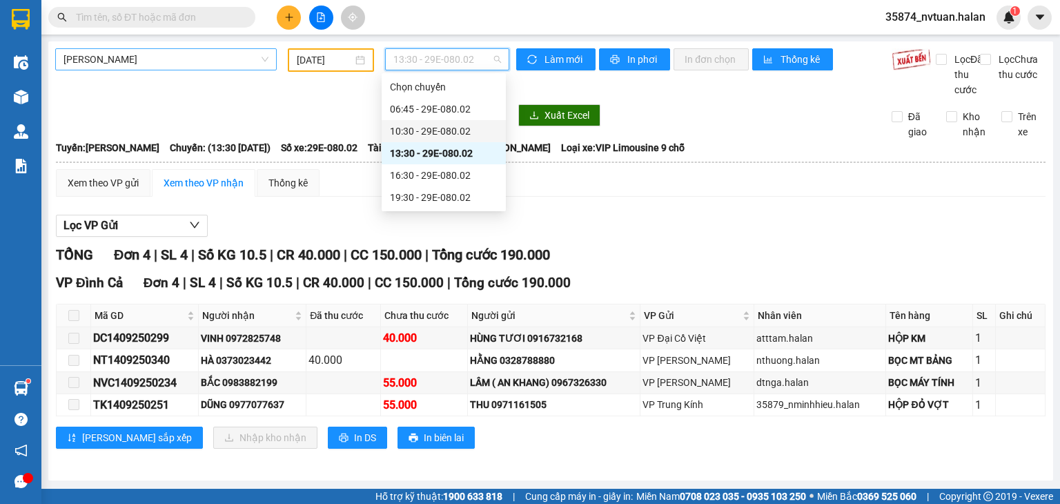
click at [458, 129] on div "10:30 - 29E-080.02" at bounding box center [444, 131] width 108 height 15
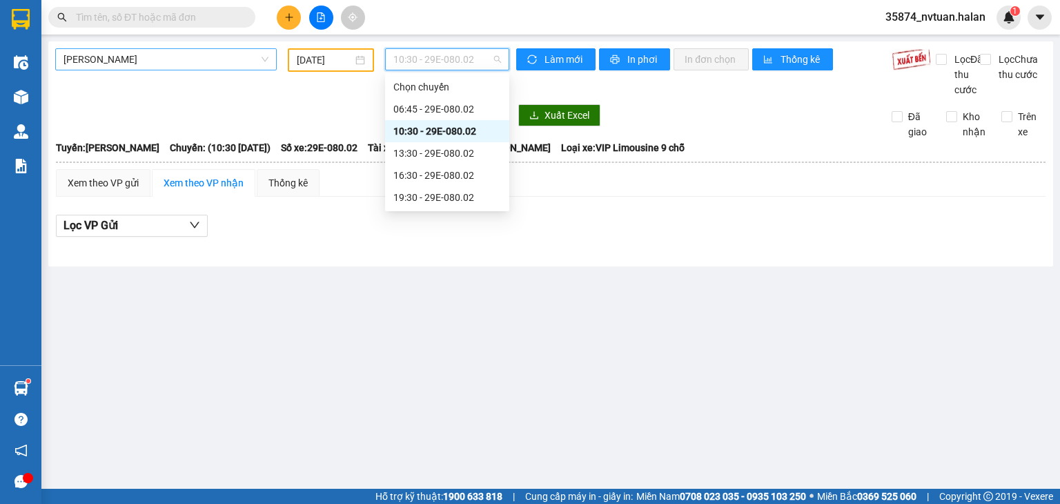
click at [457, 67] on span "10:30 - 29E-080.02" at bounding box center [447, 59] width 108 height 21
click at [450, 172] on div "16:30 - 29E-080.02" at bounding box center [447, 175] width 108 height 15
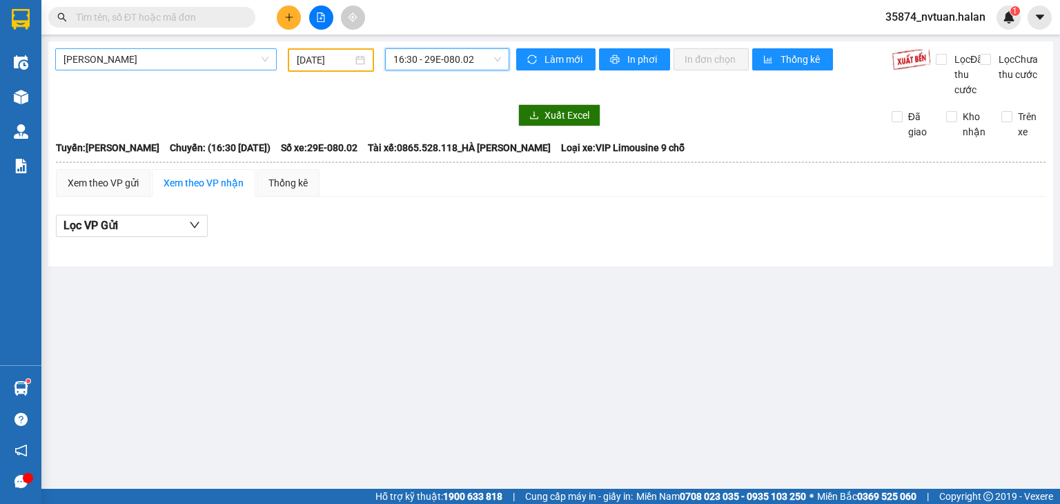
click at [439, 69] on span "16:30 - 29E-080.02" at bounding box center [447, 59] width 108 height 21
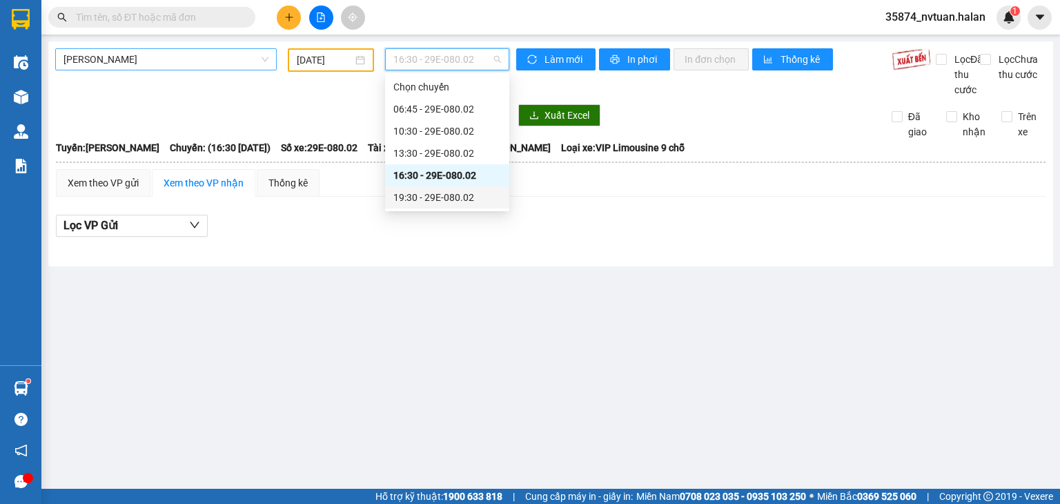
click at [425, 192] on div "19:30 - 29E-080.02" at bounding box center [447, 197] width 108 height 15
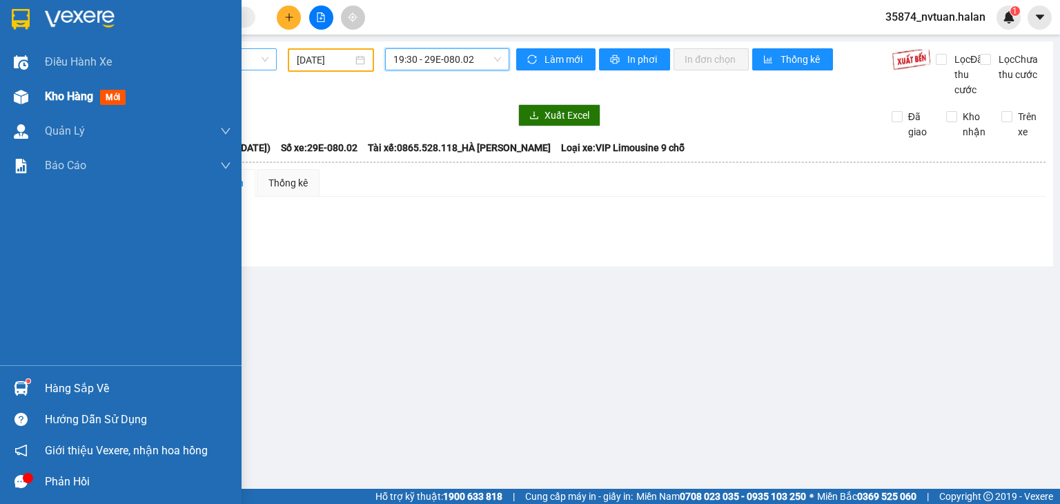
click at [31, 90] on div at bounding box center [21, 97] width 24 height 24
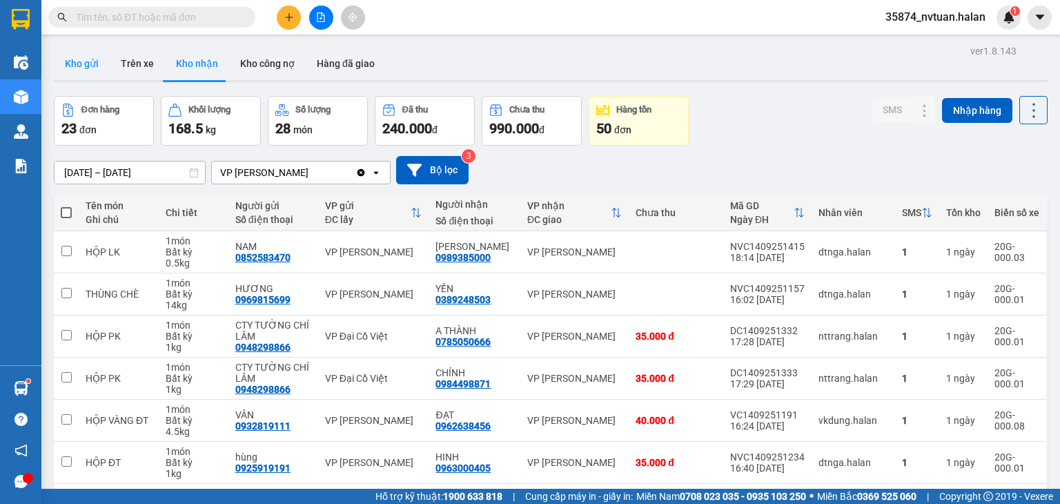
click at [90, 66] on button "Kho gửi" at bounding box center [82, 63] width 56 height 33
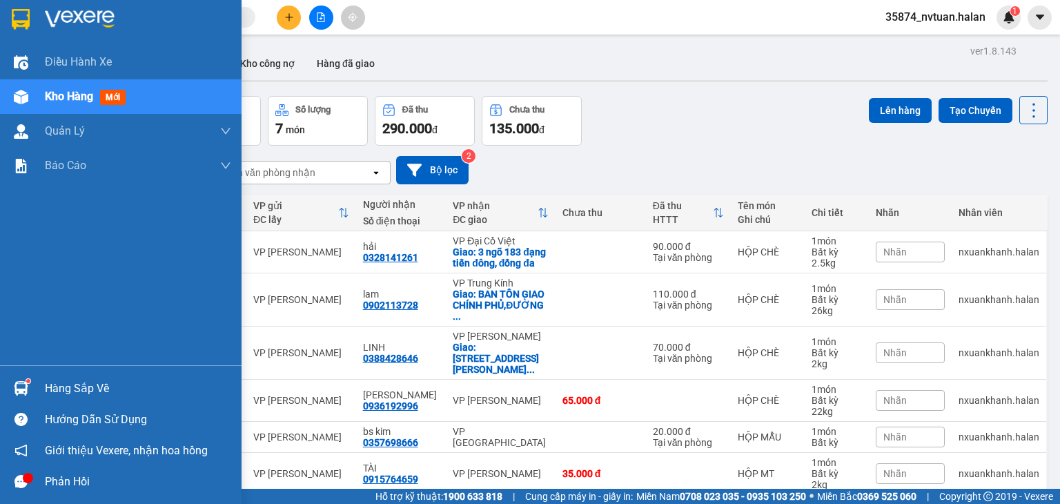
drag, startPoint x: 65, startPoint y: 384, endPoint x: 78, endPoint y: 384, distance: 13.1
click at [66, 384] on div "Hàng sắp về" at bounding box center [138, 388] width 186 height 21
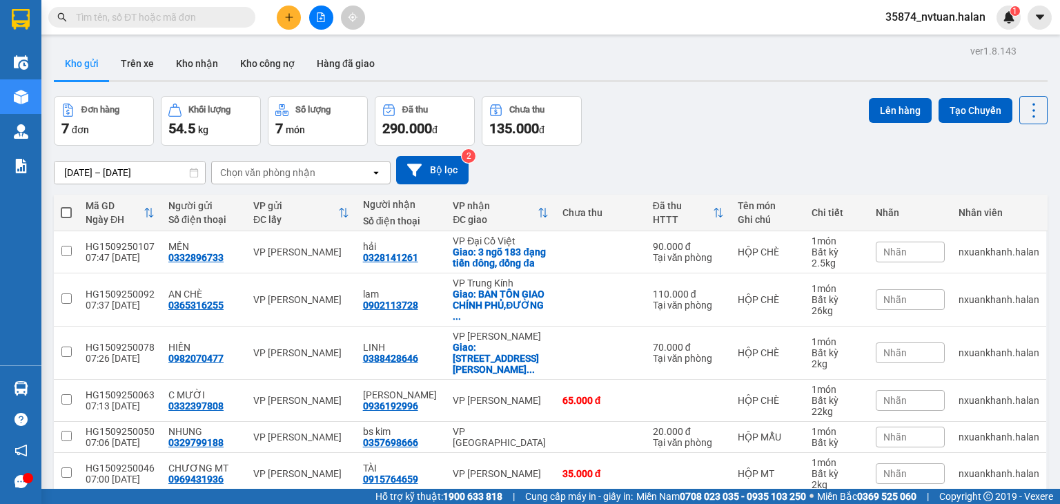
drag, startPoint x: 709, startPoint y: 86, endPoint x: 341, endPoint y: 237, distance: 398.2
click at [707, 91] on section "Kết quả tìm kiếm ( 0 ) Bộ lọc No Data 35874_nvtuan.halan 1 Điều hành xe Kho hàn…" at bounding box center [530, 252] width 1060 height 504
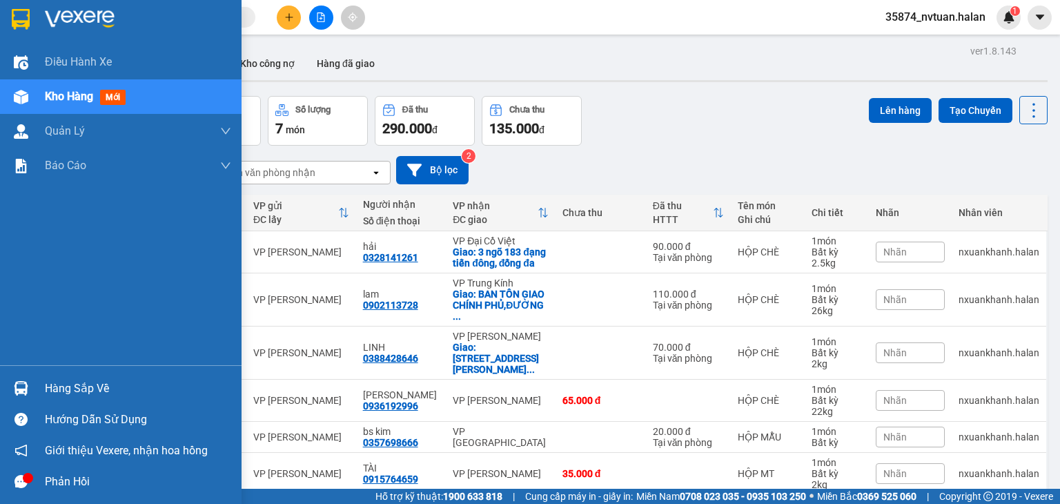
drag, startPoint x: 55, startPoint y: 379, endPoint x: 64, endPoint y: 379, distance: 9.0
click at [56, 379] on div "Hàng sắp về" at bounding box center [138, 388] width 186 height 21
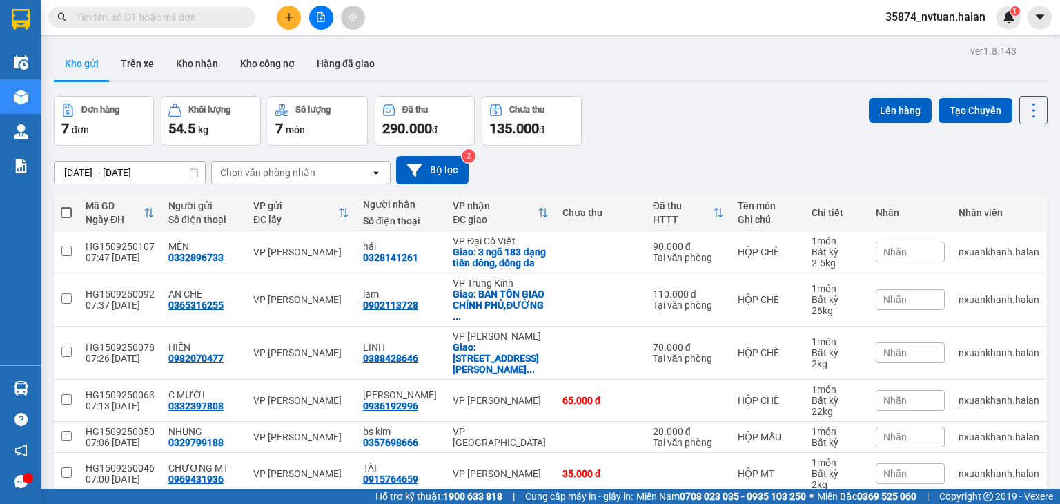
drag, startPoint x: 739, startPoint y: 151, endPoint x: 81, endPoint y: 330, distance: 681.4
click at [738, 151] on section "Kết quả tìm kiếm ( 0 ) Bộ lọc No Data 35874_nvtuan.halan 1 Điều hành xe Kho hàn…" at bounding box center [530, 252] width 1060 height 504
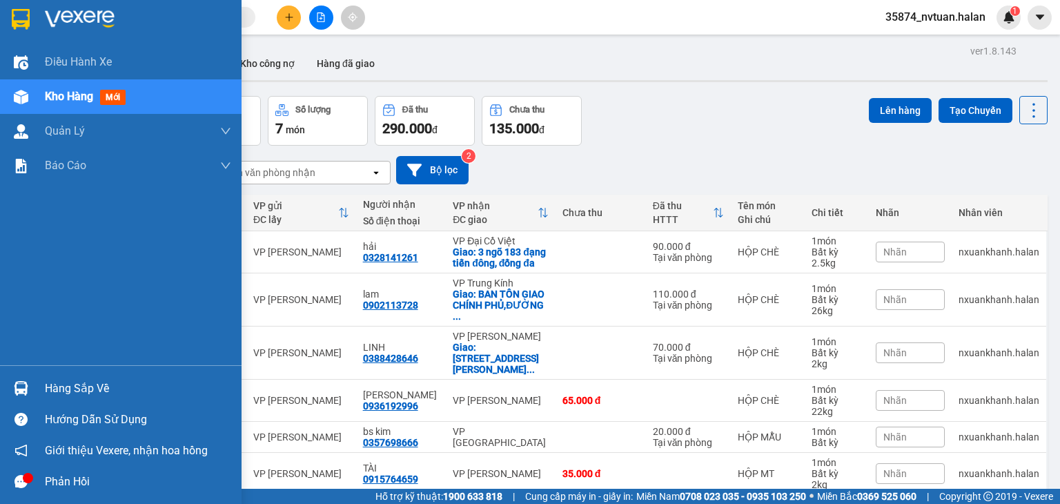
click at [50, 381] on div "Hàng sắp về" at bounding box center [138, 388] width 186 height 21
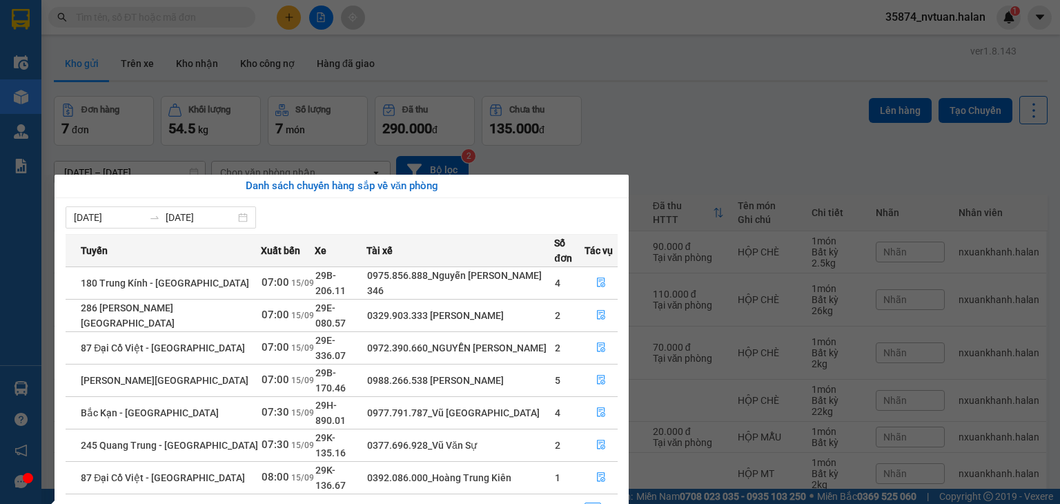
drag, startPoint x: 684, startPoint y: 142, endPoint x: 622, endPoint y: 150, distance: 62.6
click at [679, 141] on section "Kết quả tìm kiếm ( 0 ) Bộ lọc No Data 35874_nvtuan.halan 1 Điều hành xe Kho hàn…" at bounding box center [530, 252] width 1060 height 504
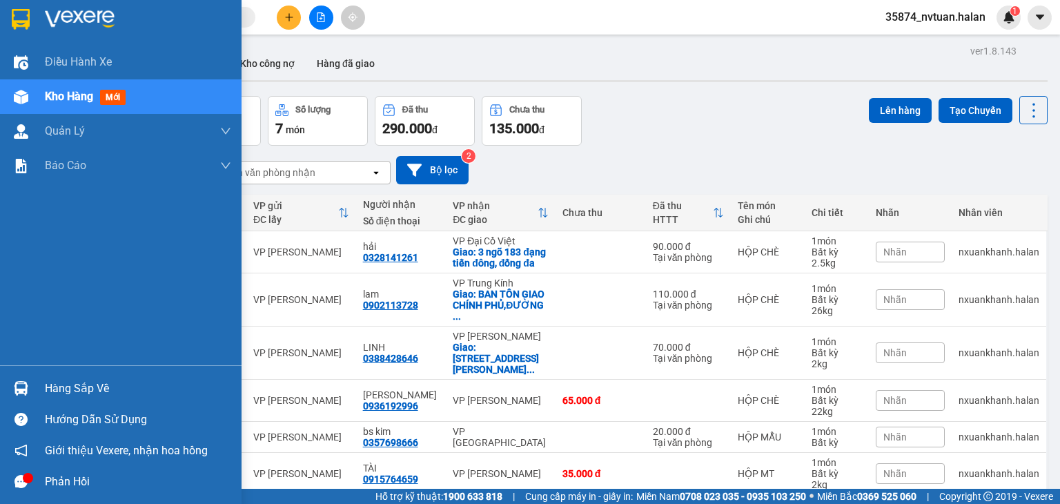
click at [61, 399] on div "Hàng sắp về" at bounding box center [120, 388] width 241 height 31
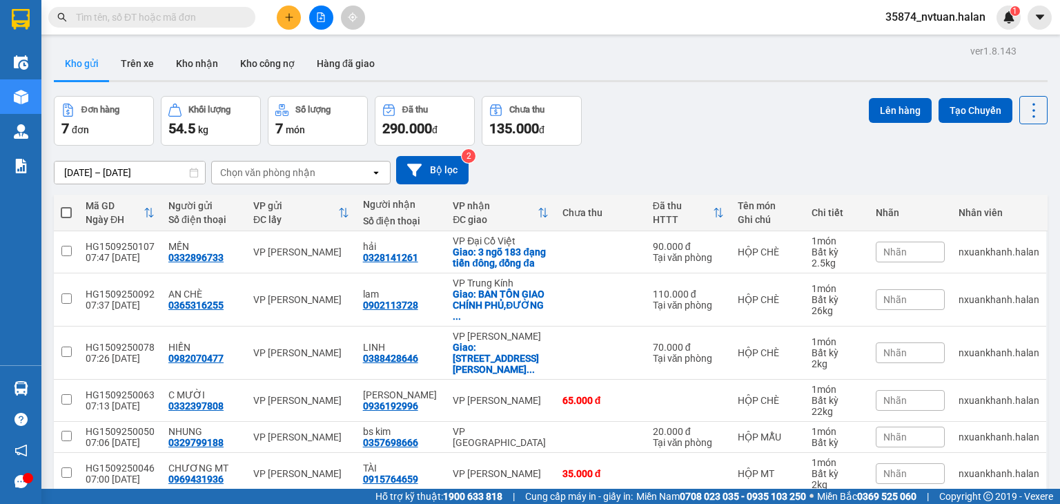
click at [593, 83] on section "Kết quả tìm kiếm ( 0 ) Bộ lọc No Data 35874_nvtuan.halan 1 Điều hành xe Kho hàn…" at bounding box center [530, 252] width 1060 height 504
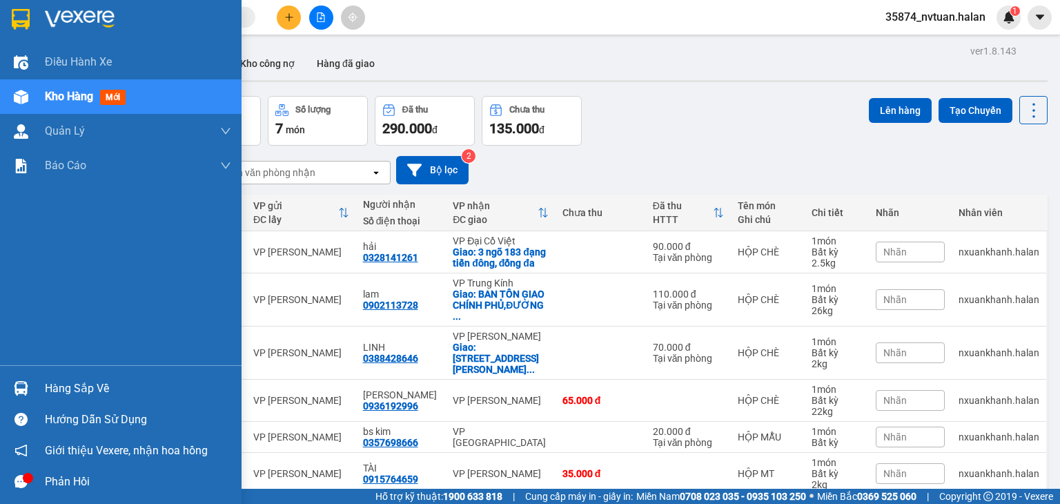
click at [41, 395] on div "Hàng sắp về" at bounding box center [120, 388] width 241 height 31
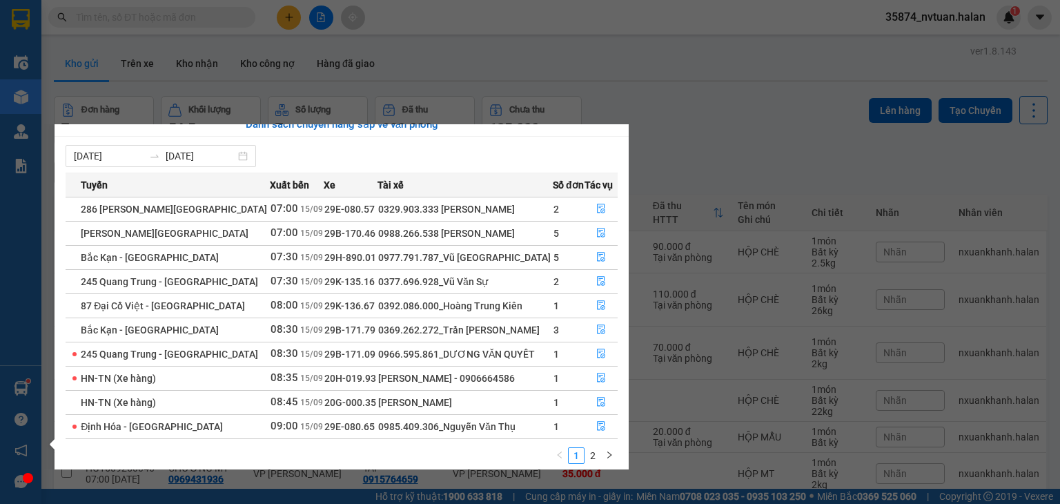
scroll to position [22, 0]
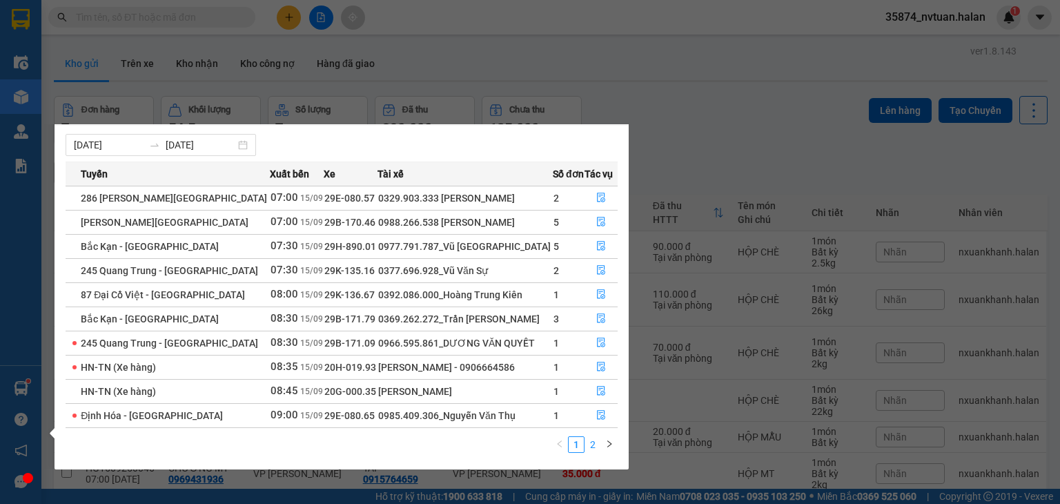
click at [591, 452] on li "2" at bounding box center [592, 444] width 17 height 17
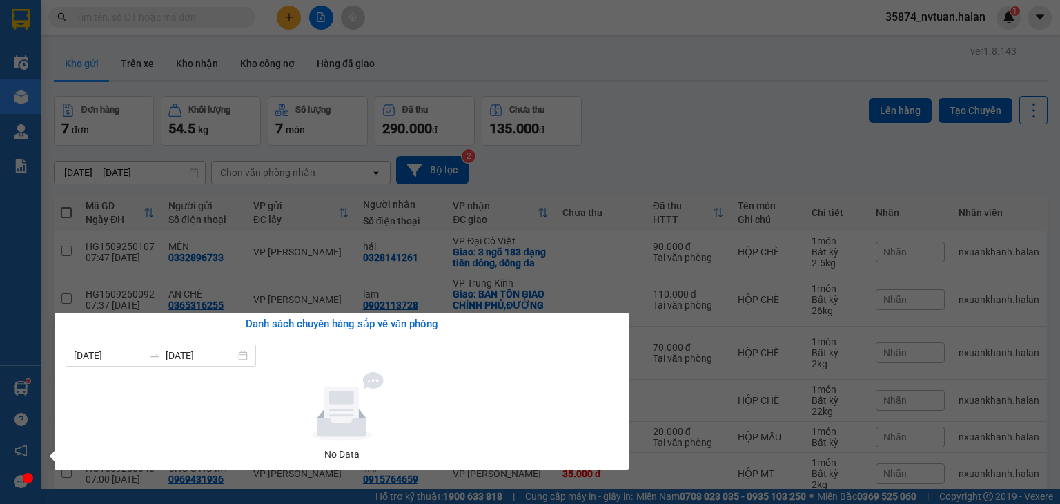
scroll to position [0, 0]
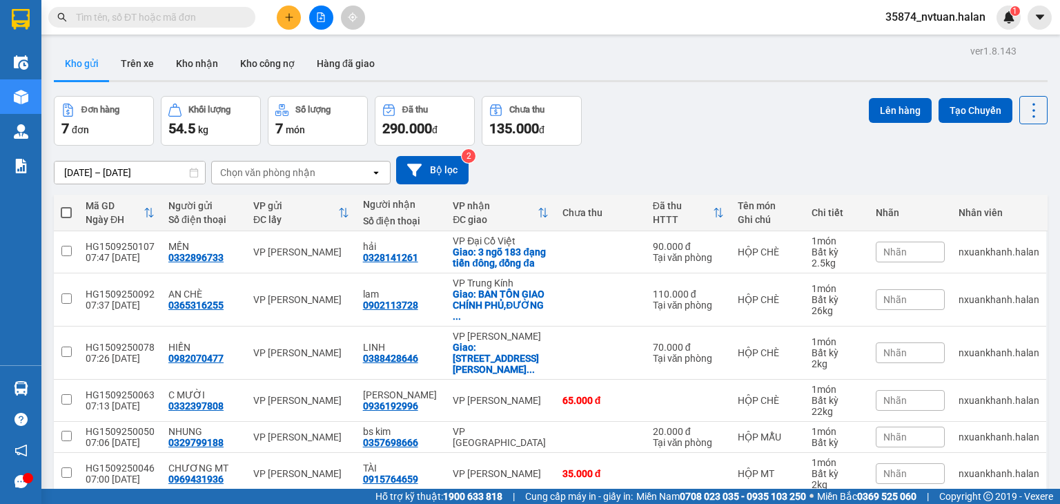
click at [672, 138] on section "Kết quả tìm kiếm ( 0 ) Bộ lọc No Data 35874_nvtuan.halan 1 Điều hành xe Kho hàn…" at bounding box center [530, 252] width 1060 height 504
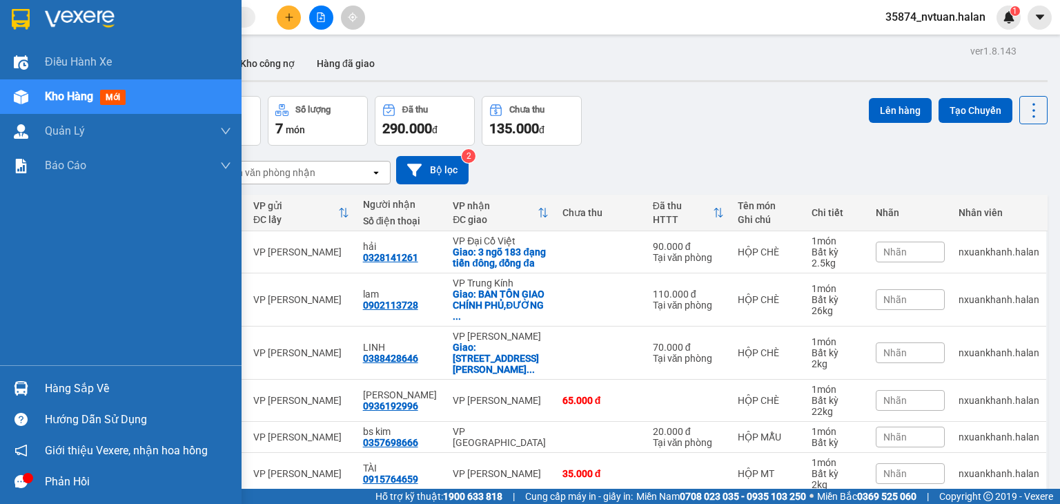
drag, startPoint x: 39, startPoint y: 384, endPoint x: 47, endPoint y: 384, distance: 8.3
click at [41, 384] on div "Hàng sắp về" at bounding box center [120, 388] width 241 height 31
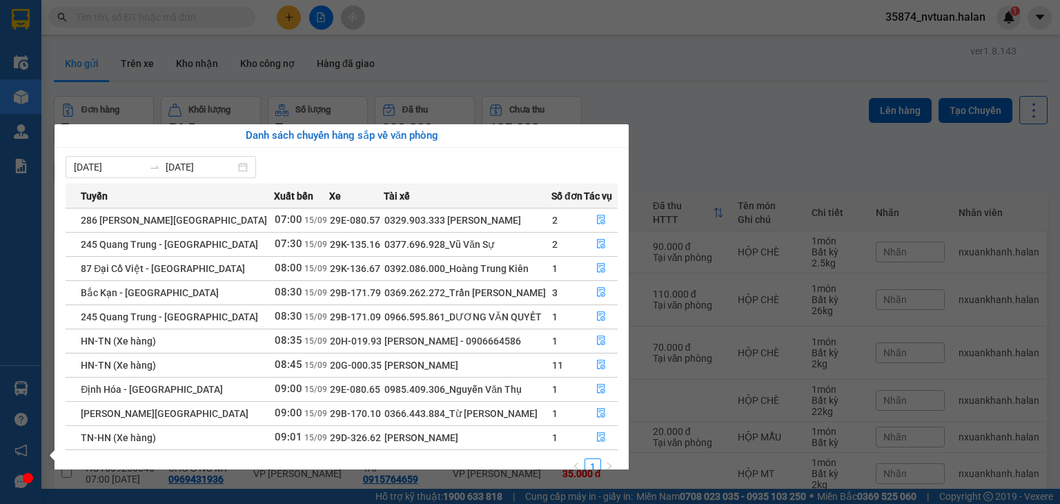
click at [712, 108] on section "Kết quả tìm kiếm ( 0 ) Bộ lọc No Data 35874_nvtuan.halan 1 Điều hành xe Kho hàn…" at bounding box center [530, 252] width 1060 height 504
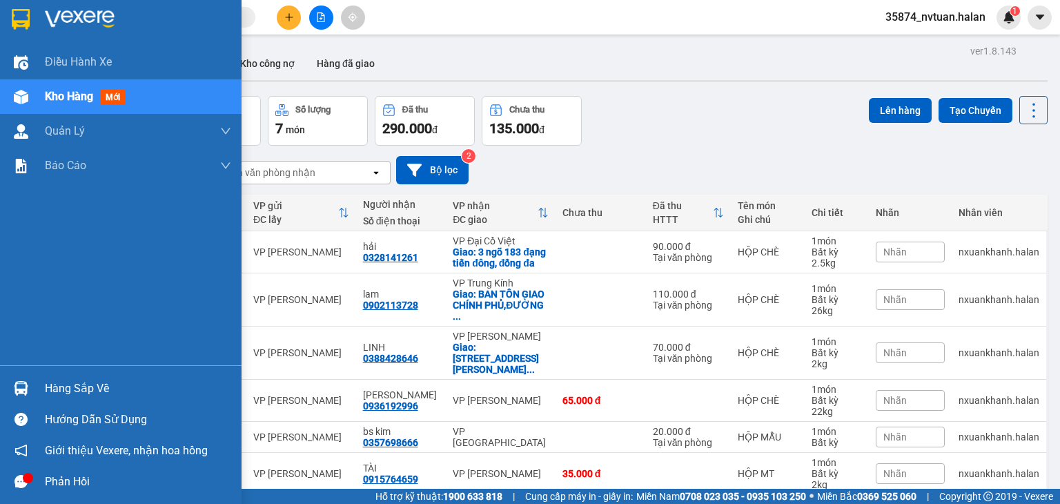
drag, startPoint x: 33, startPoint y: 389, endPoint x: 51, endPoint y: 380, distance: 20.1
click at [39, 392] on div "Hàng sắp về" at bounding box center [120, 388] width 241 height 31
